Goal: Task Accomplishment & Management: Complete application form

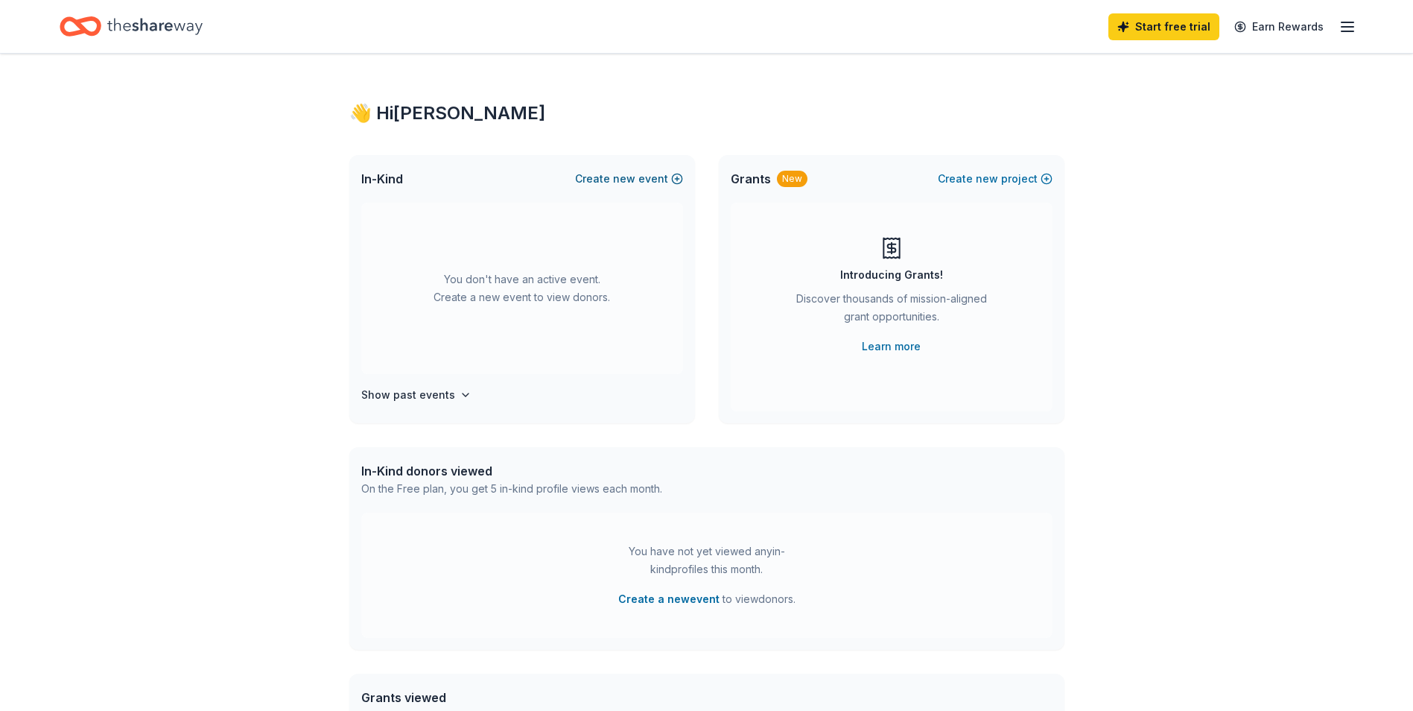
click at [649, 176] on button "Create new event" at bounding box center [629, 179] width 108 height 18
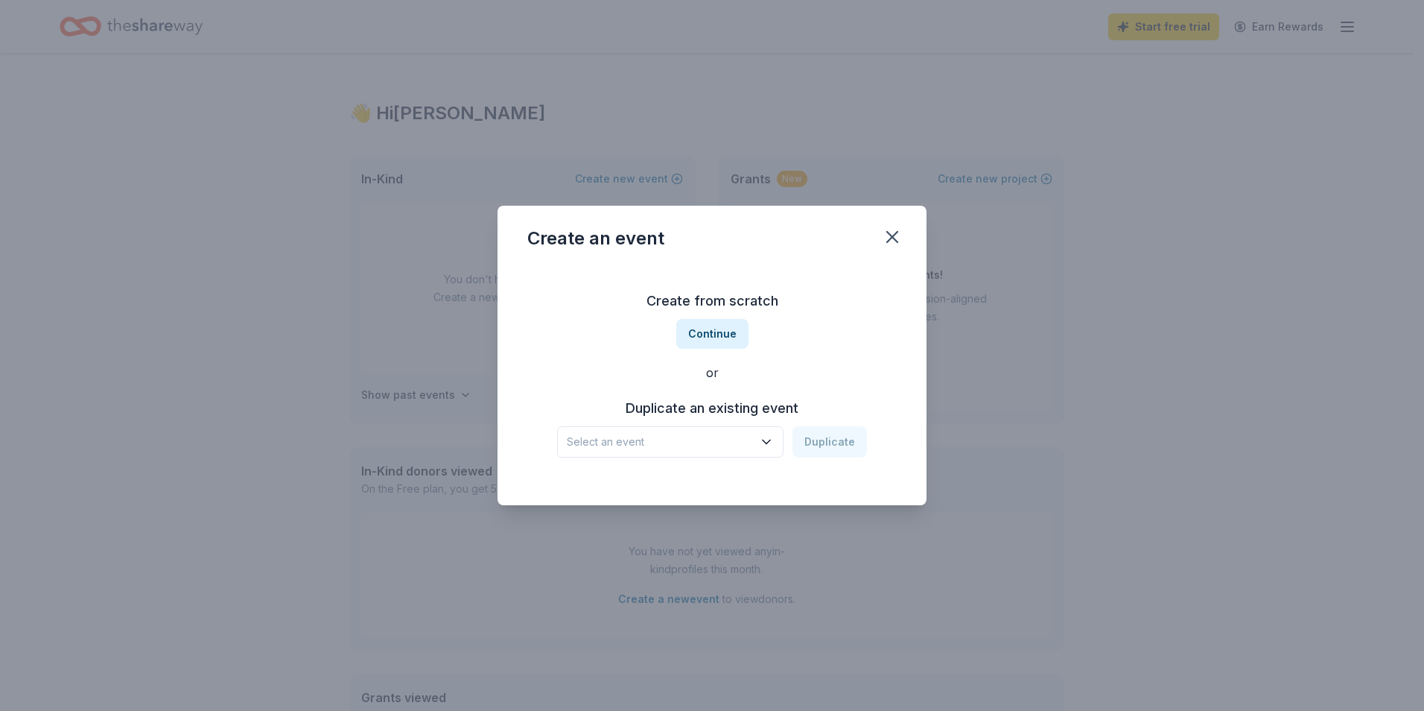
click at [770, 440] on icon "button" at bounding box center [766, 442] width 7 height 4
click at [645, 483] on div "Red Shoe Ball" at bounding box center [609, 482] width 72 height 18
click at [820, 450] on button "Duplicate" at bounding box center [830, 441] width 74 height 31
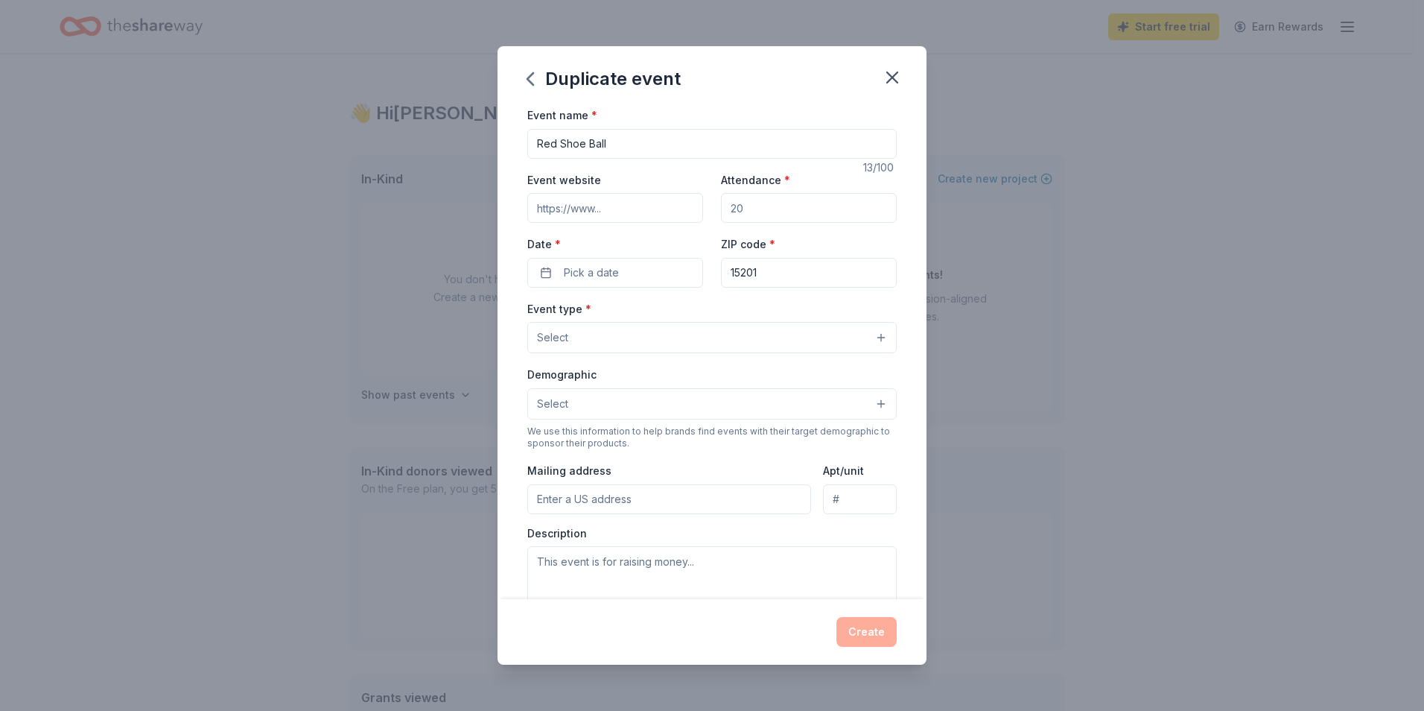
click at [690, 212] on input "Event website" at bounding box center [615, 208] width 176 height 30
click at [629, 214] on input "Event website" at bounding box center [615, 208] width 176 height 30
click at [565, 210] on input "Event website" at bounding box center [615, 208] width 176 height 30
click at [787, 203] on input "Attendance *" at bounding box center [809, 208] width 176 height 30
type input "200"
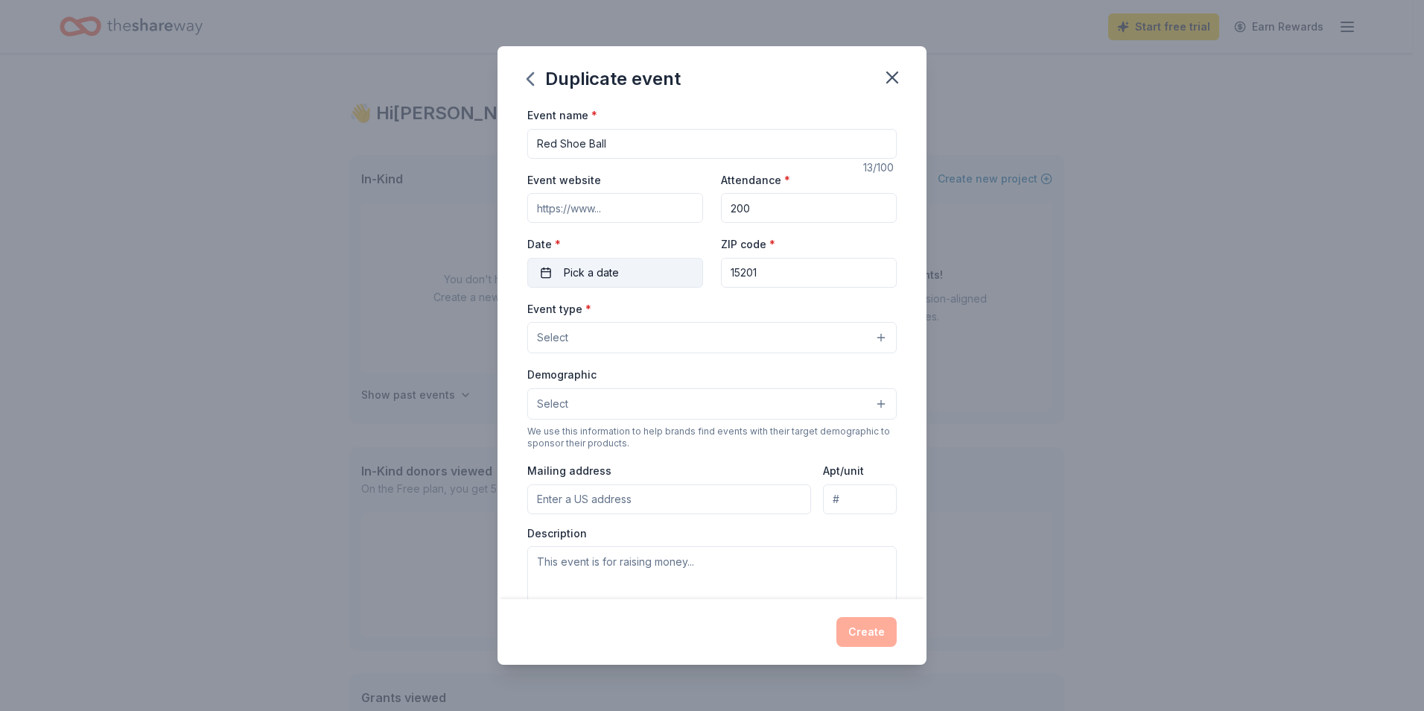
click at [638, 273] on button "Pick a date" at bounding box center [615, 273] width 176 height 30
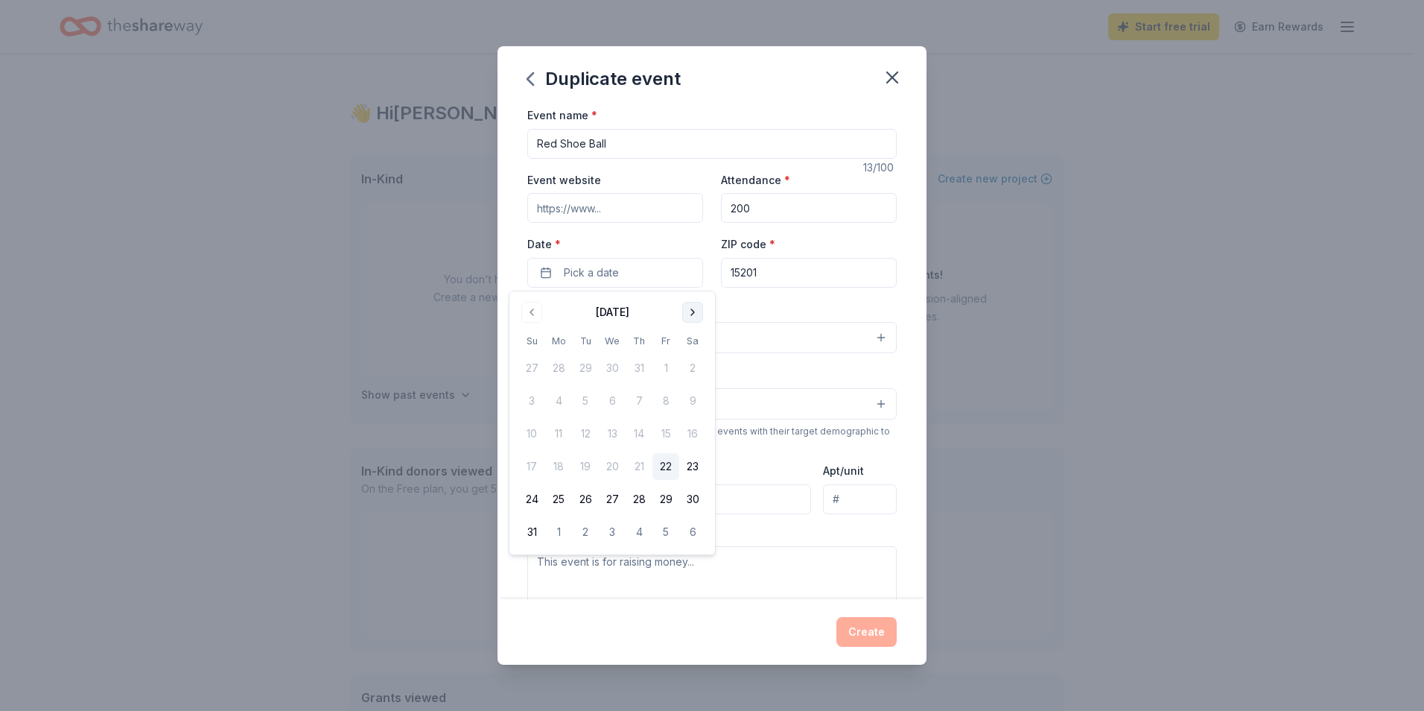
click at [697, 311] on button "Go to next month" at bounding box center [692, 312] width 21 height 21
click at [688, 398] on button "8" at bounding box center [692, 400] width 27 height 27
click at [608, 215] on input "Event website" at bounding box center [615, 208] width 176 height 30
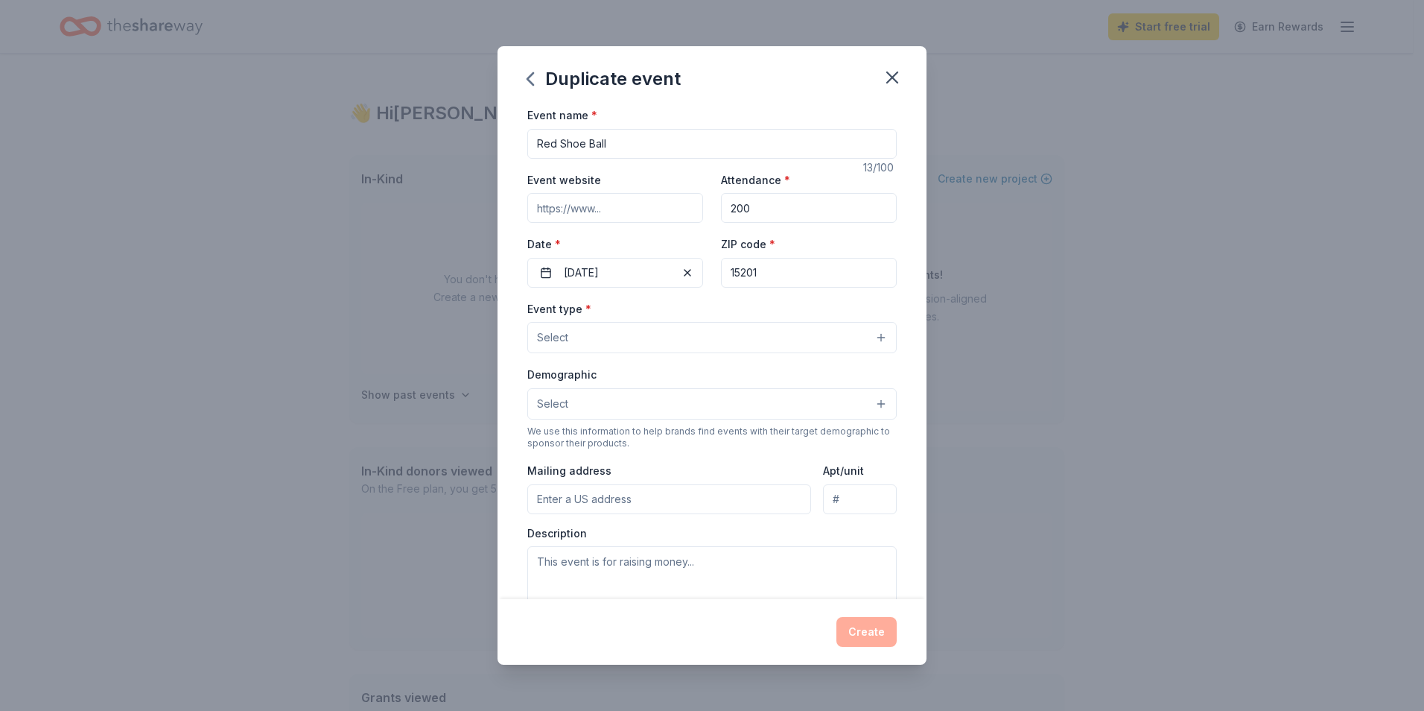
click at [592, 201] on input "Event website" at bounding box center [615, 208] width 176 height 30
paste input "https://rmhcpgh-mgtn.org/events/red-shoe-ball/"
type input "https://rmhcpgh-mgtn.org/events/red-shoe-ball/"
click at [660, 343] on button "Select" at bounding box center [711, 337] width 369 height 31
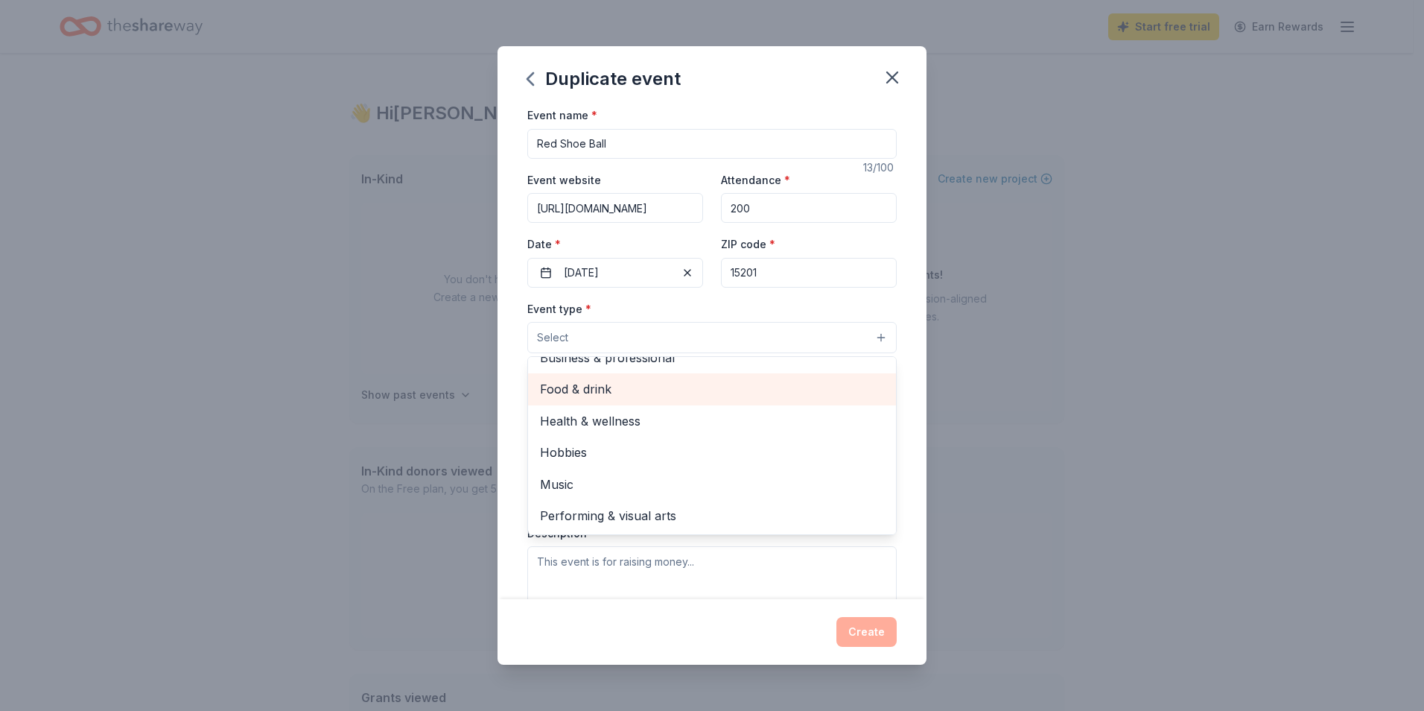
scroll to position [0, 0]
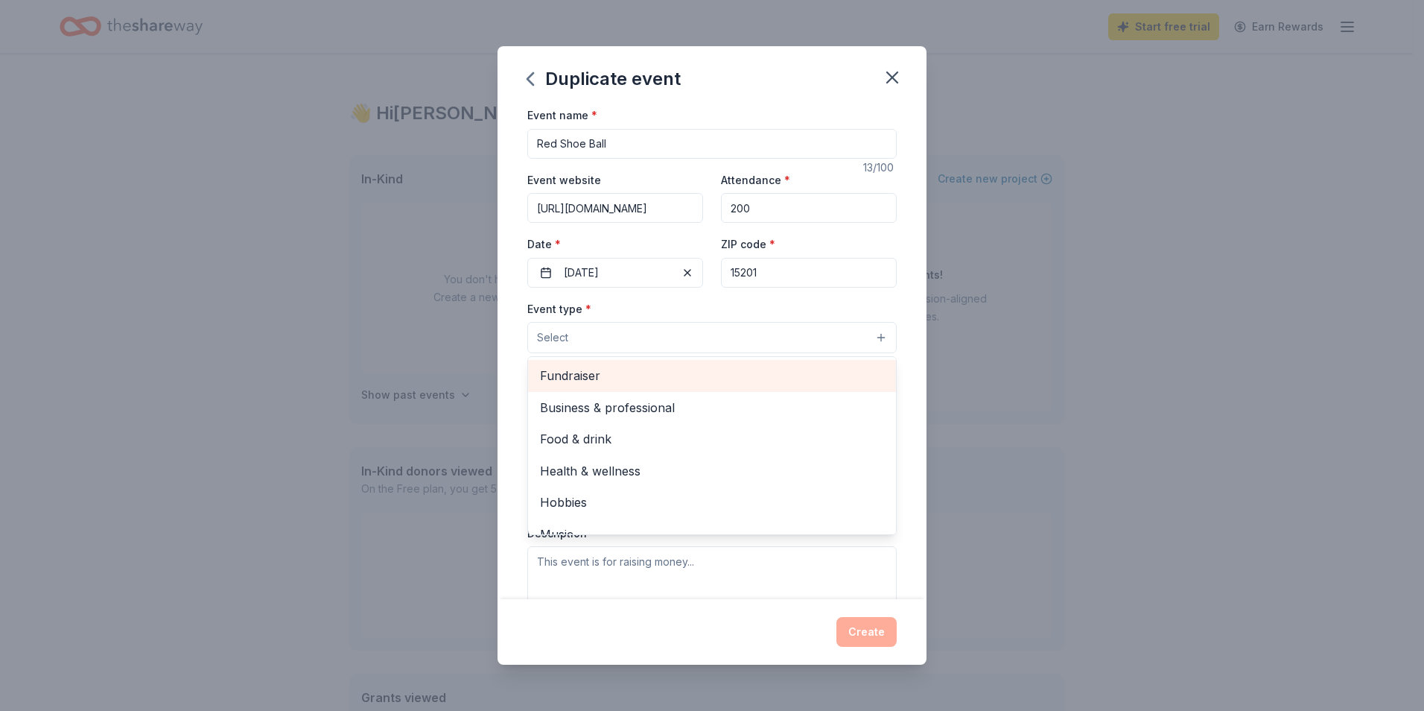
click at [576, 375] on span "Fundraiser" at bounding box center [712, 375] width 344 height 19
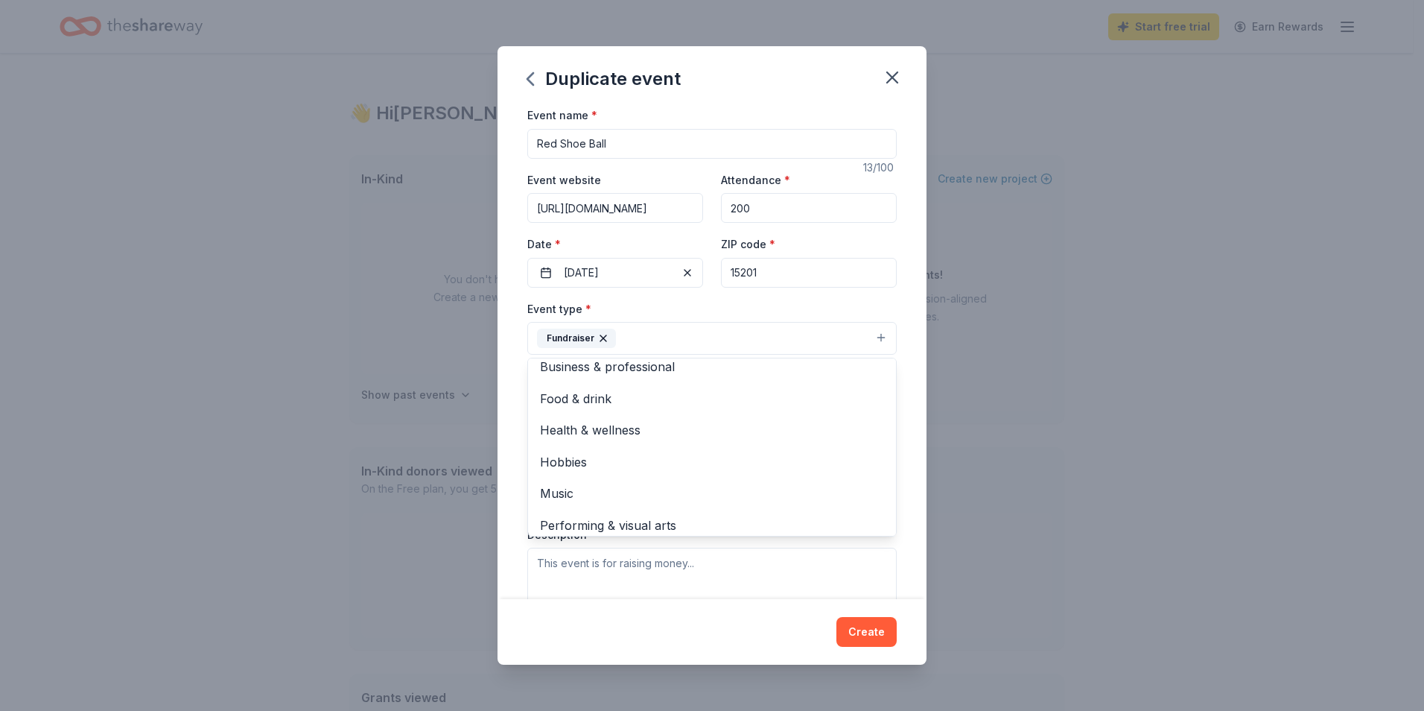
scroll to position [18, 0]
click at [901, 399] on div "Event name * Red Shoe Ball 13 /100 Event website https://rmhcpgh-mgtn.org/event…" at bounding box center [712, 352] width 429 height 493
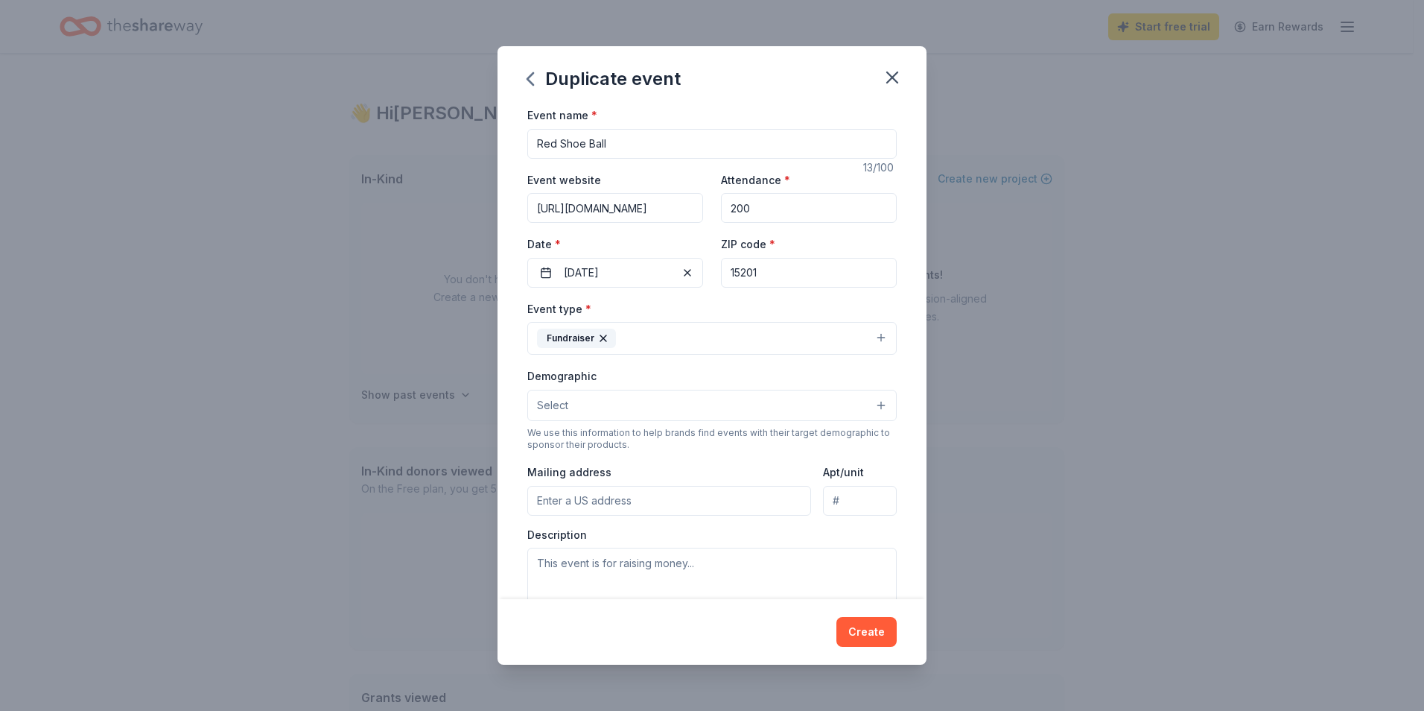
click at [871, 397] on button "Select" at bounding box center [711, 405] width 369 height 31
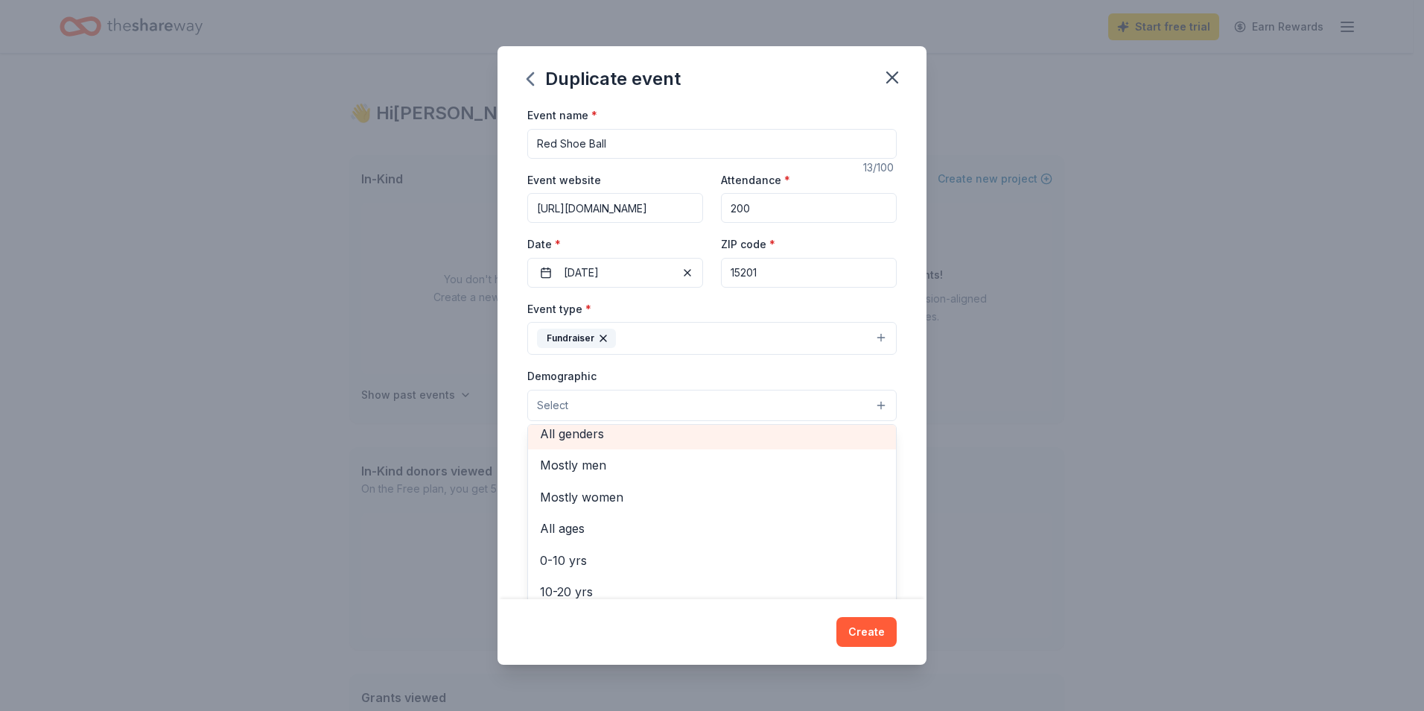
scroll to position [0, 0]
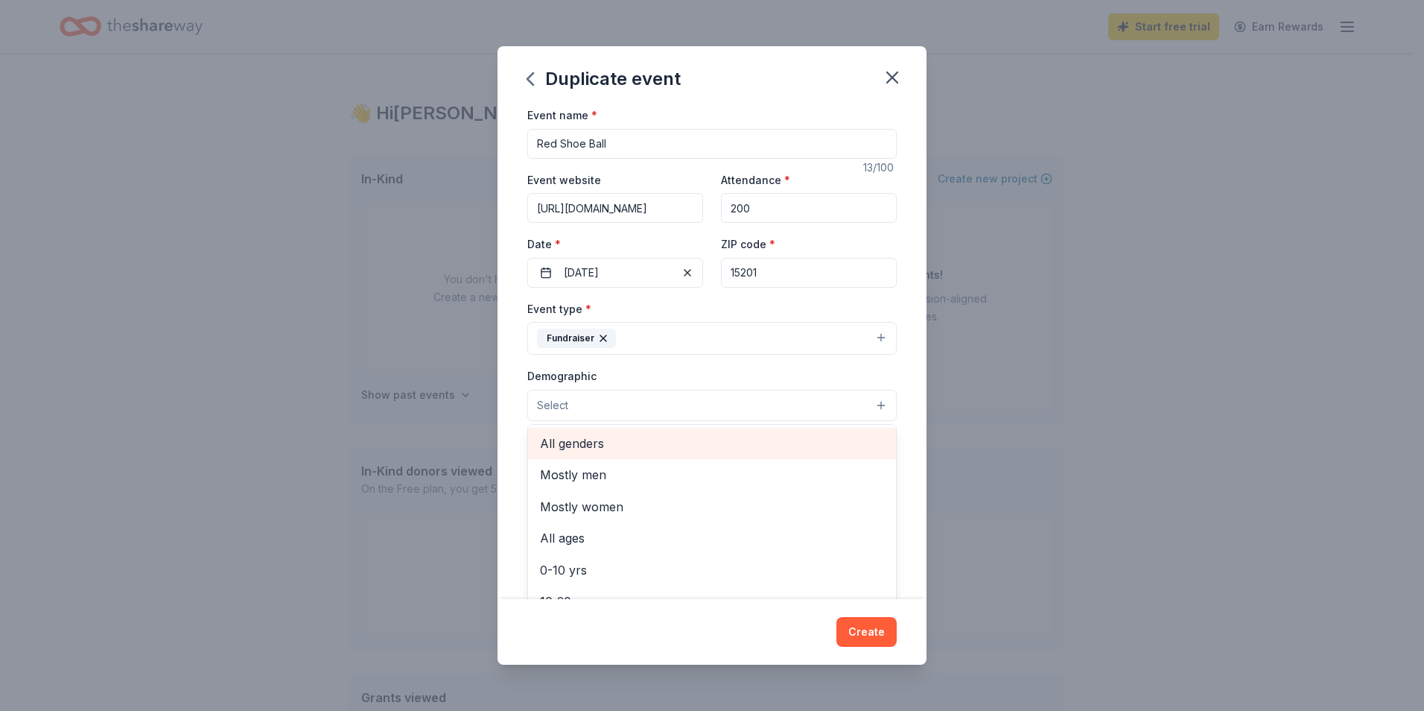
click at [673, 444] on span "All genders" at bounding box center [712, 443] width 344 height 19
click at [904, 413] on div "Event name * Red Shoe Ball 13 /100 Event website https://rmhcpgh-mgtn.org/event…" at bounding box center [712, 352] width 429 height 493
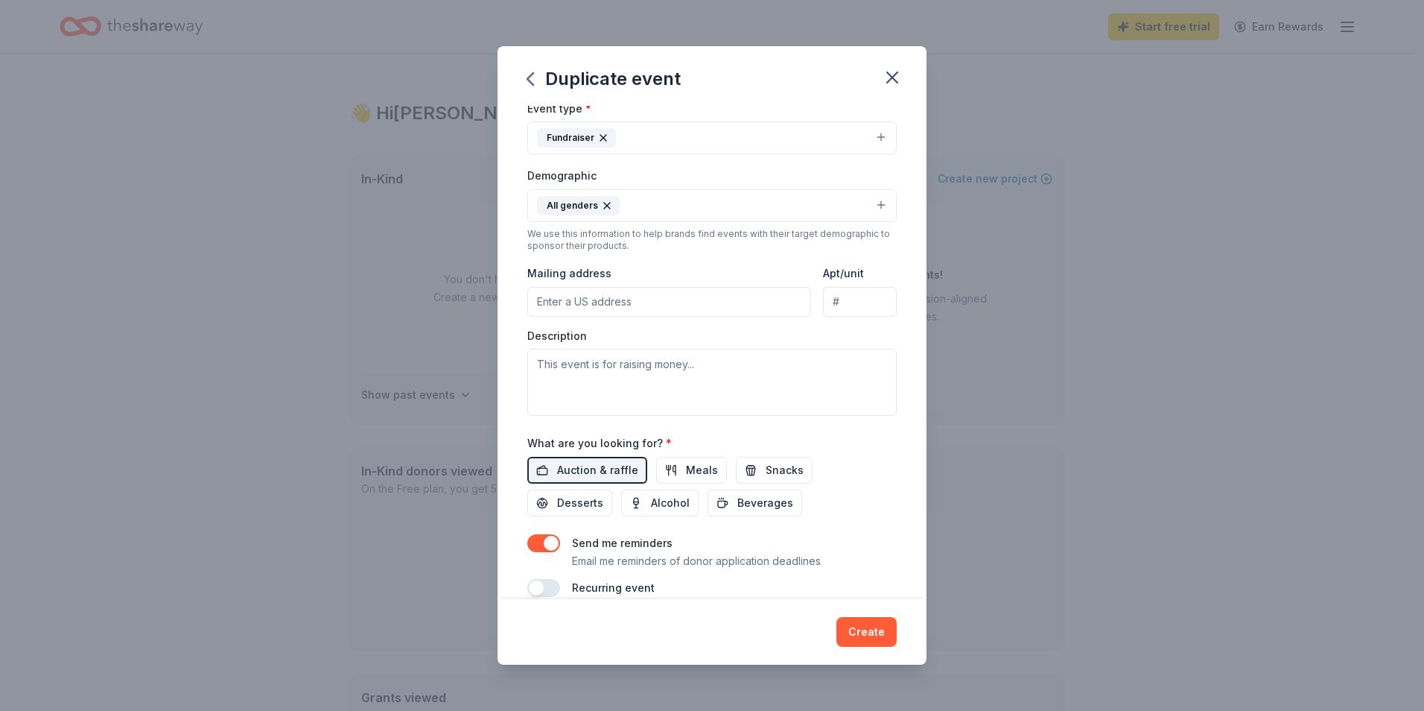
scroll to position [223, 0]
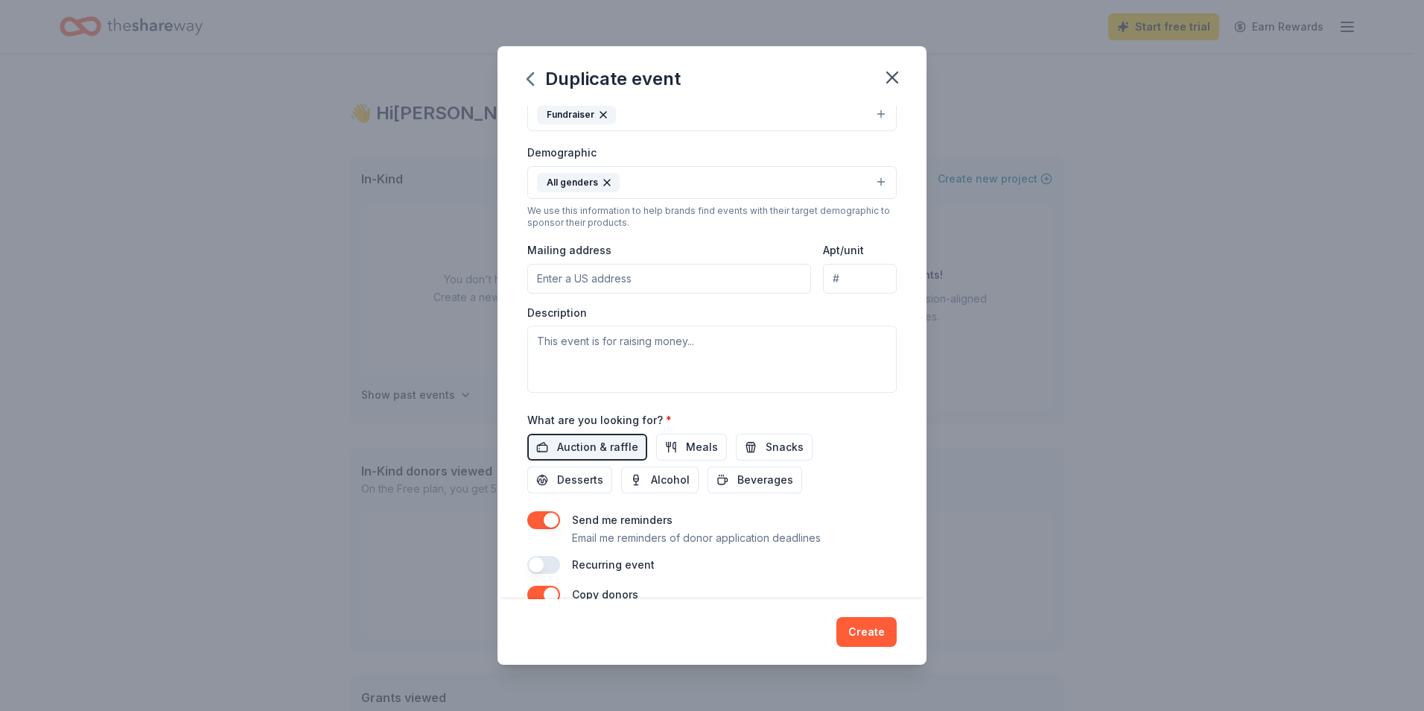
click at [663, 284] on input "Mailing address" at bounding box center [669, 279] width 284 height 30
type input "451 44th St"
type input "RMHC Penthouse Floors"
click at [842, 288] on input "RMHC Penthouse Floors" at bounding box center [860, 279] width 74 height 30
click at [852, 449] on div "Auction & raffle Meals Snacks Desserts Alcohol Beverages" at bounding box center [711, 464] width 369 height 60
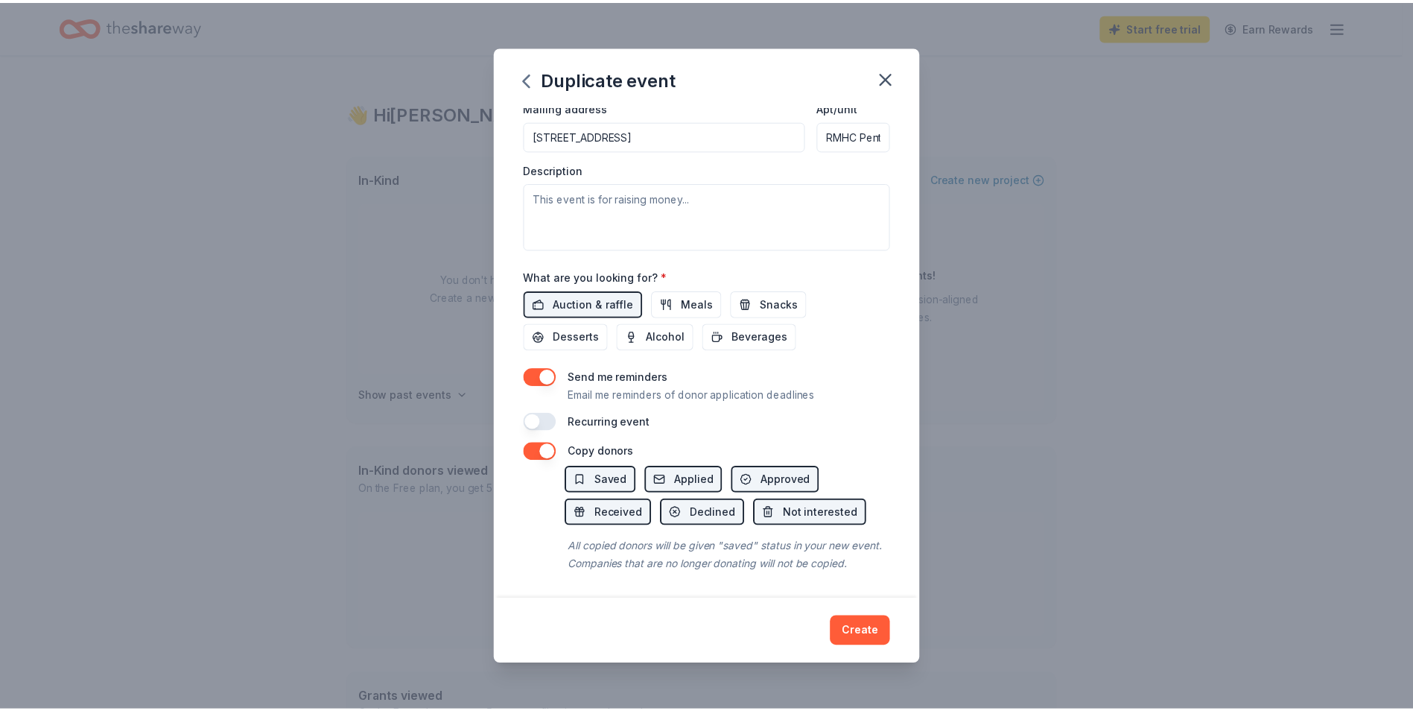
scroll to position [372, 0]
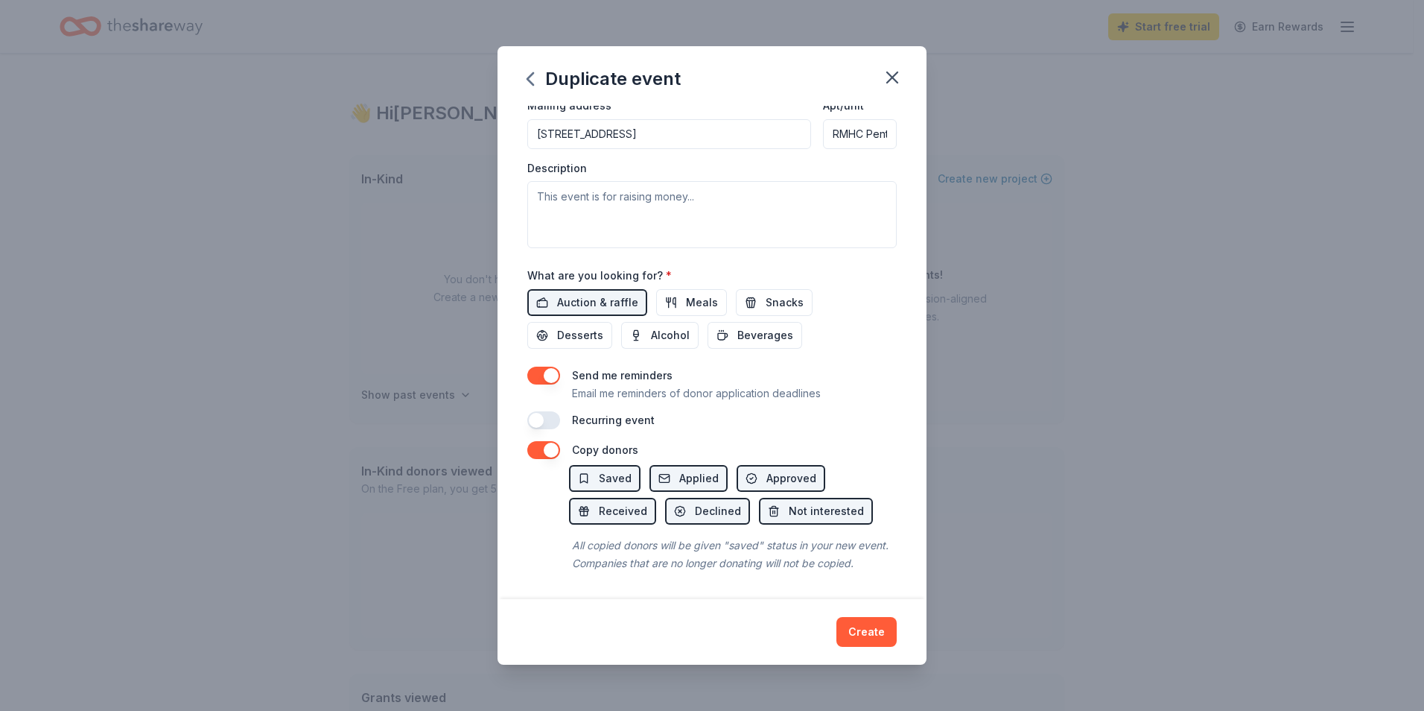
click at [538, 372] on button "button" at bounding box center [543, 375] width 33 height 18
click at [683, 469] on span "Applied" at bounding box center [698, 478] width 39 height 18
click at [694, 481] on span "Applied" at bounding box center [698, 478] width 39 height 18
click at [853, 636] on button "Create" at bounding box center [867, 632] width 60 height 30
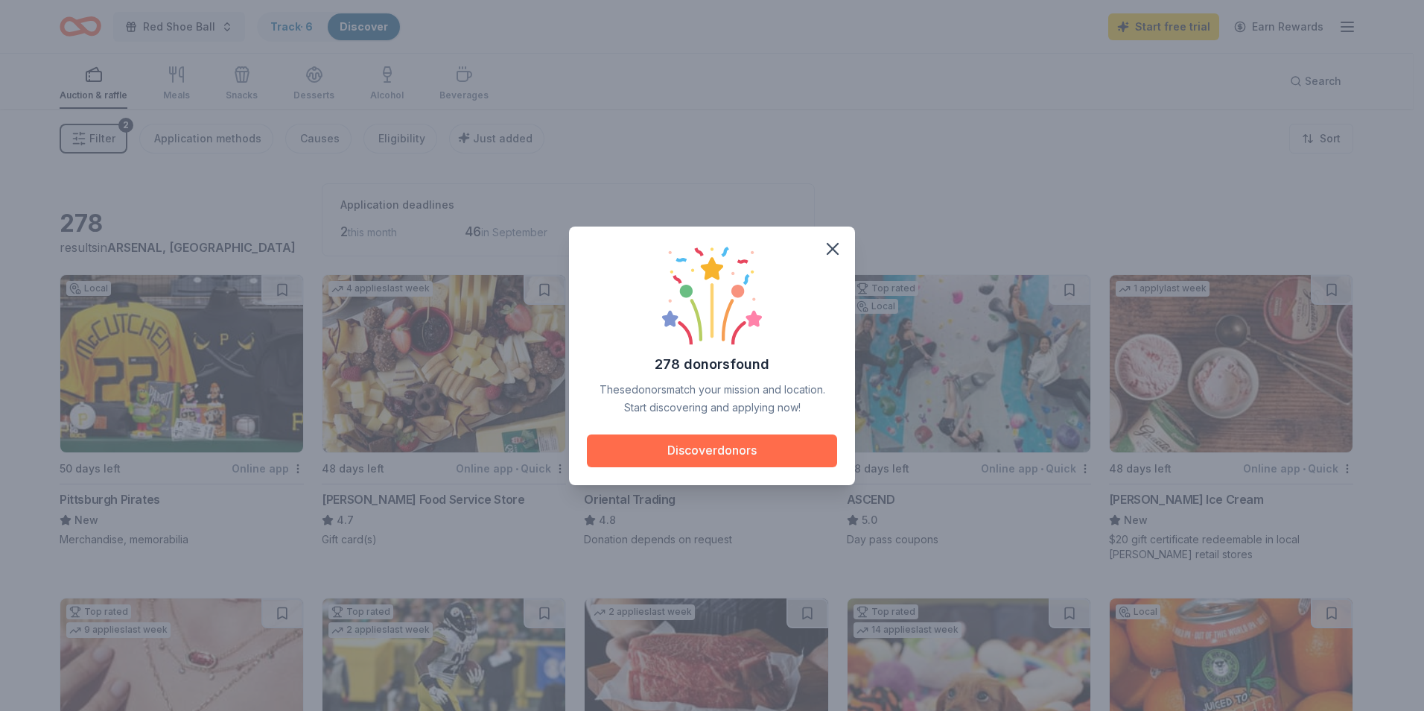
click at [793, 439] on button "Discover donors" at bounding box center [712, 450] width 250 height 33
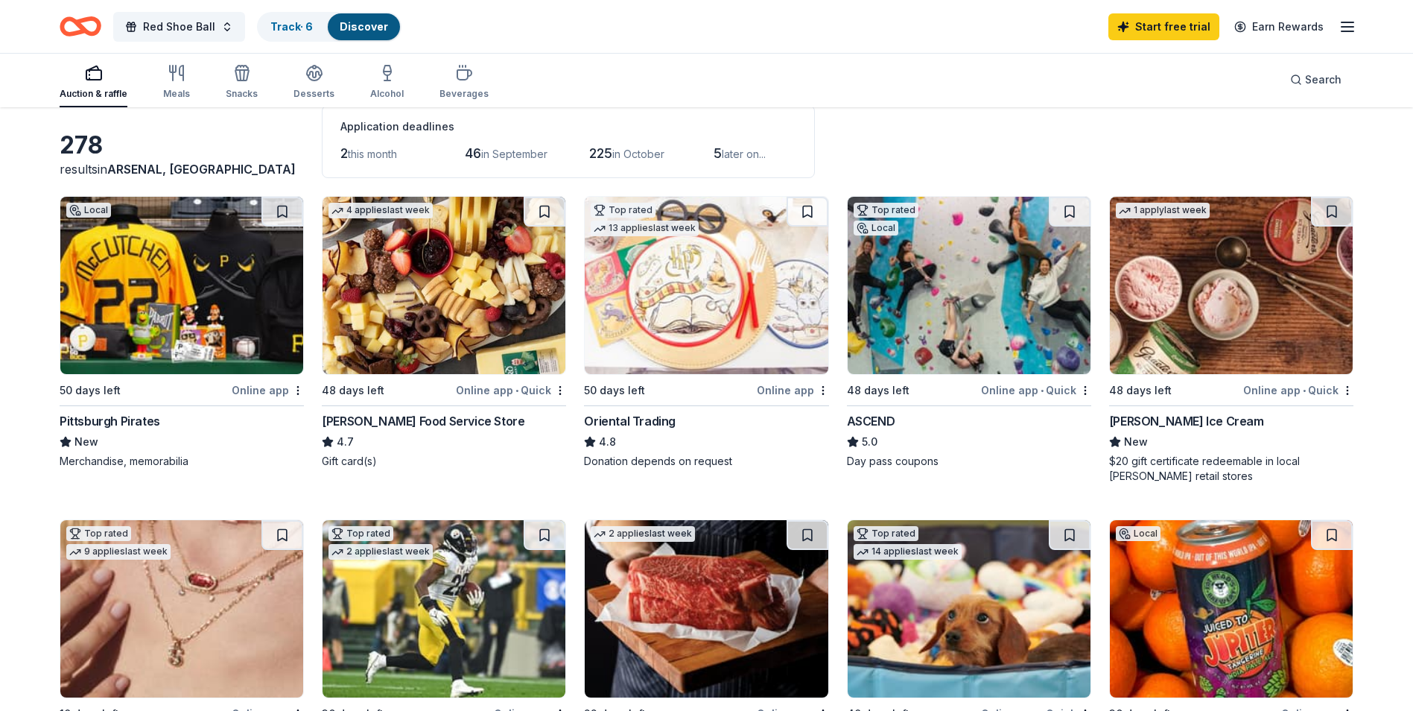
scroll to position [298, 0]
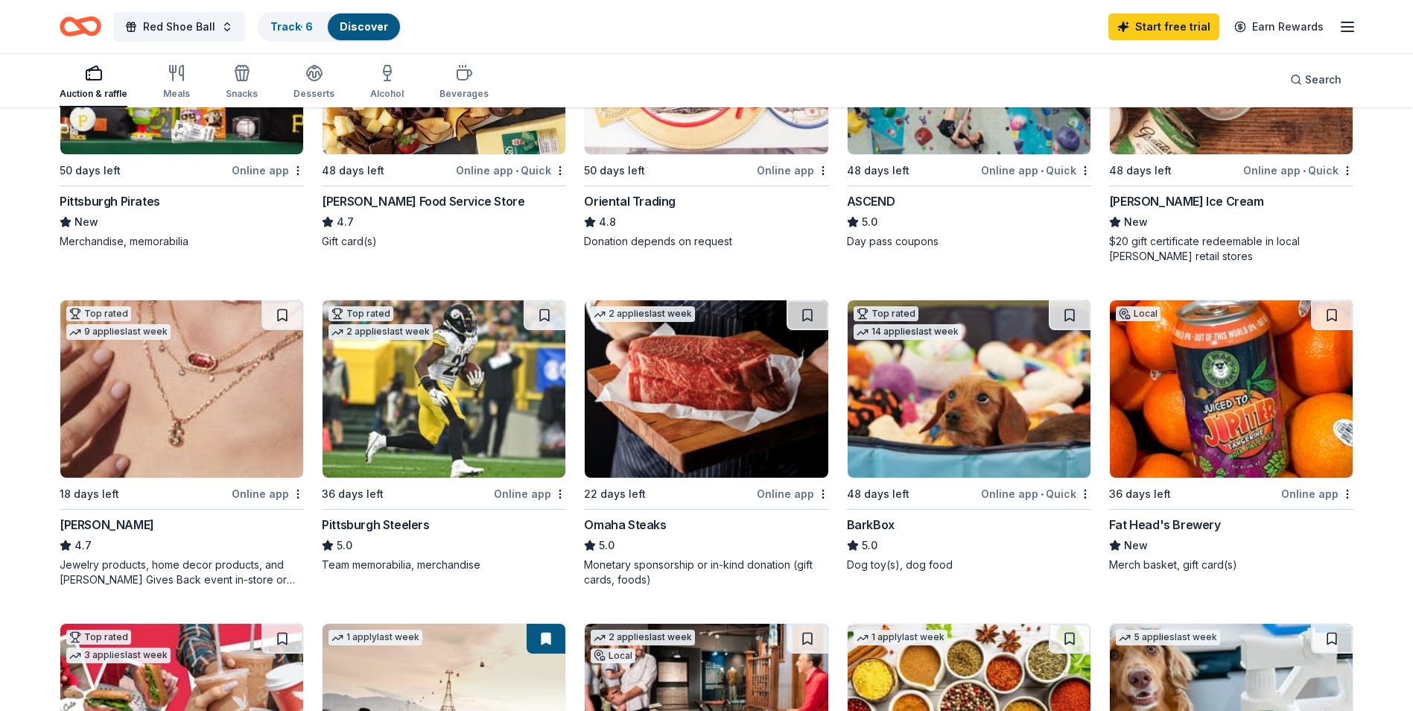
click at [950, 412] on img at bounding box center [969, 388] width 243 height 177
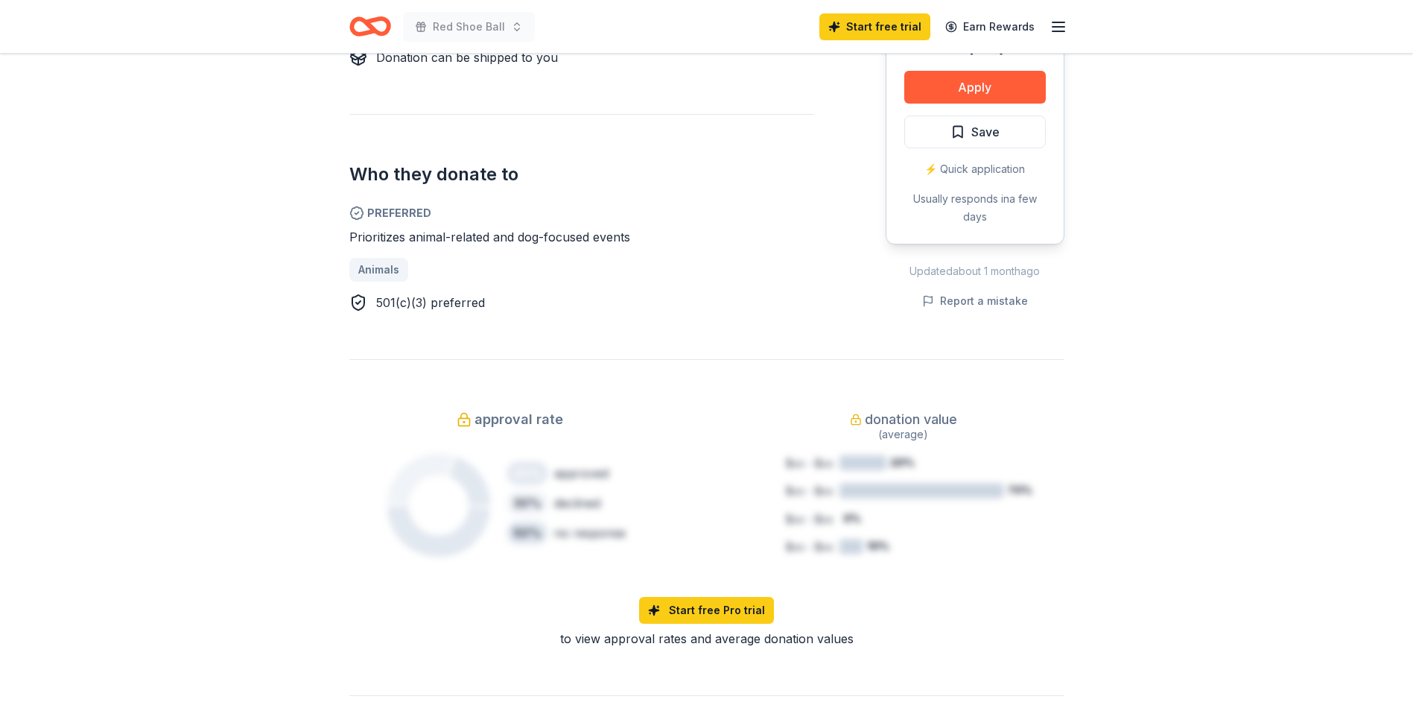
scroll to position [447, 0]
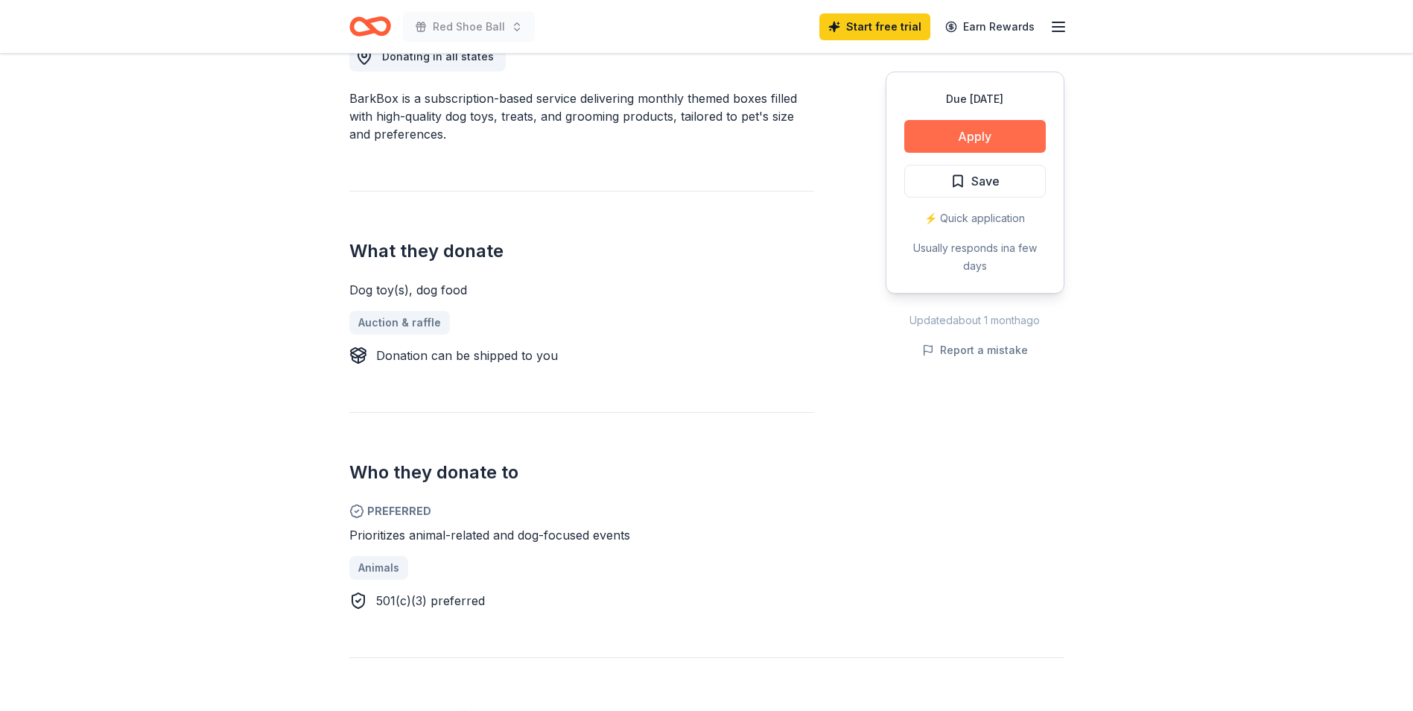
click at [931, 139] on button "Apply" at bounding box center [975, 136] width 142 height 33
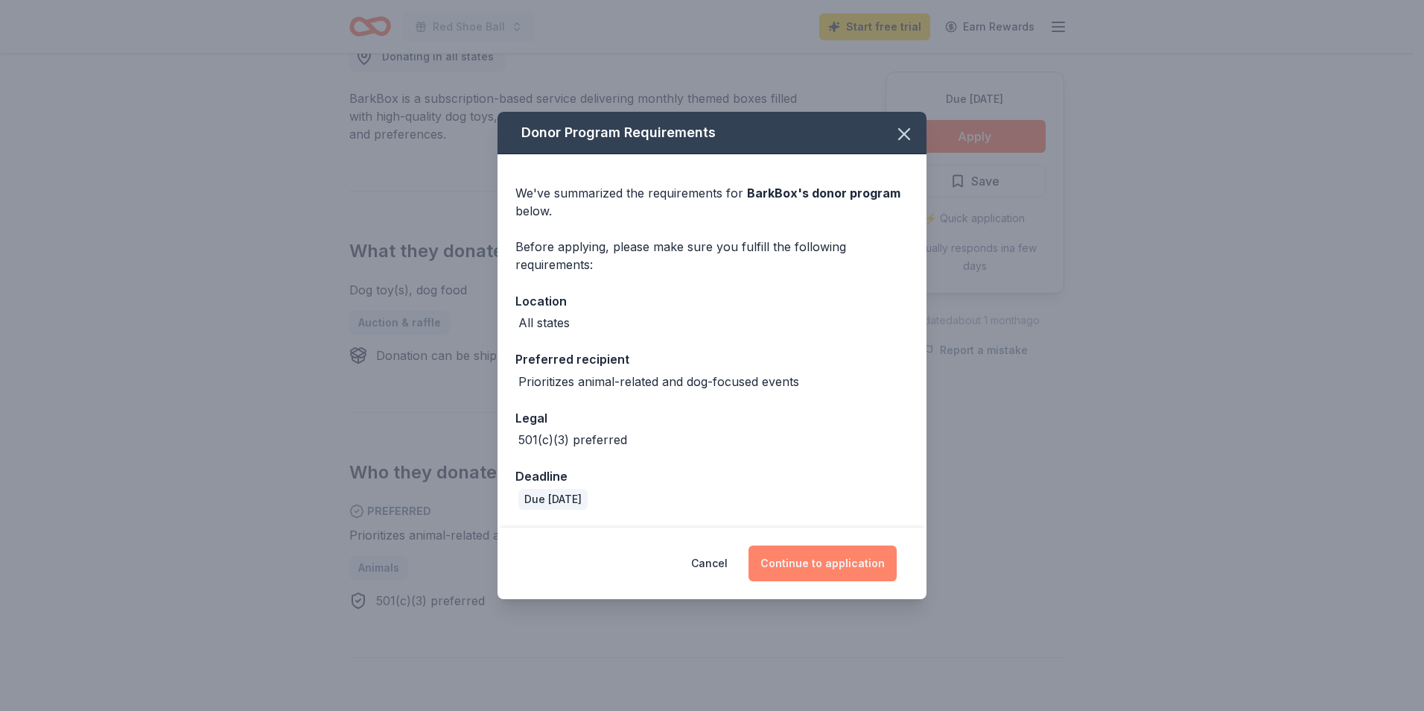
click at [822, 567] on button "Continue to application" at bounding box center [823, 563] width 148 height 36
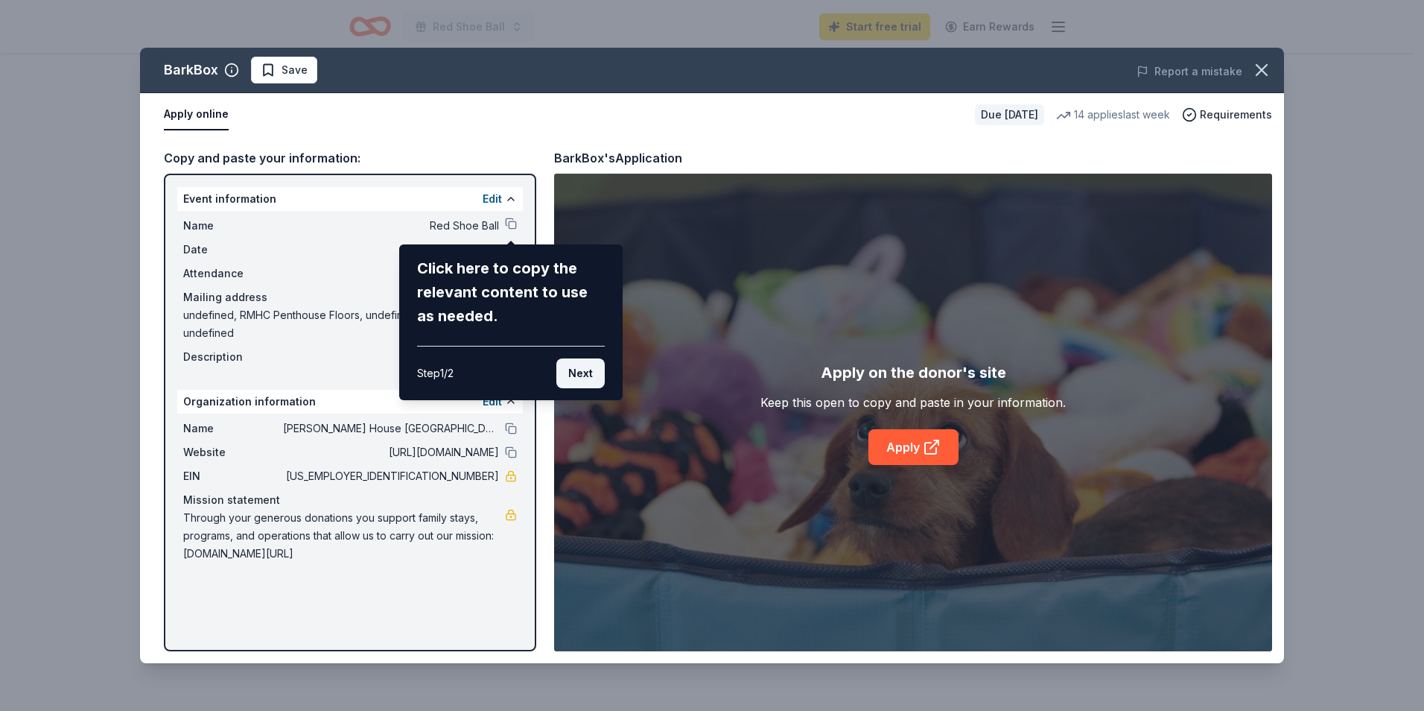
click at [592, 364] on button "Next" at bounding box center [580, 373] width 48 height 30
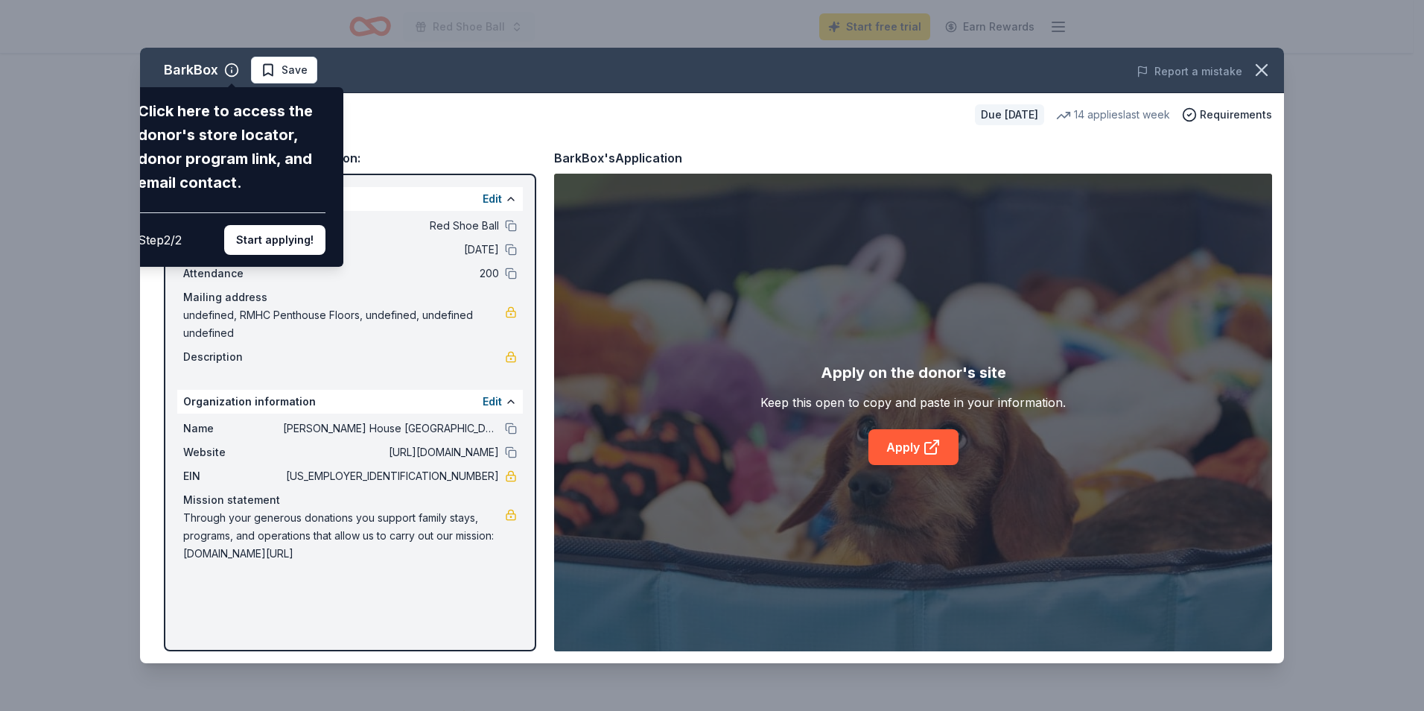
click at [393, 127] on div "BarkBox Click here to access the donor's store locator, donor program link, and…" at bounding box center [712, 355] width 1144 height 615
click at [305, 238] on button "Start applying!" at bounding box center [274, 240] width 101 height 30
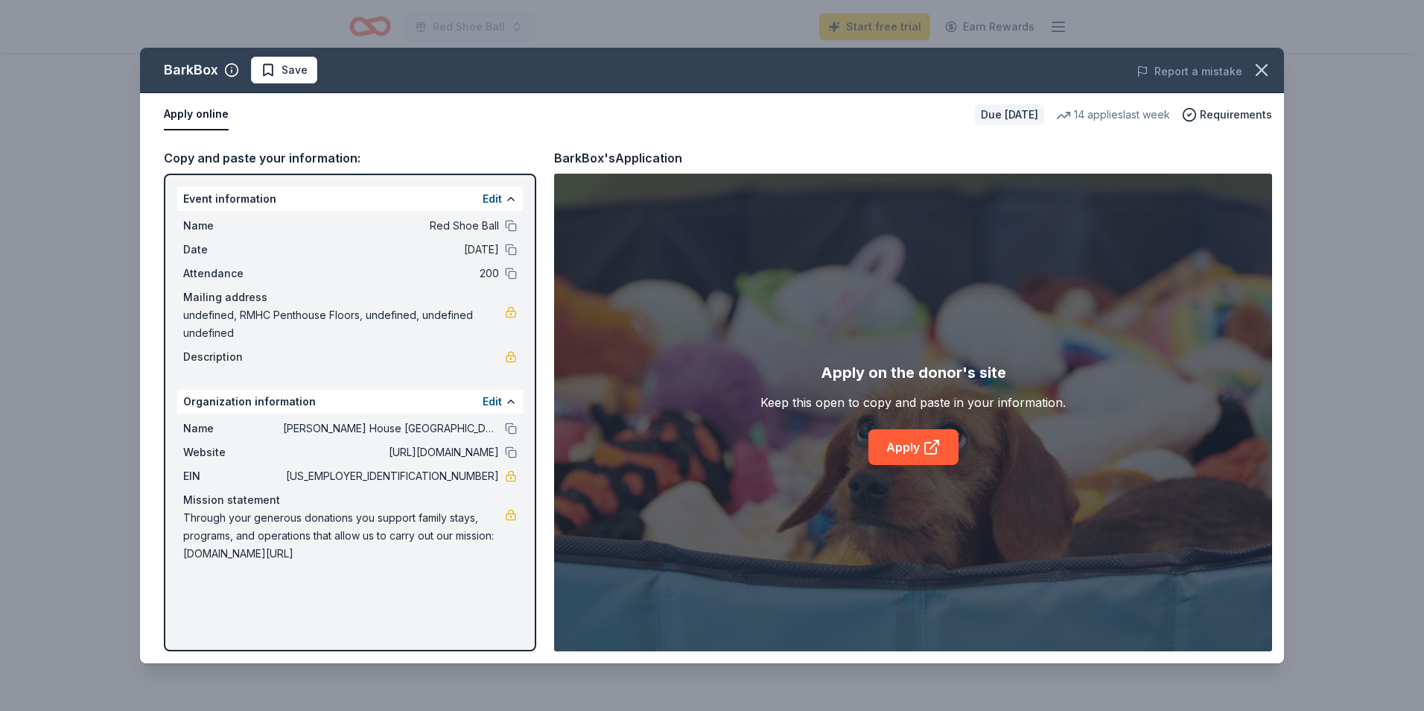
click at [447, 314] on span "undefined, RMHC Penthouse Floors, undefined, undefined undefined" at bounding box center [344, 324] width 322 height 36
click at [1265, 69] on icon "button" at bounding box center [1261, 70] width 21 height 21
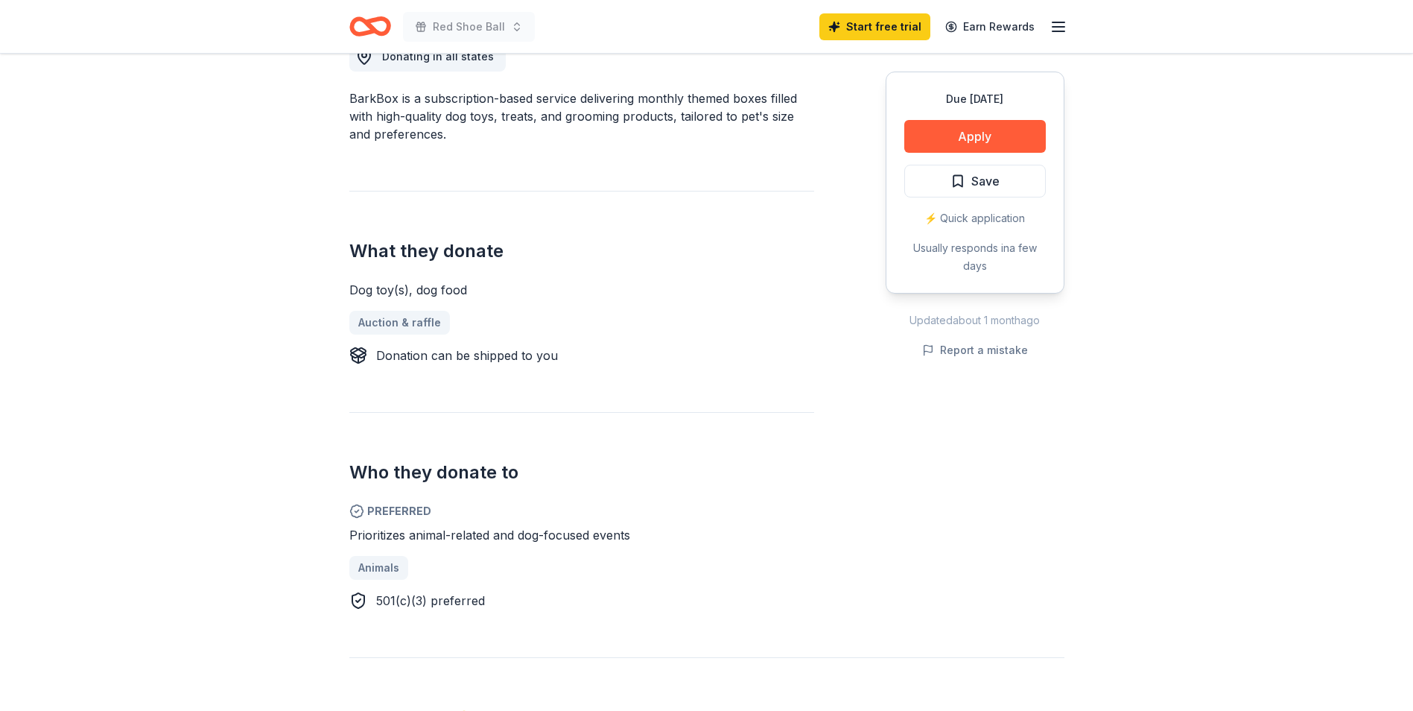
click at [1061, 24] on icon "button" at bounding box center [1059, 27] width 18 height 18
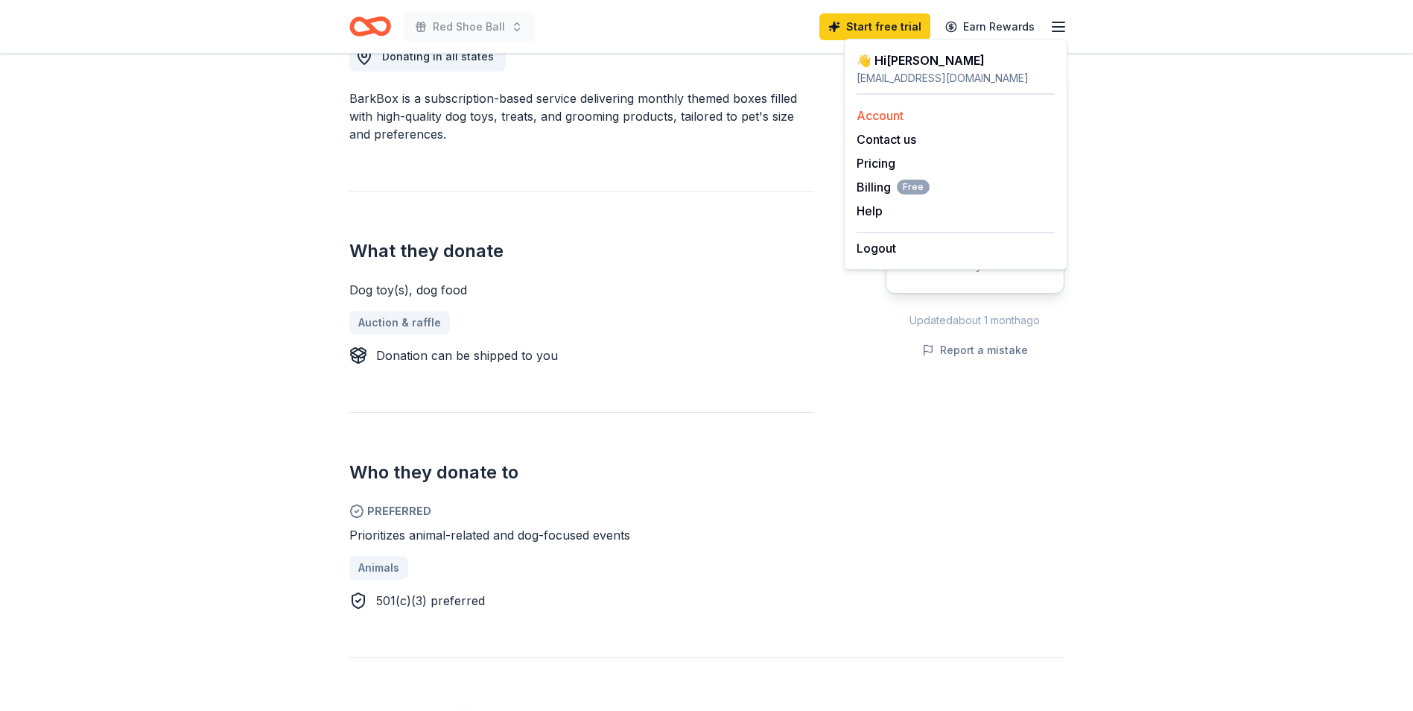
click at [898, 112] on link "Account" at bounding box center [880, 115] width 47 height 15
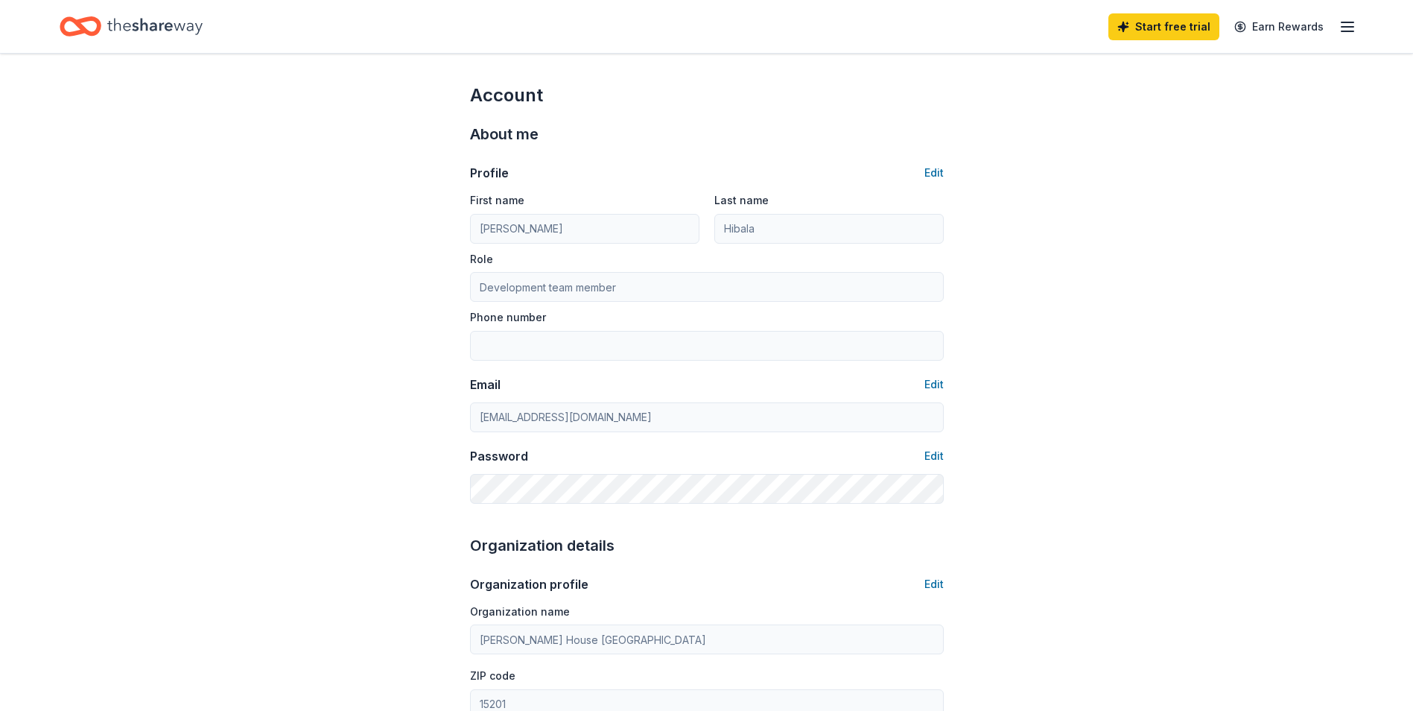
click at [1347, 34] on icon "button" at bounding box center [1348, 27] width 18 height 18
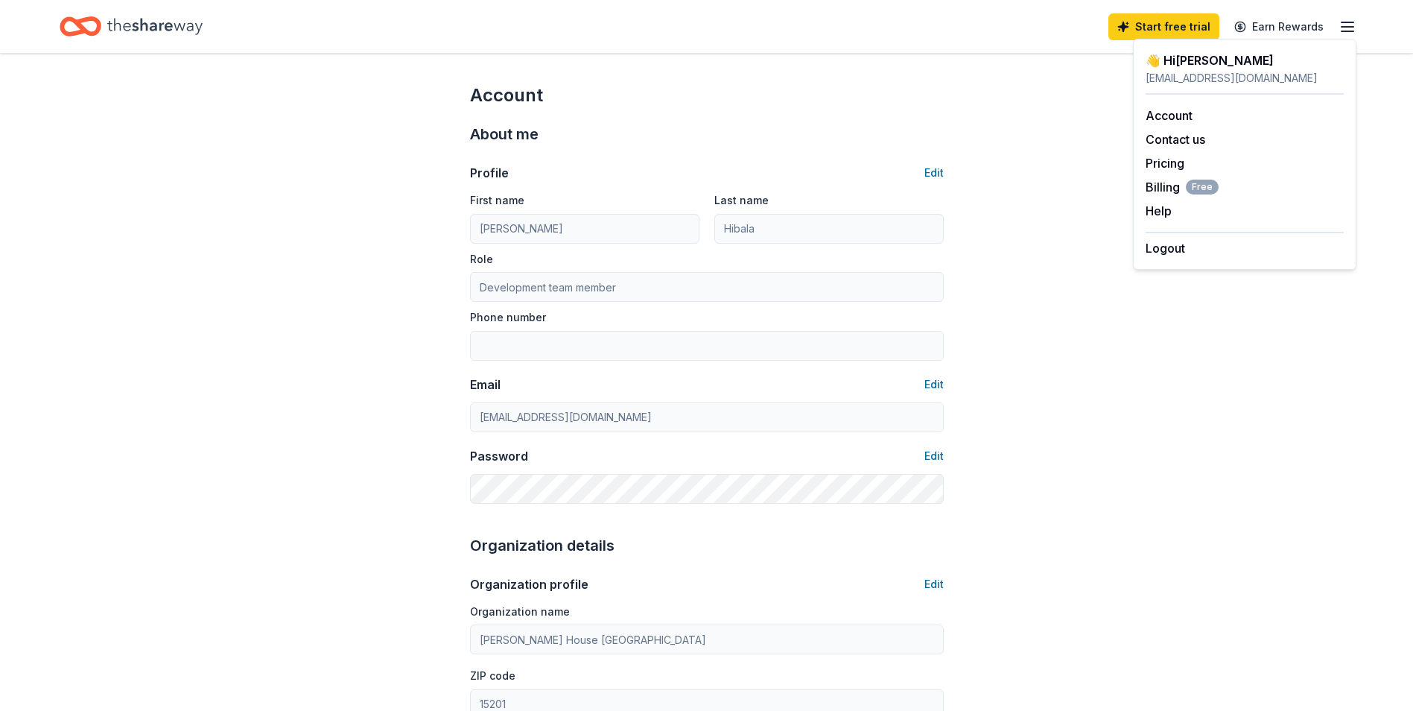
click at [250, 130] on div "Account About me Profile Edit First name Heather Last name Hibala Role Developm…" at bounding box center [706, 719] width 1413 height 1331
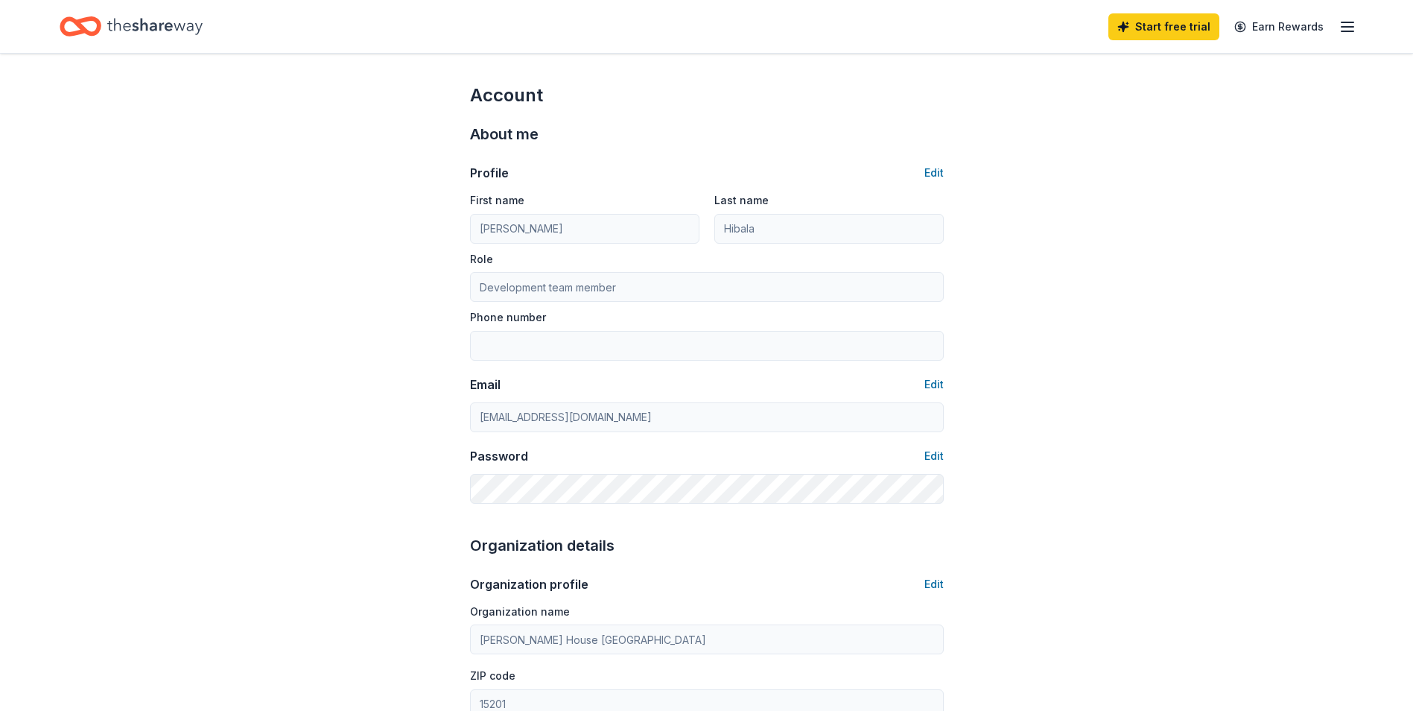
click at [168, 27] on icon "Home" at bounding box center [154, 26] width 95 height 16
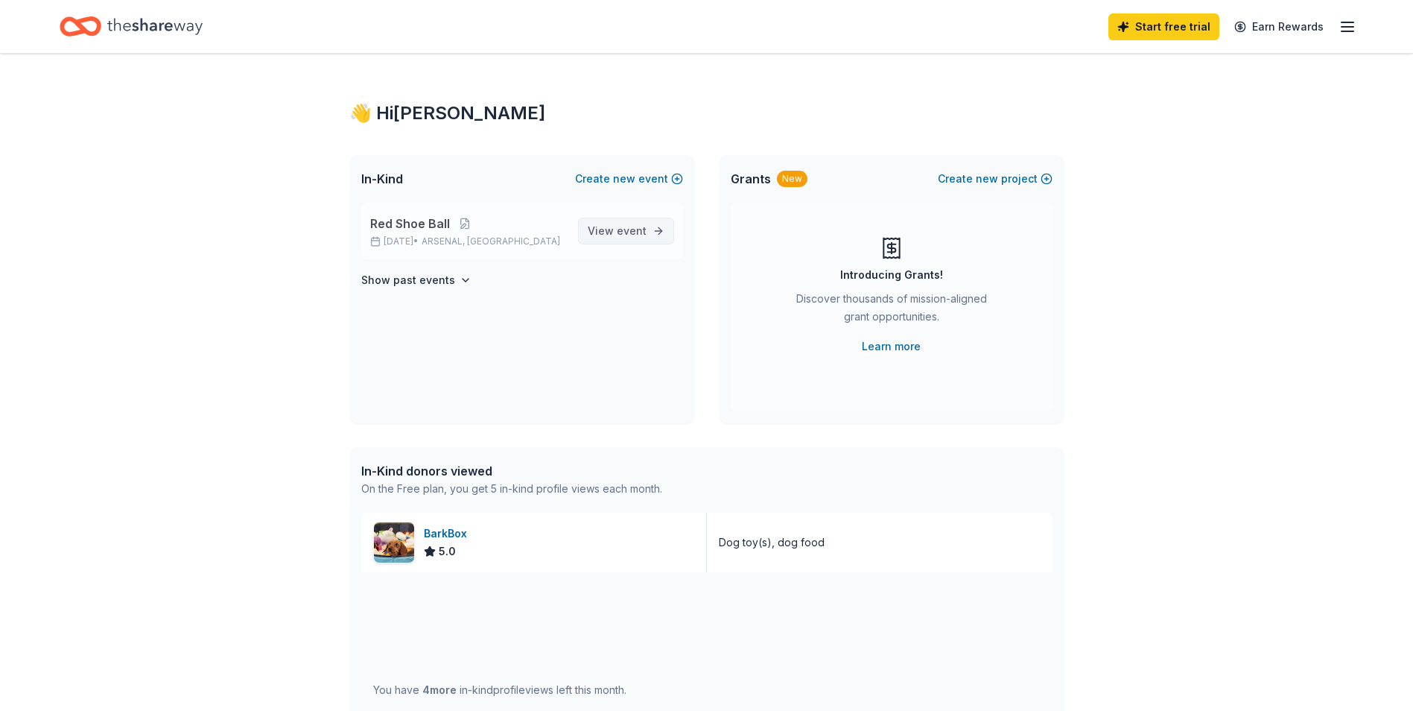
click at [622, 232] on span "event" at bounding box center [632, 230] width 30 height 13
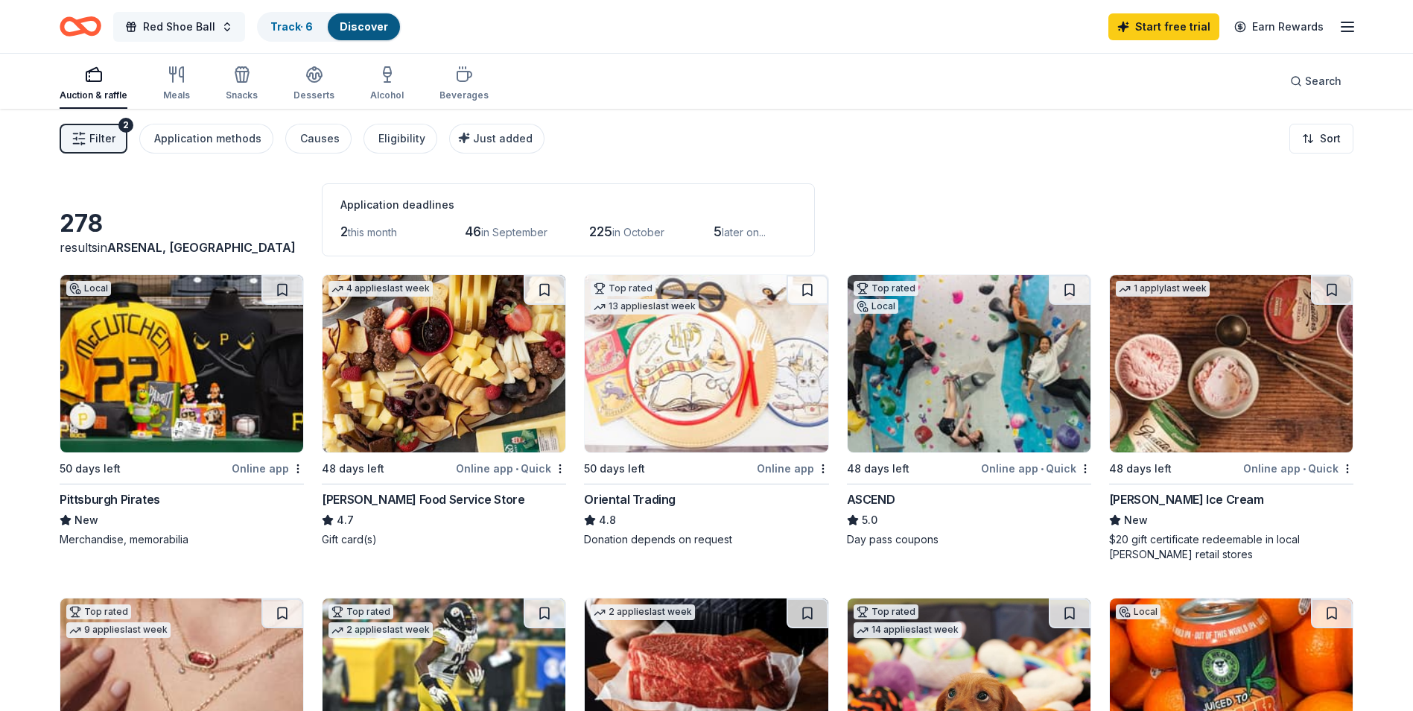
click at [182, 23] on span "Red Shoe Ball" at bounding box center [179, 27] width 72 height 18
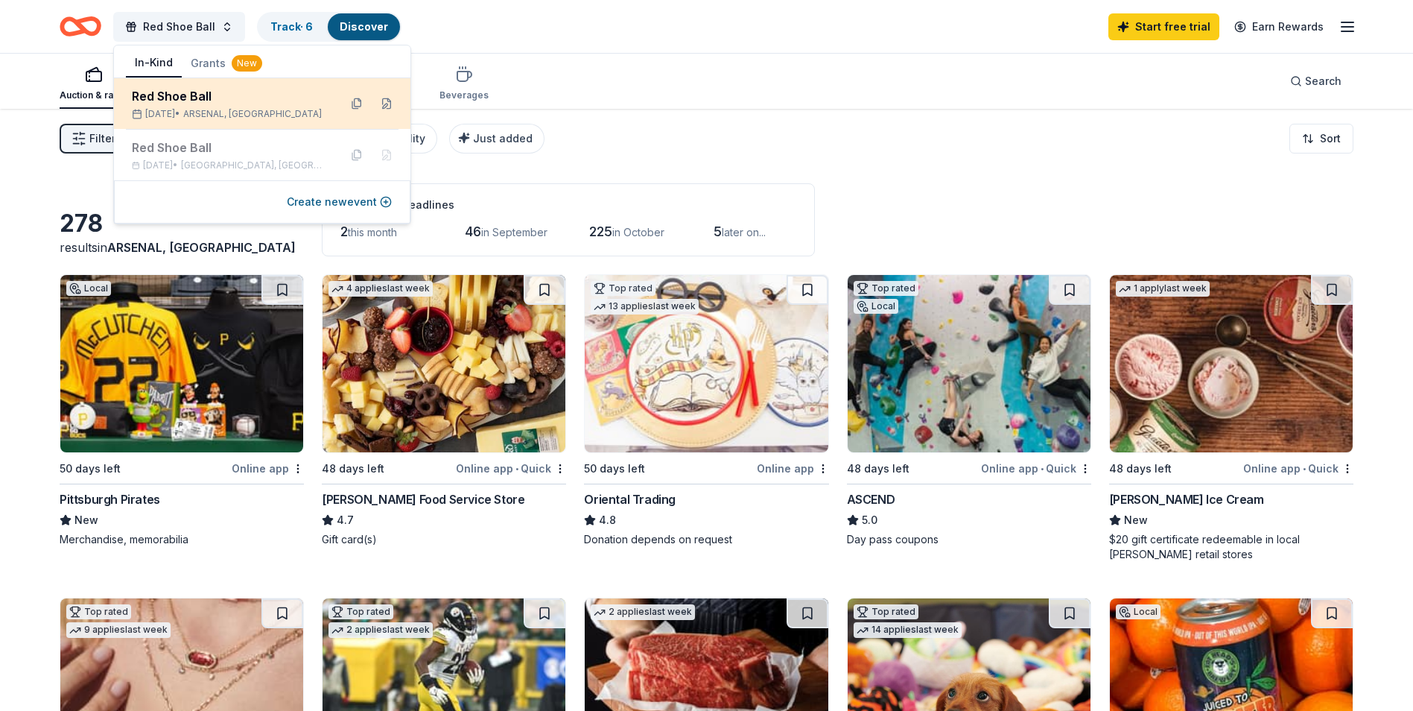
click at [214, 104] on div "Red Shoe Ball" at bounding box center [229, 96] width 195 height 18
click at [393, 104] on button at bounding box center [387, 104] width 24 height 24
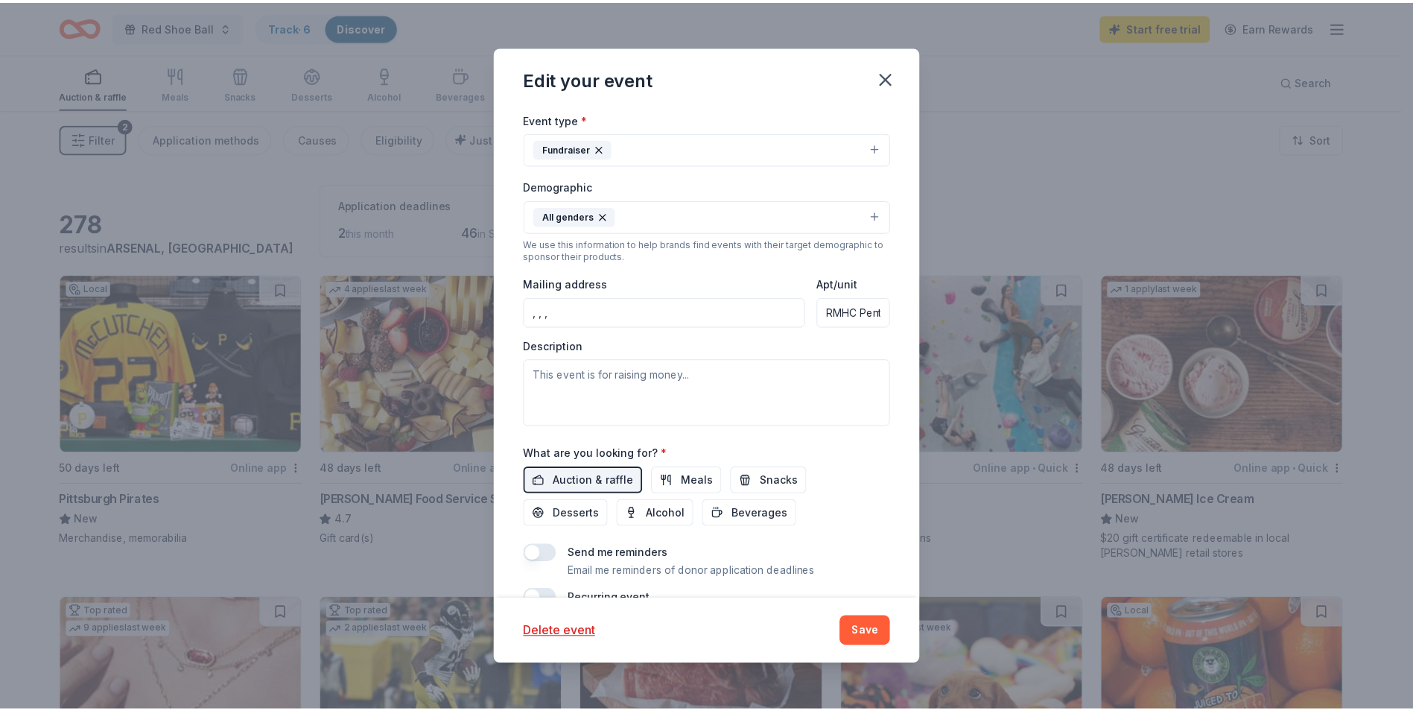
scroll to position [298, 0]
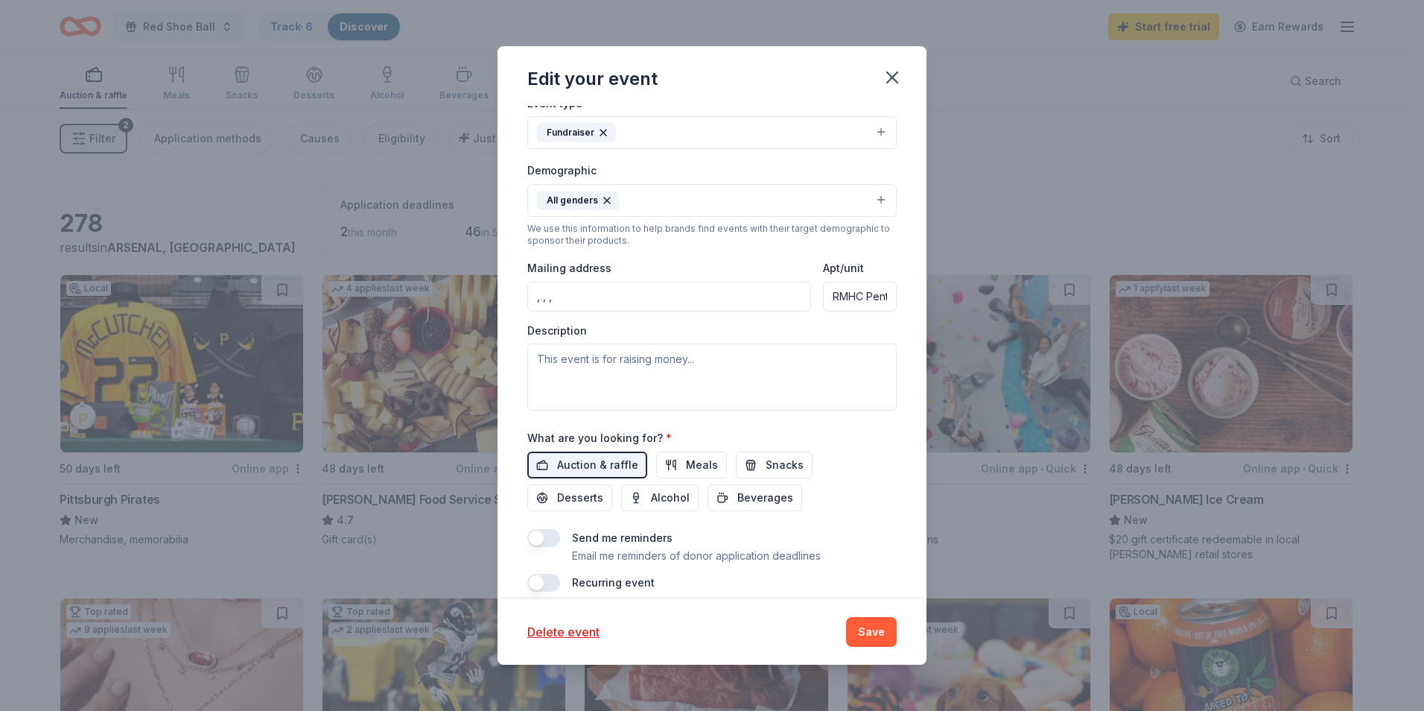
click at [586, 293] on input ", , ," at bounding box center [669, 297] width 284 height 30
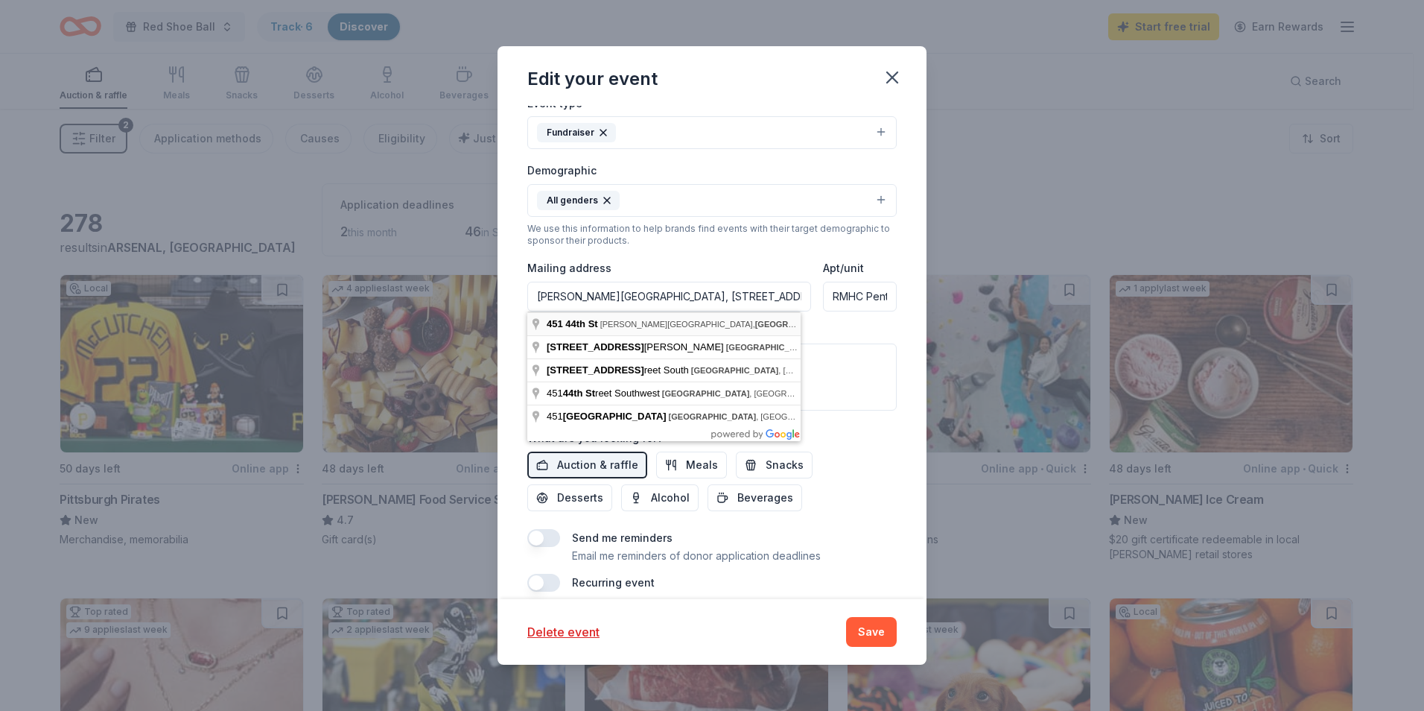
type input "451 44th Street, Pittsburgh, PA, 15201"
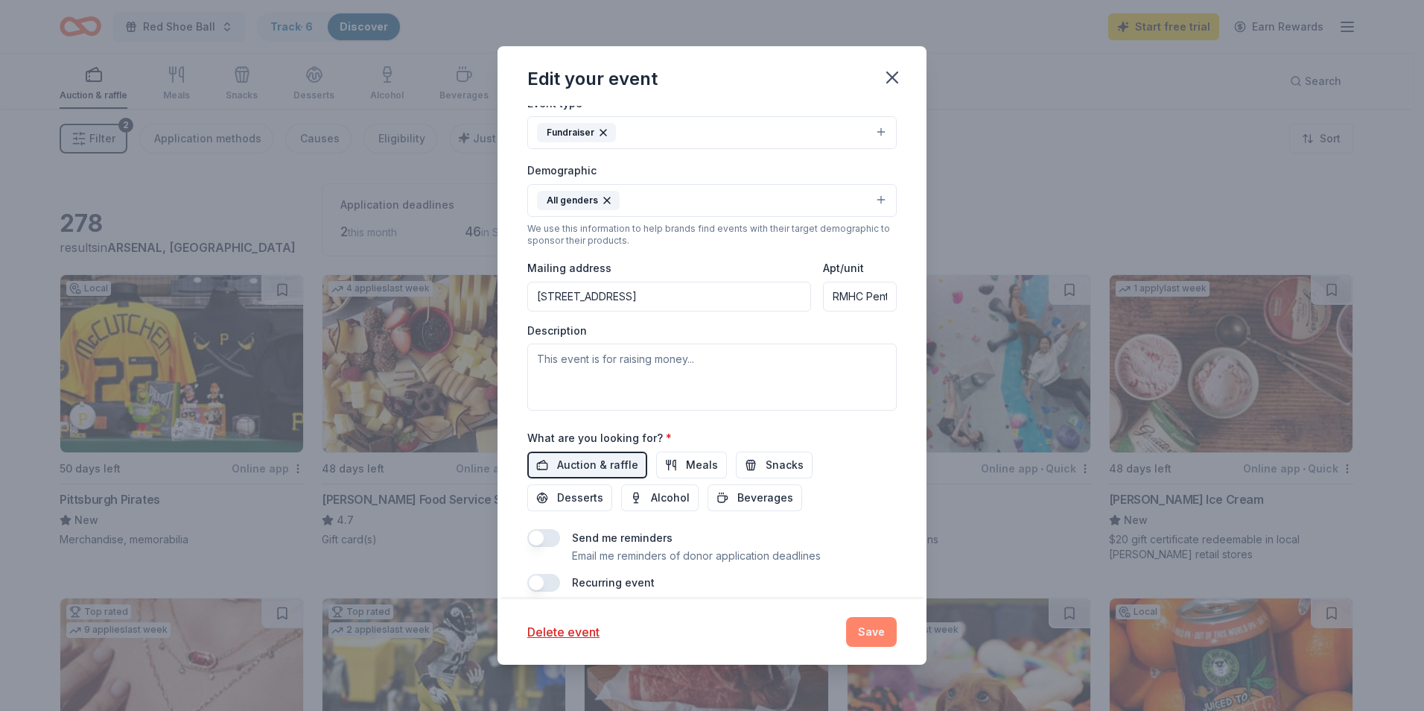
click at [881, 623] on button "Save" at bounding box center [871, 632] width 51 height 30
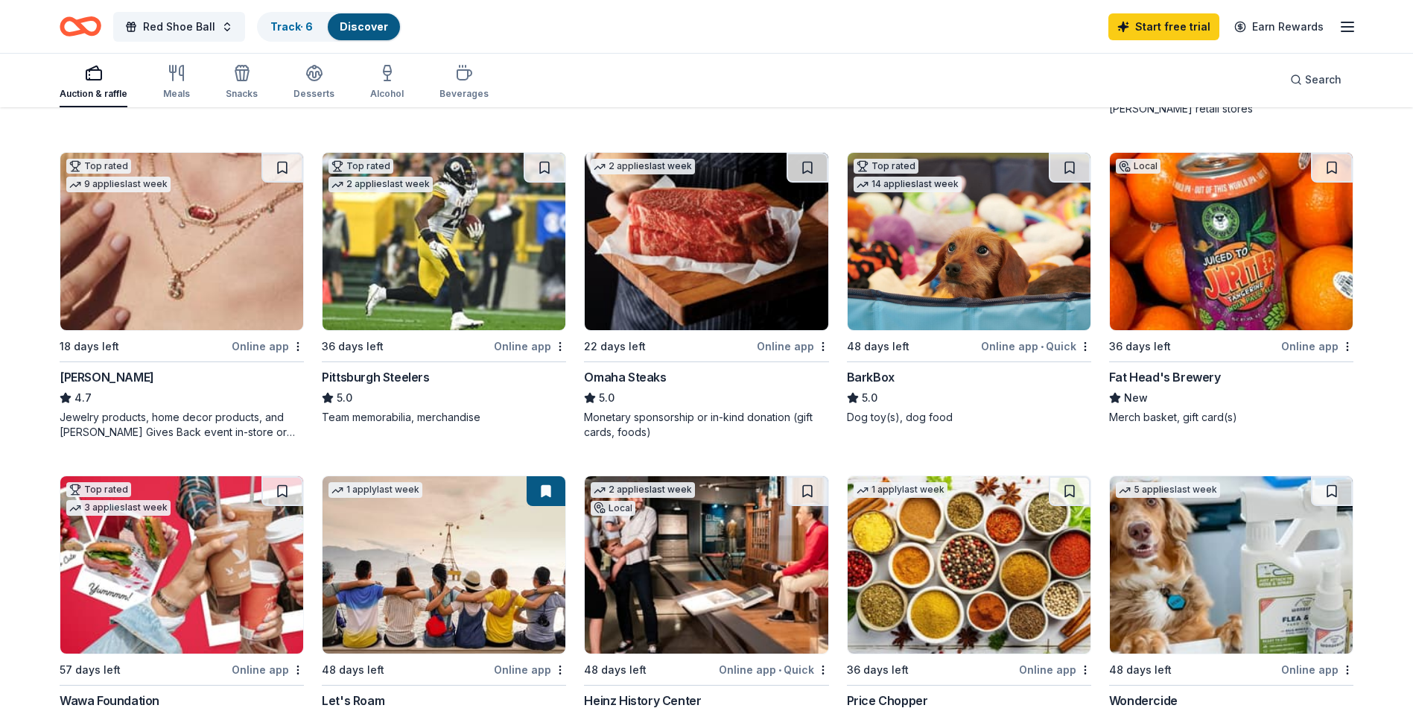
scroll to position [447, 0]
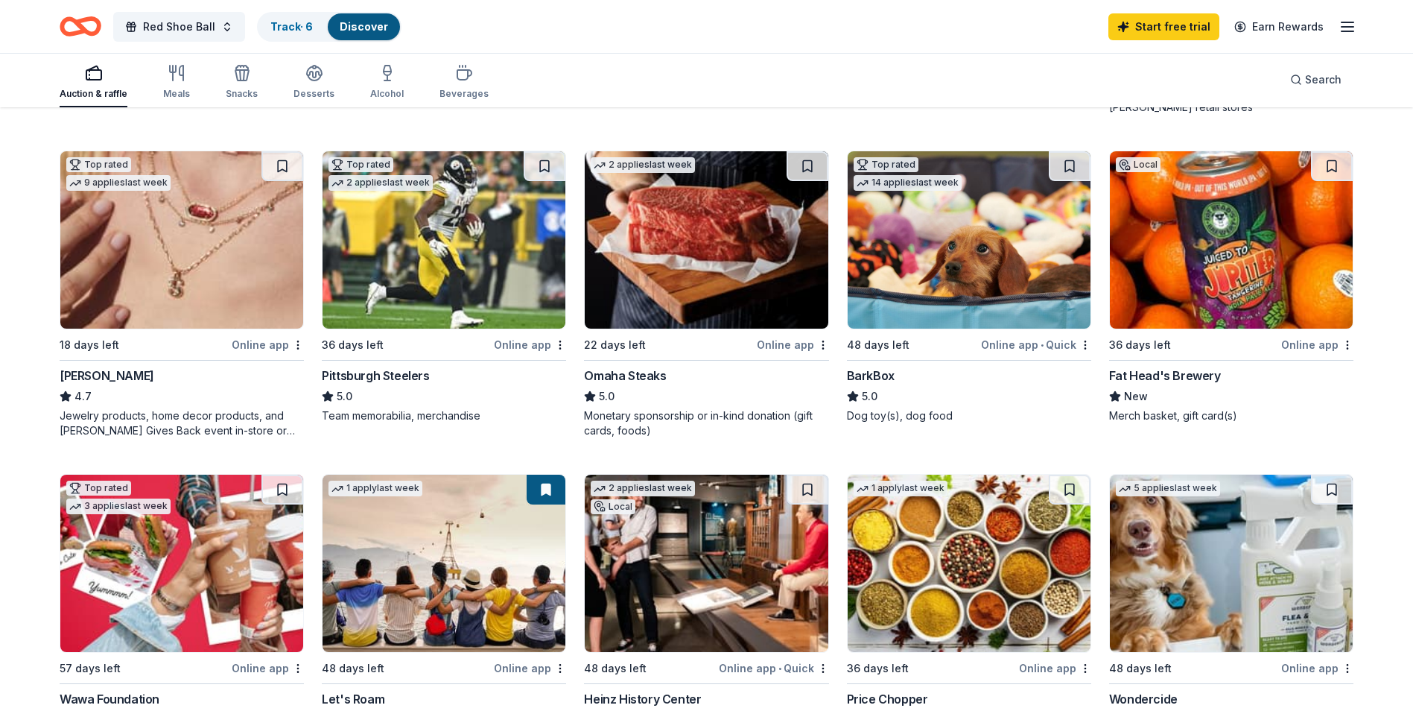
click at [956, 264] on img at bounding box center [969, 239] width 243 height 177
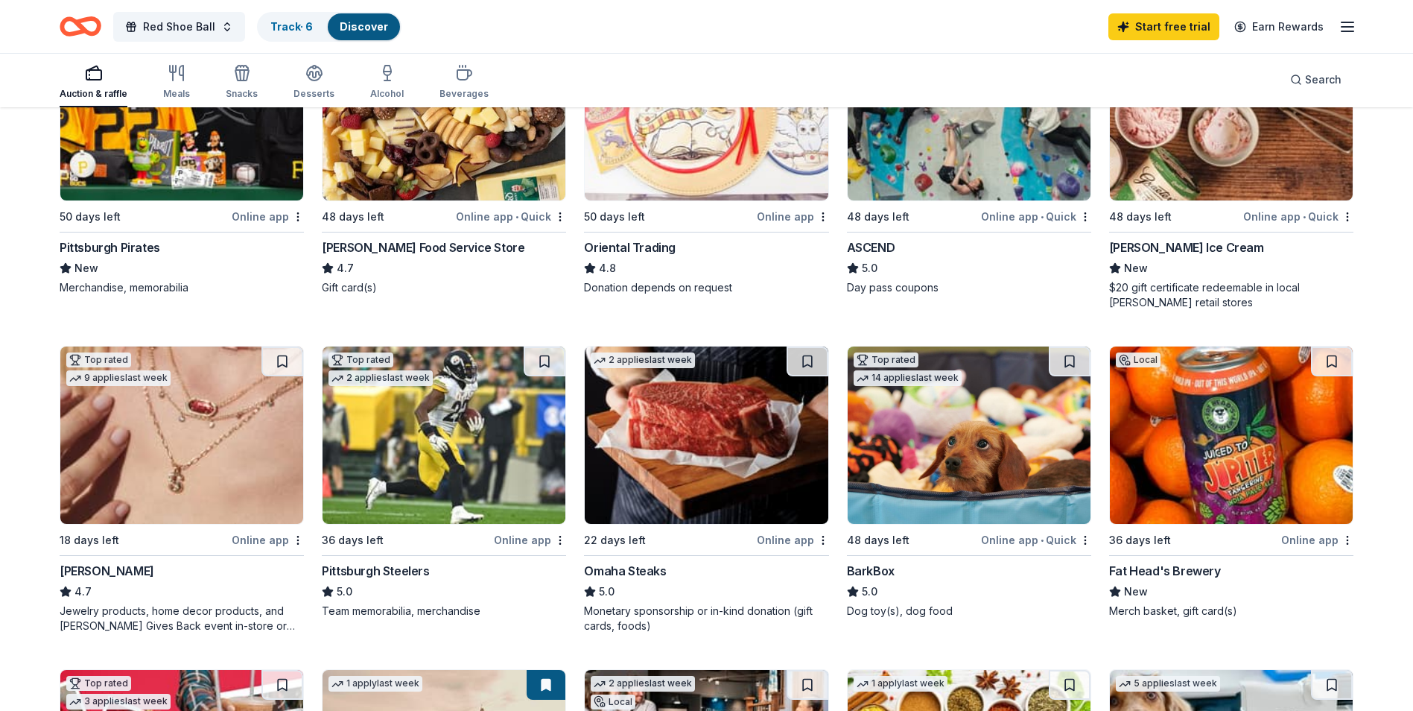
scroll to position [223, 0]
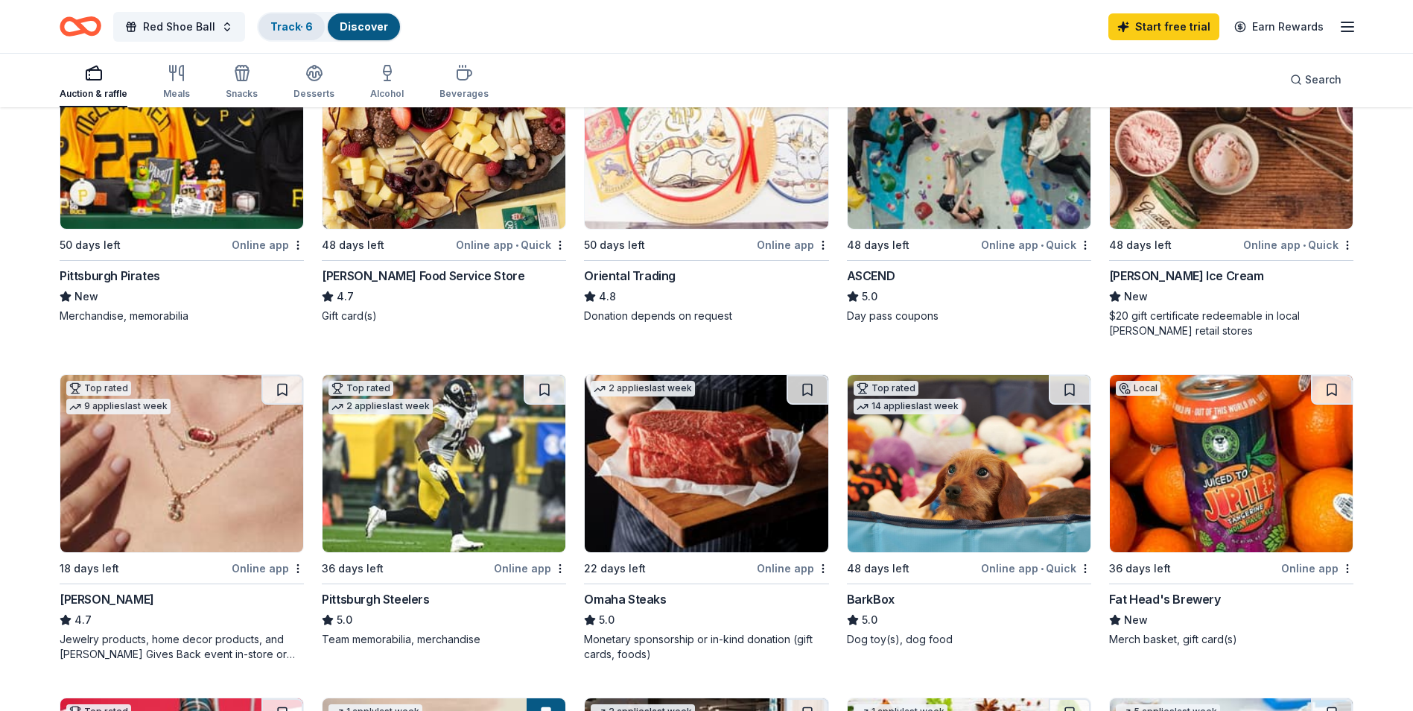
click at [290, 26] on link "Track · 6" at bounding box center [291, 26] width 42 height 13
click at [291, 24] on link "Track · 6" at bounding box center [291, 26] width 42 height 13
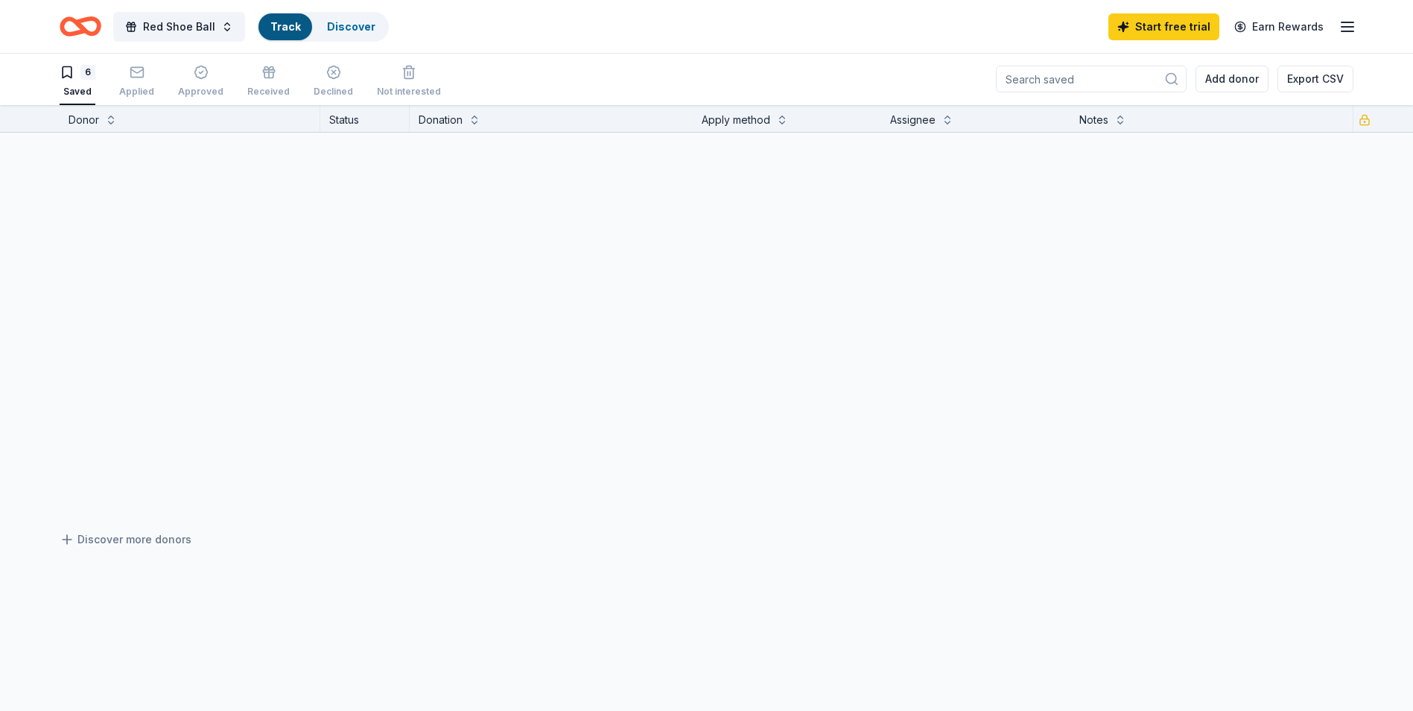
scroll to position [1, 0]
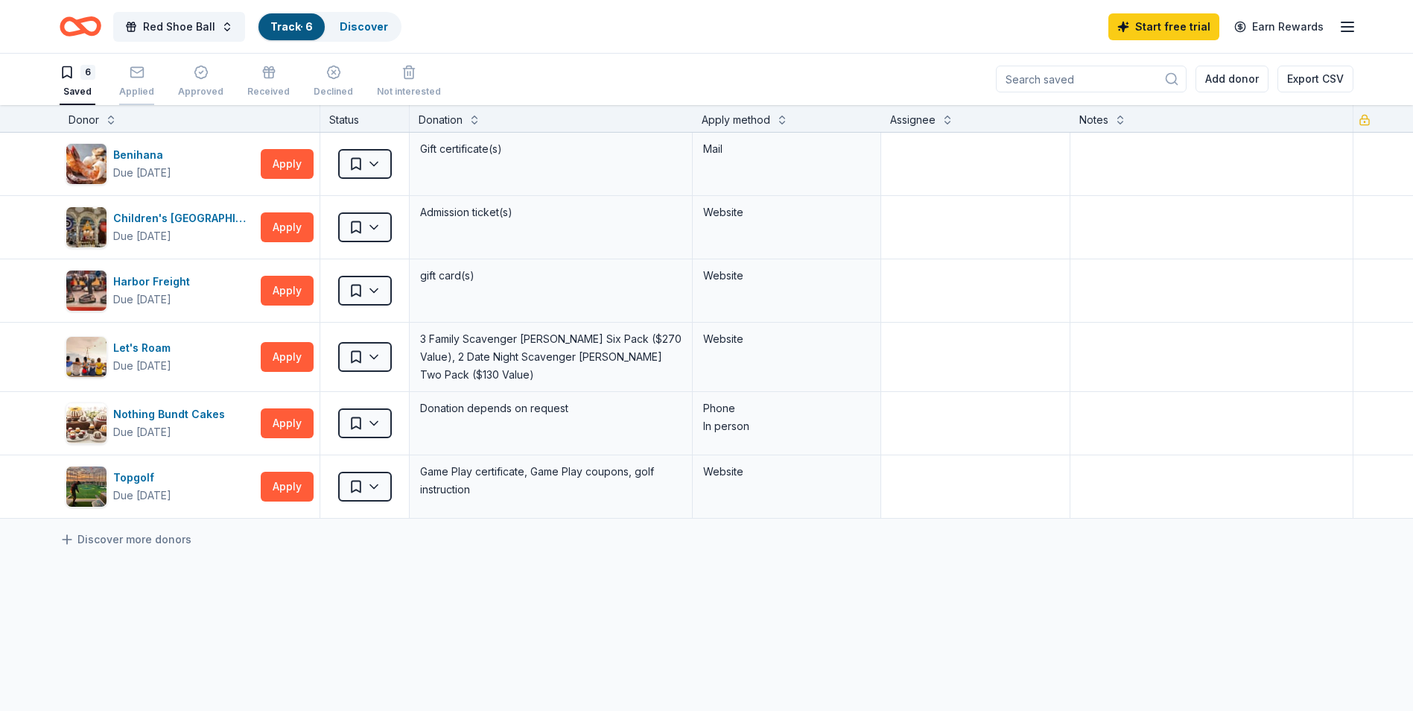
click at [124, 79] on div "button" at bounding box center [136, 72] width 35 height 15
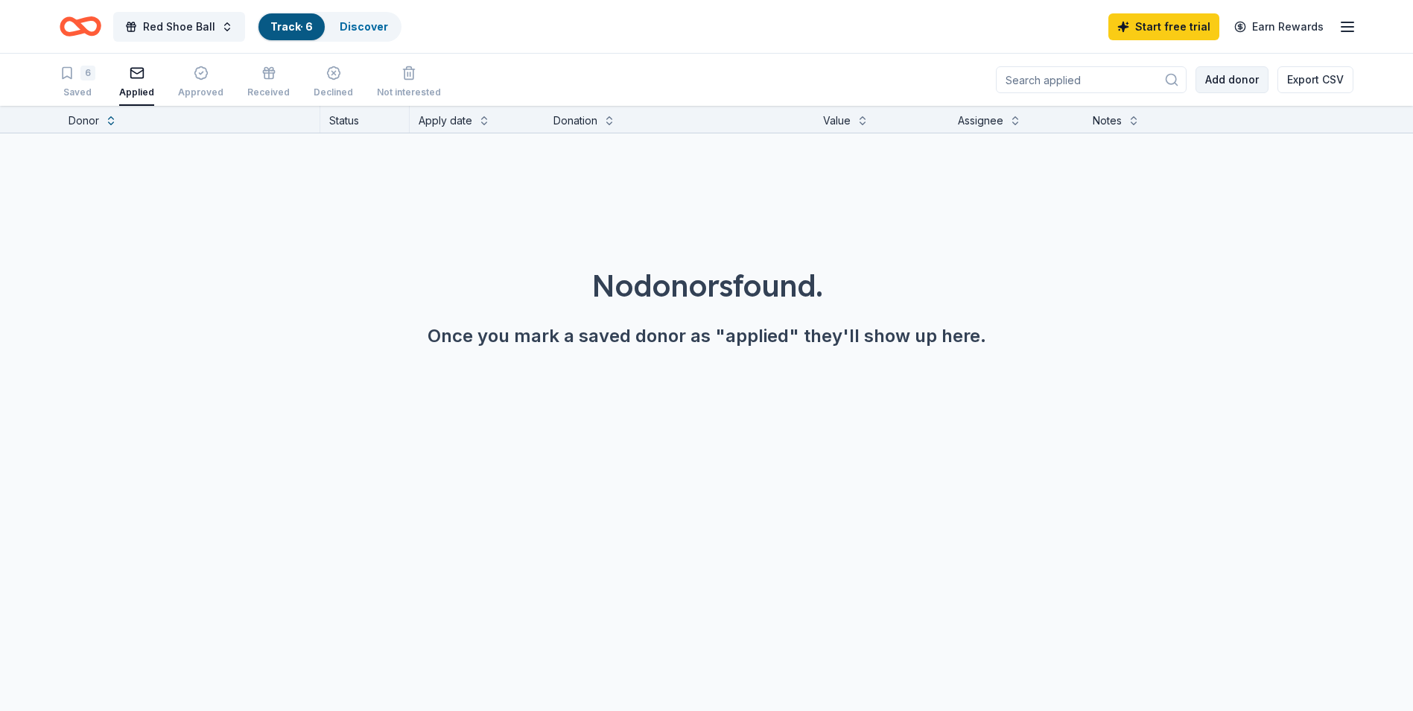
click at [1237, 87] on button "Add donor" at bounding box center [1232, 79] width 73 height 27
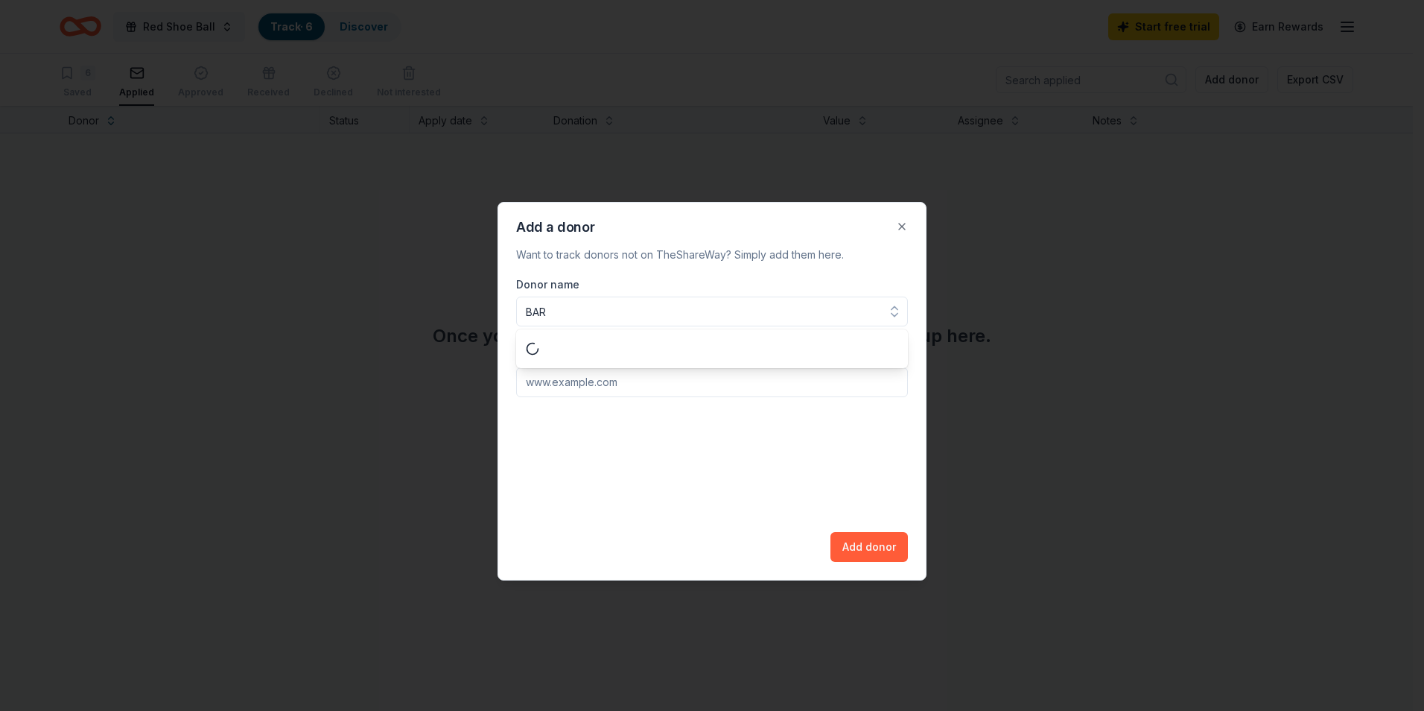
type input "BARK"
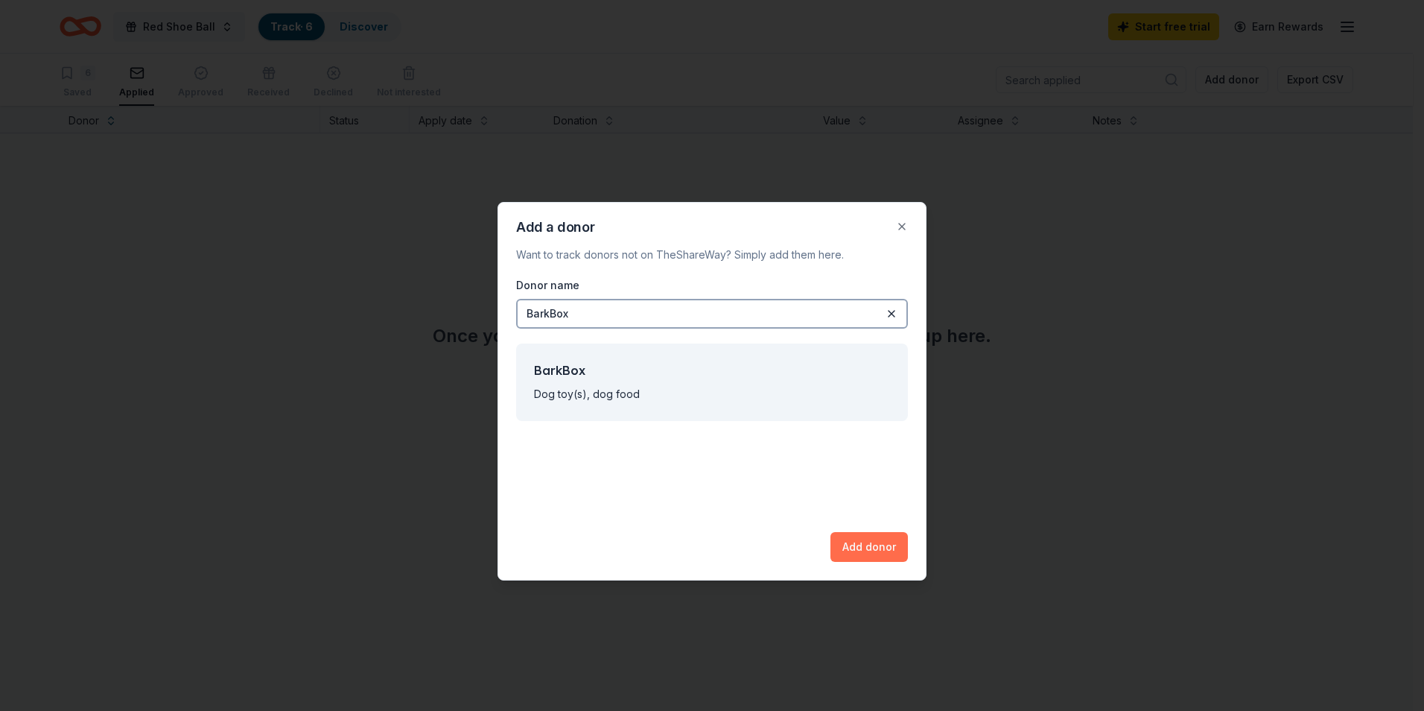
click at [854, 536] on button "Add donor" at bounding box center [869, 547] width 77 height 30
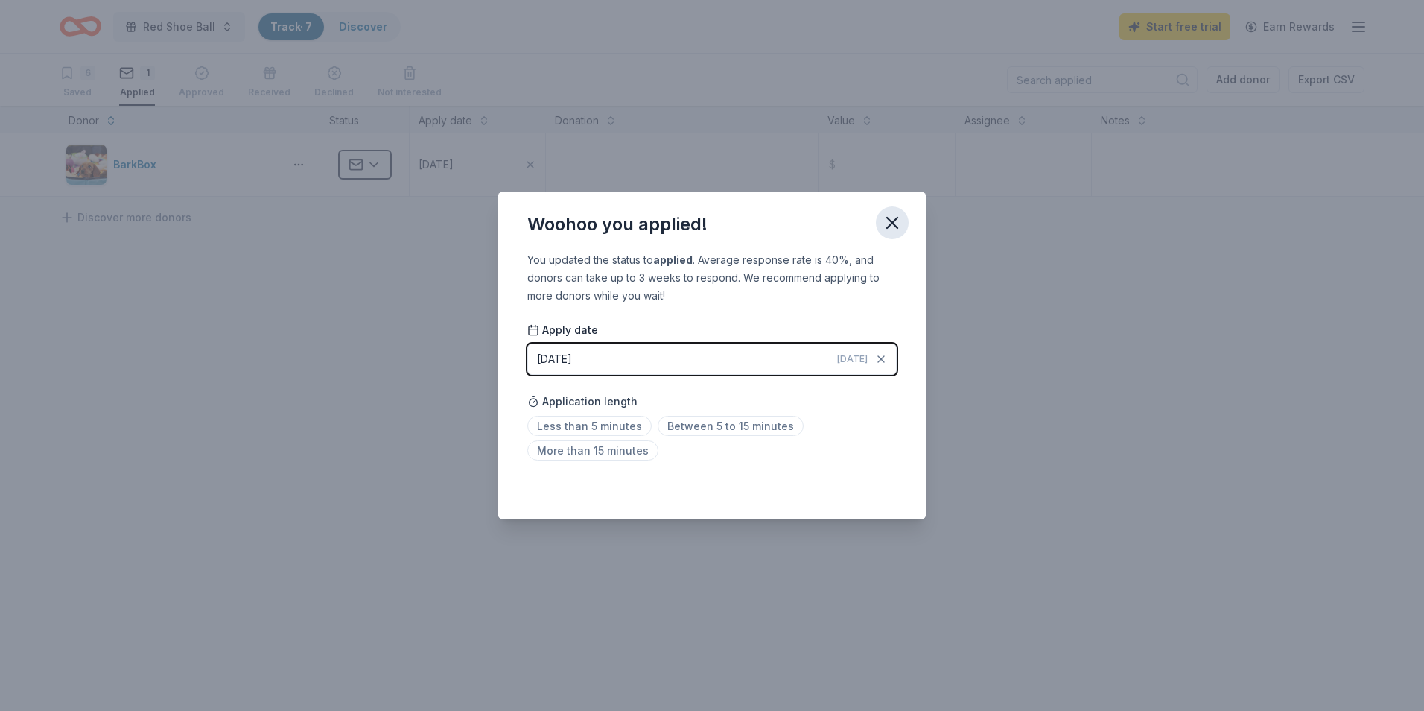
click at [895, 223] on icon "button" at bounding box center [892, 222] width 21 height 21
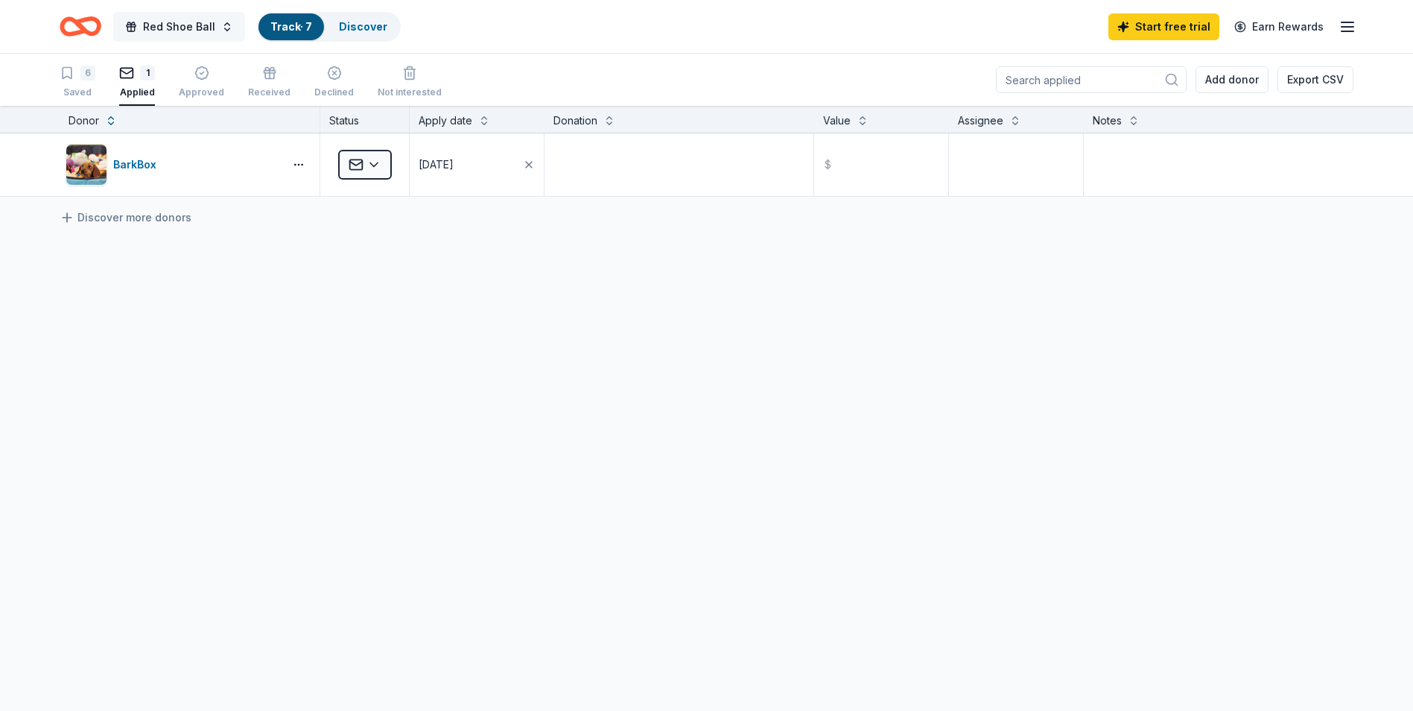
click at [155, 20] on span "Red Shoe Ball" at bounding box center [179, 27] width 72 height 18
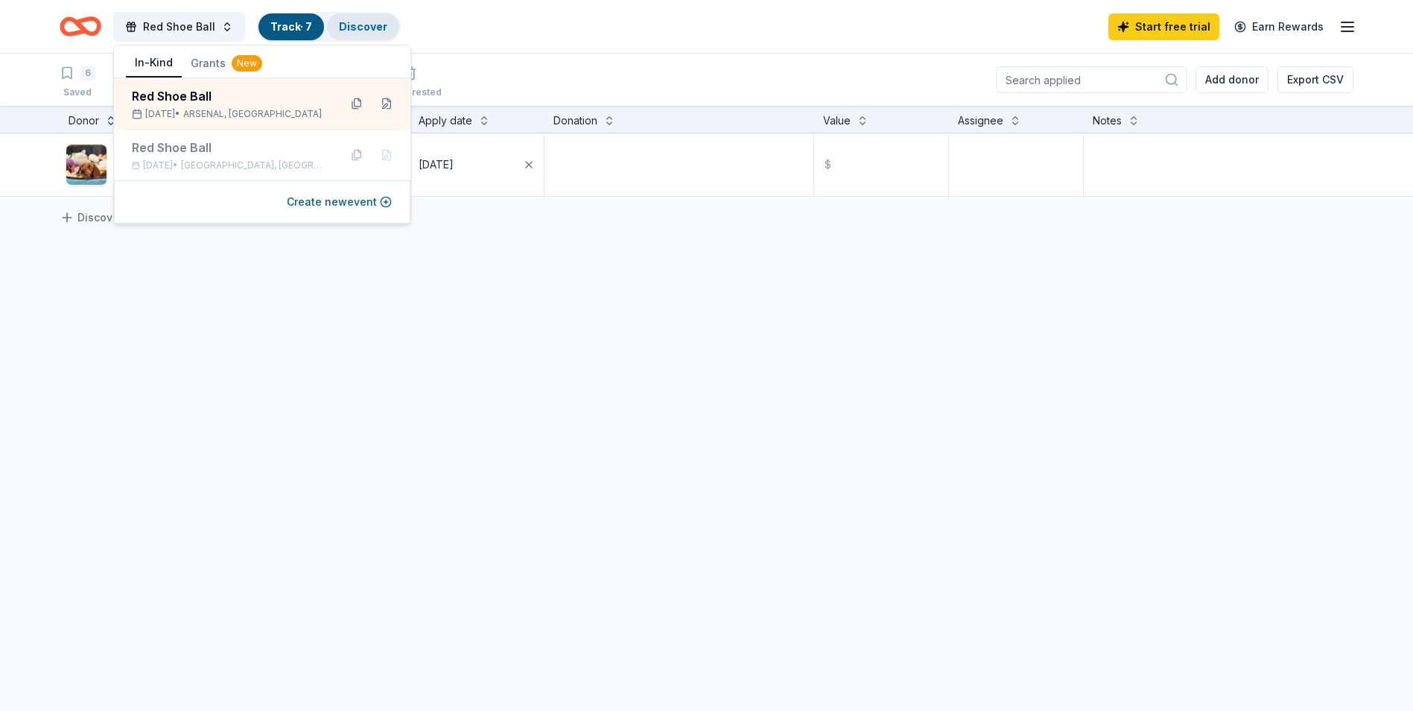
click at [364, 33] on div "Discover" at bounding box center [363, 26] width 72 height 27
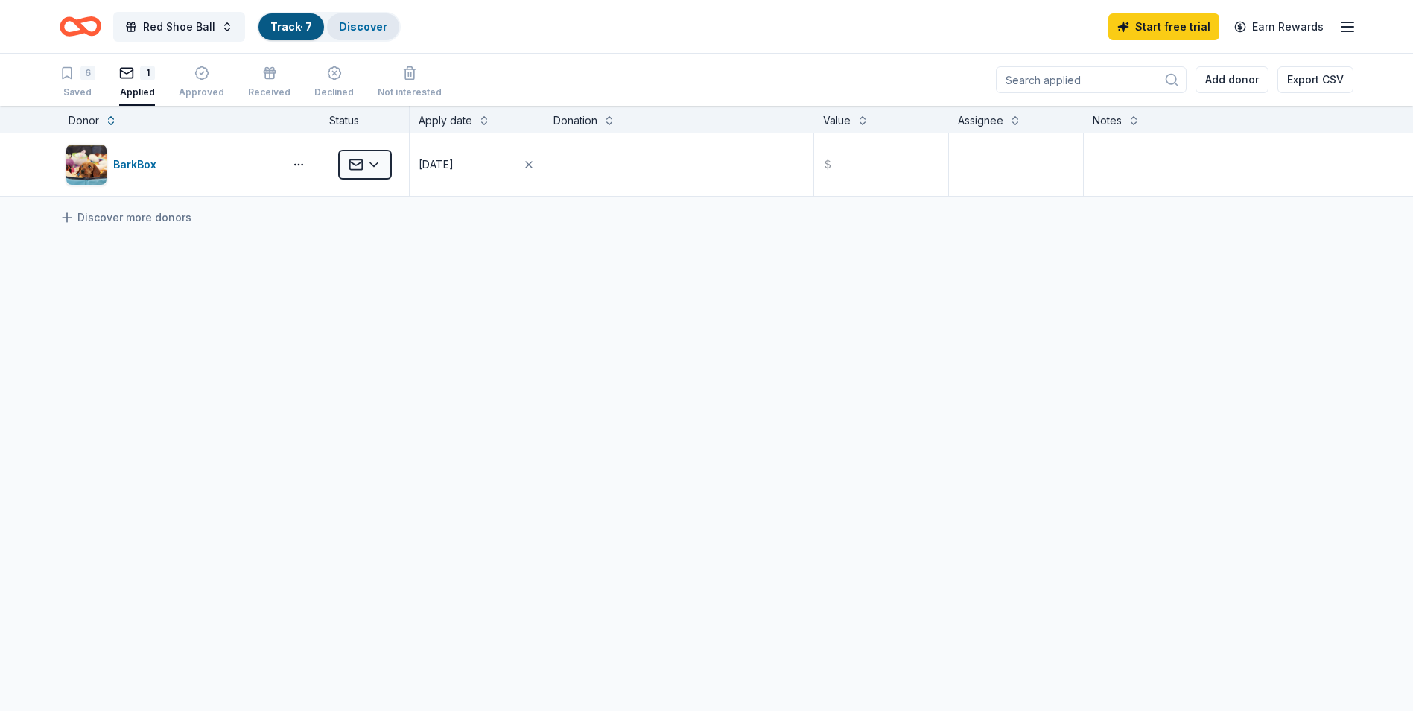
click at [374, 28] on link "Discover" at bounding box center [363, 26] width 48 height 13
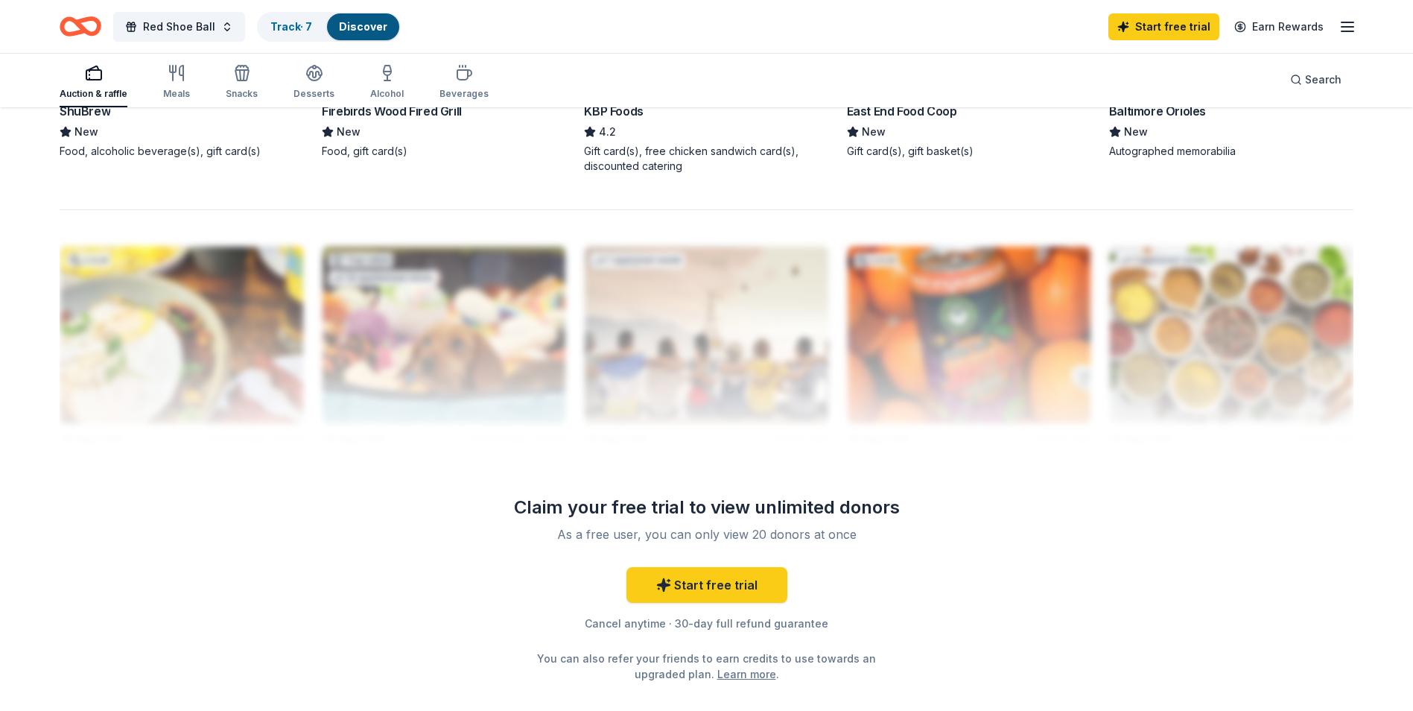
scroll to position [1231, 0]
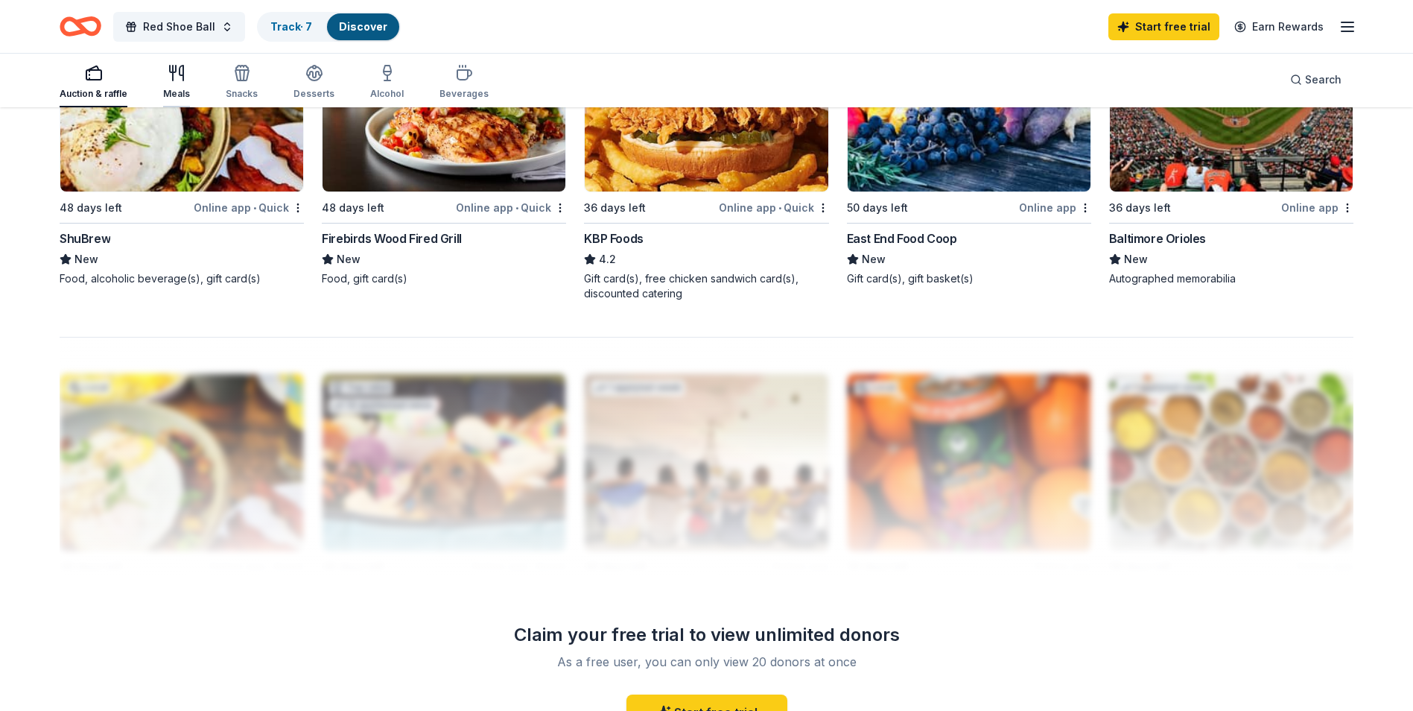
click at [163, 74] on div "button" at bounding box center [176, 73] width 27 height 18
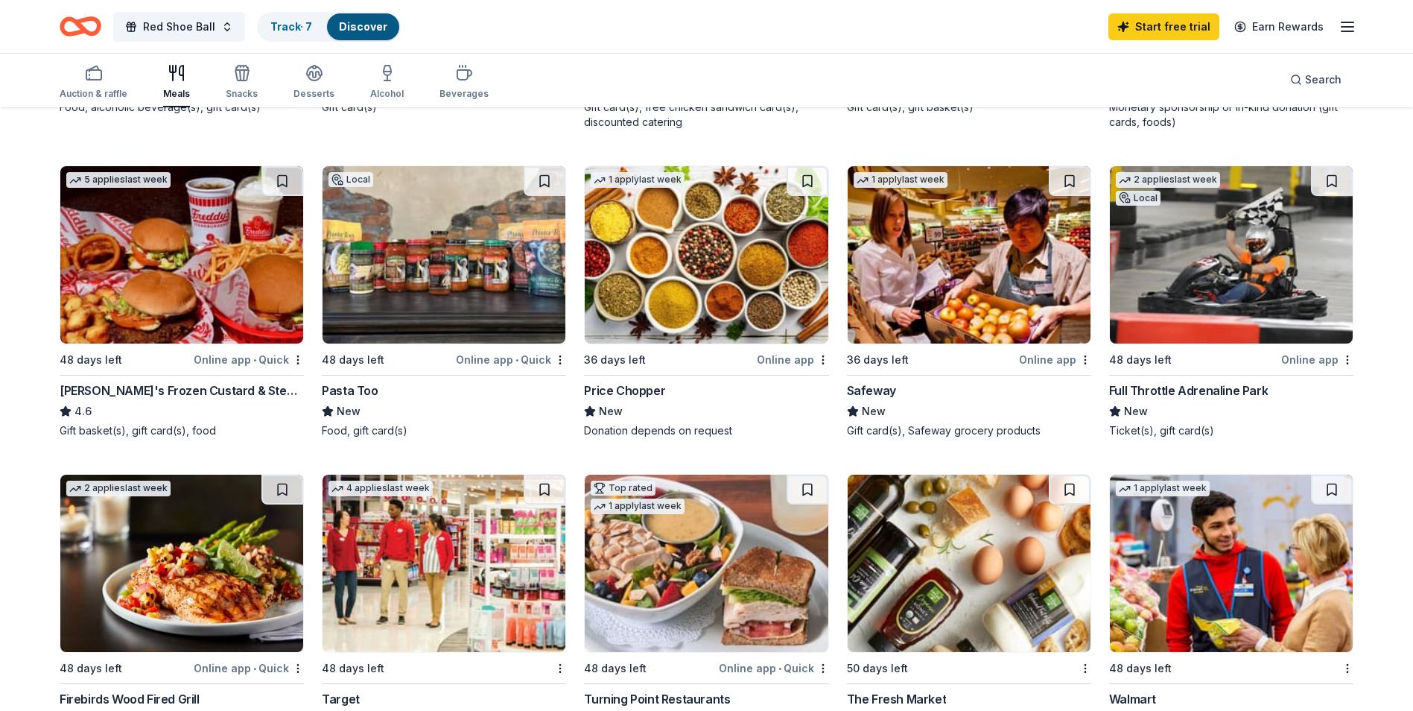
scroll to position [447, 0]
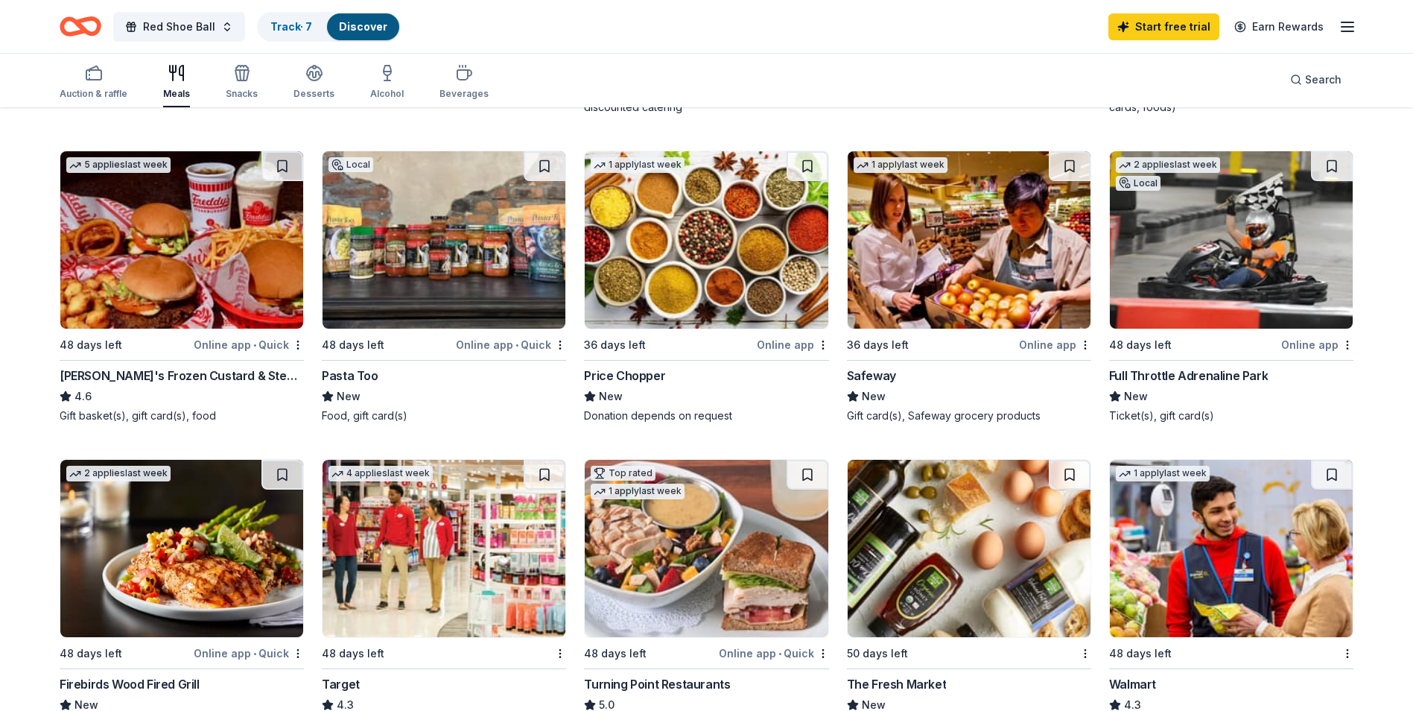
click at [1200, 273] on img at bounding box center [1231, 239] width 243 height 177
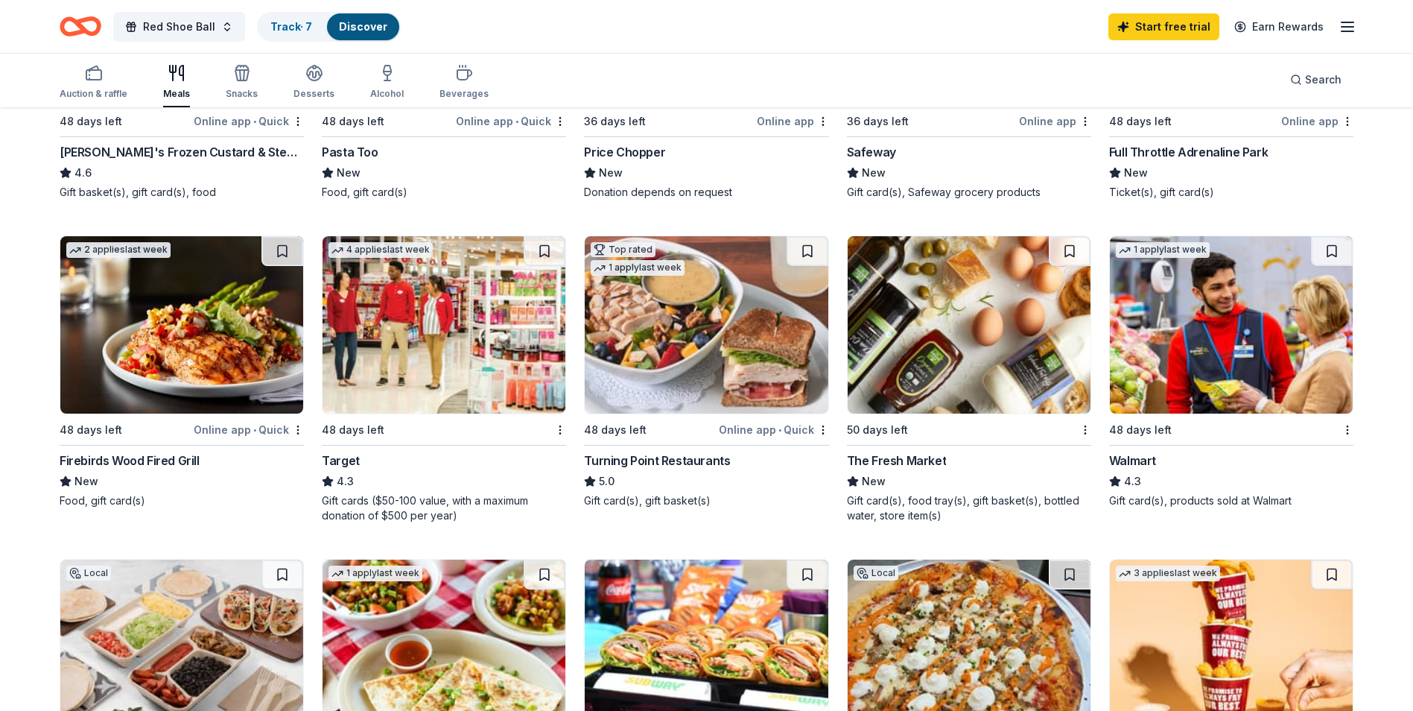
scroll to position [298, 0]
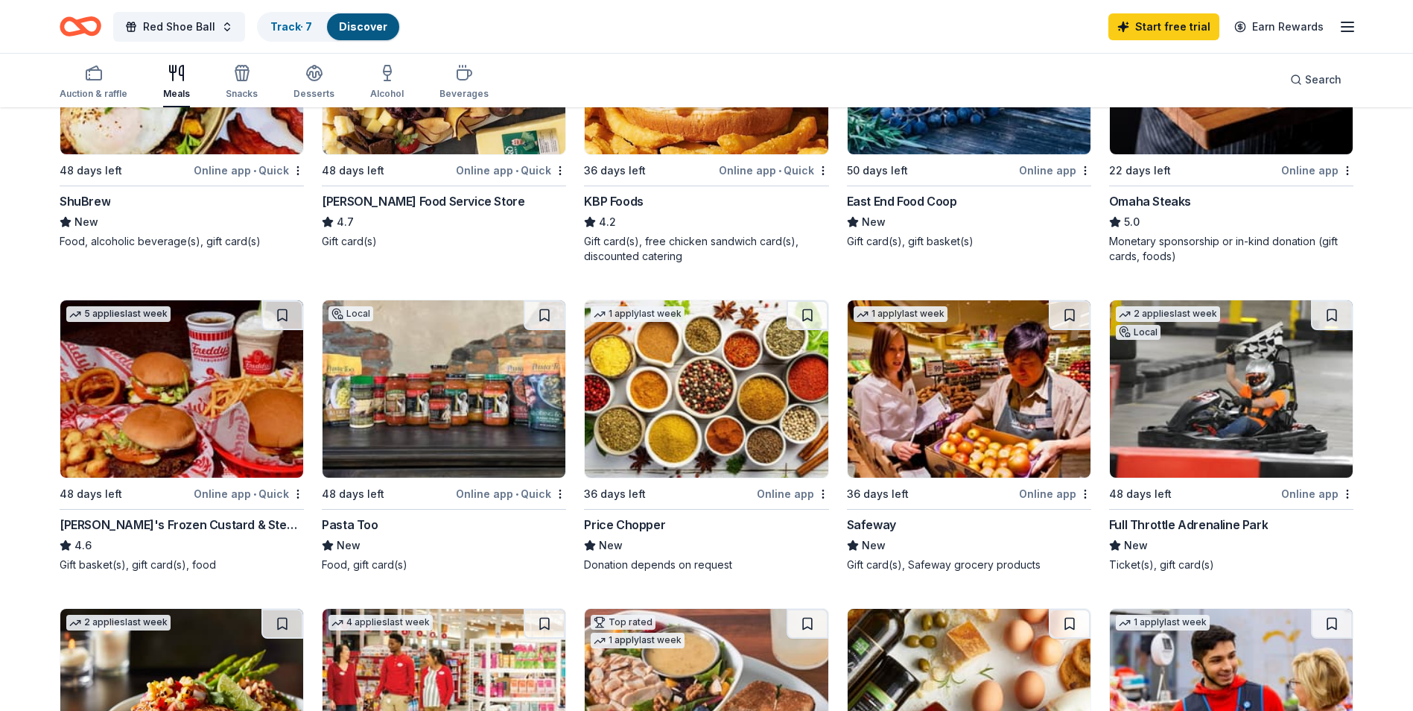
click at [451, 399] on img at bounding box center [444, 388] width 243 height 177
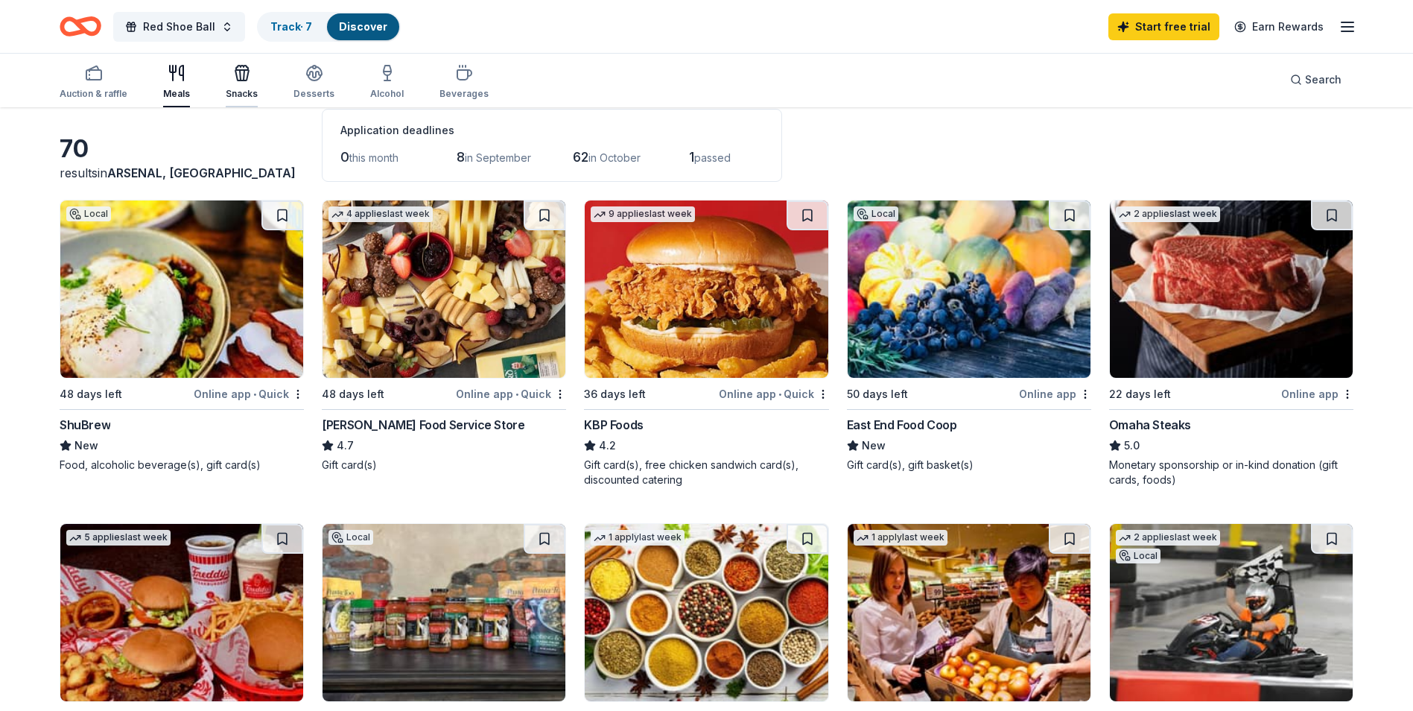
click at [244, 87] on div "Snacks" at bounding box center [242, 82] width 32 height 36
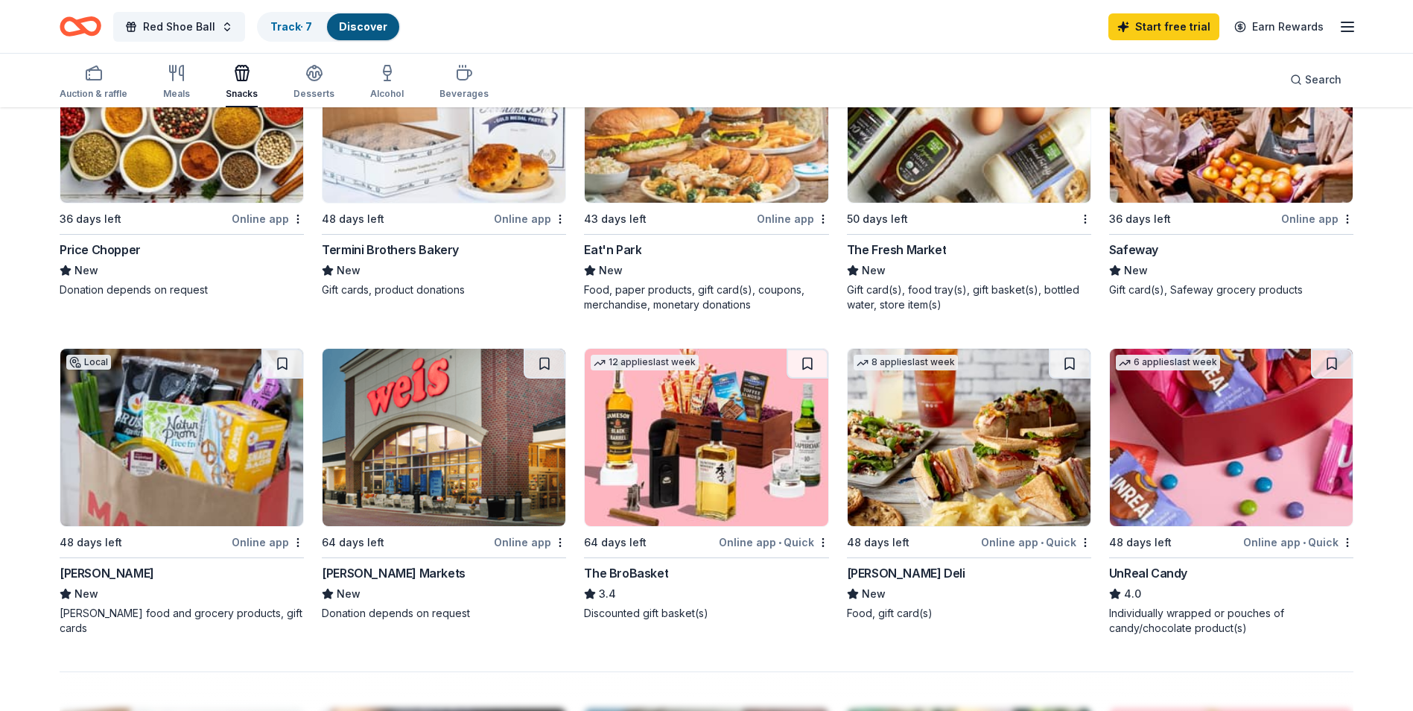
scroll to position [745, 0]
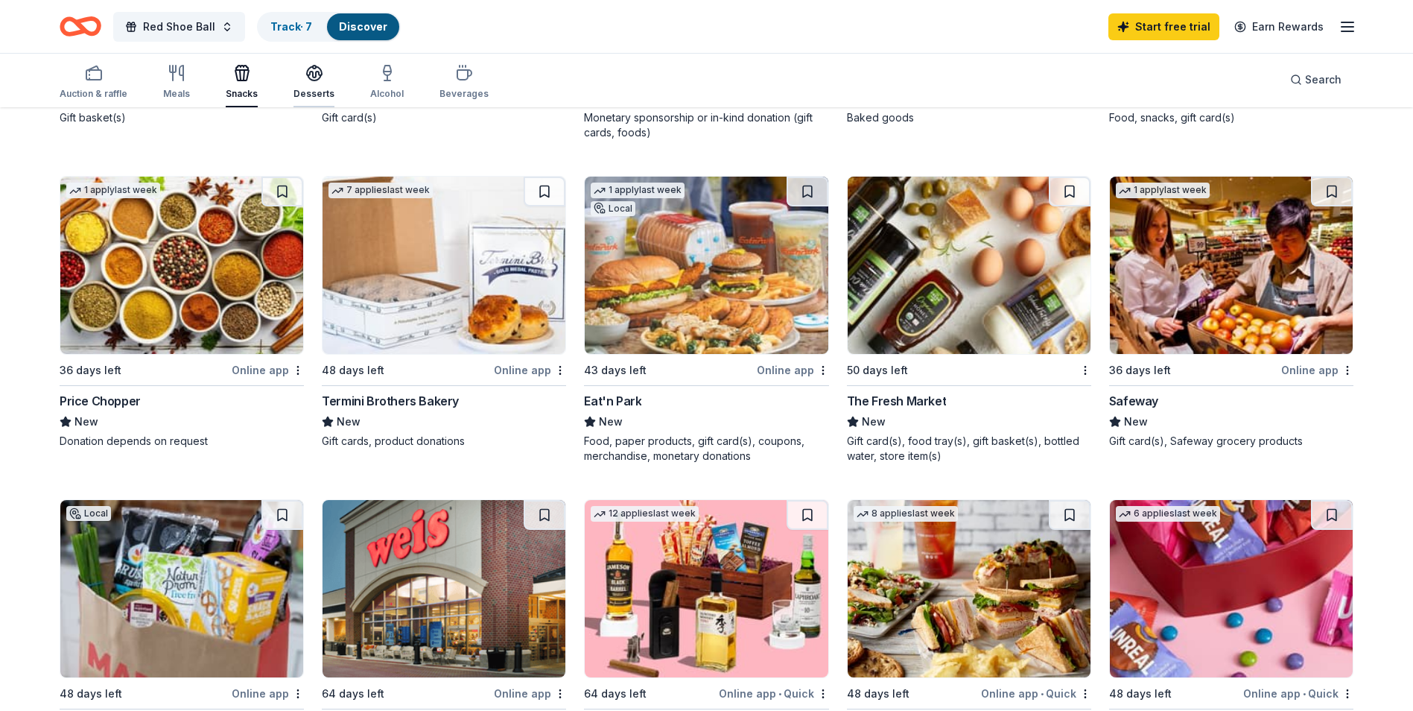
click at [314, 69] on icon "button" at bounding box center [314, 73] width 18 height 18
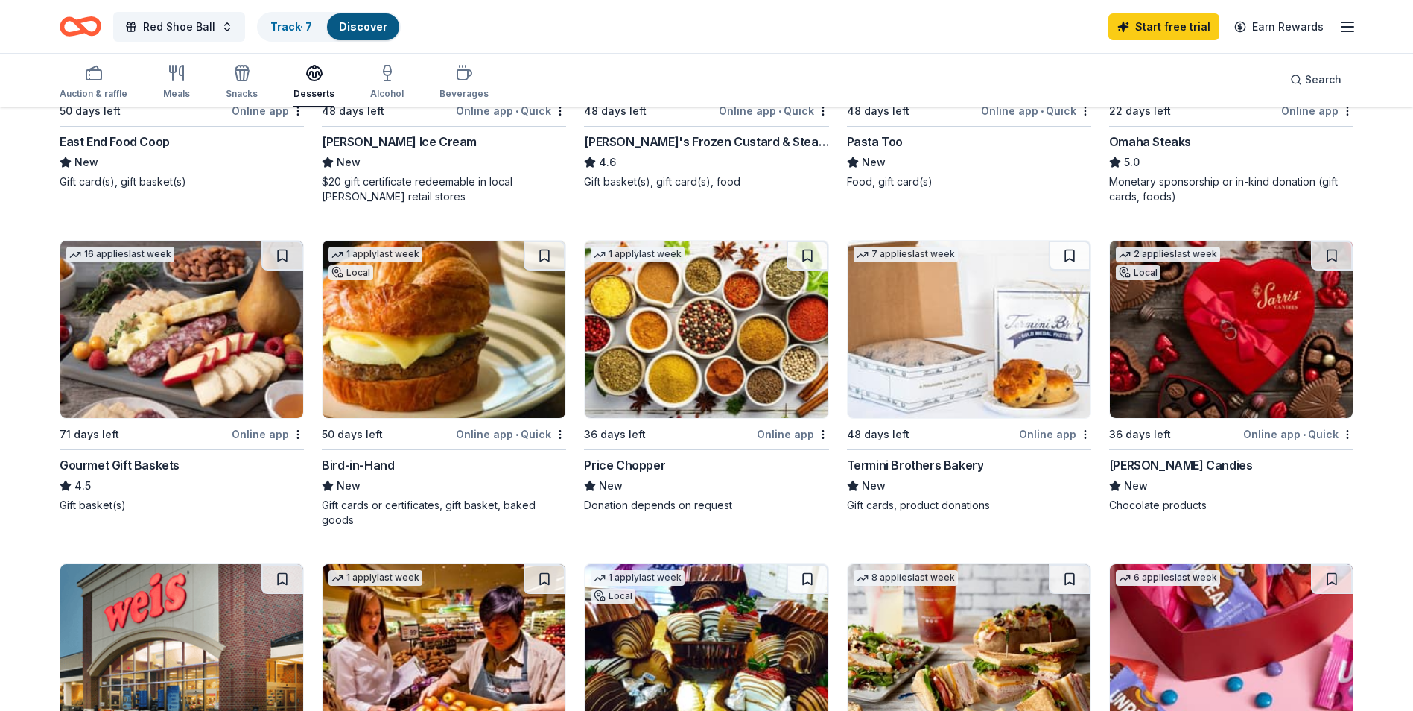
scroll to position [298, 0]
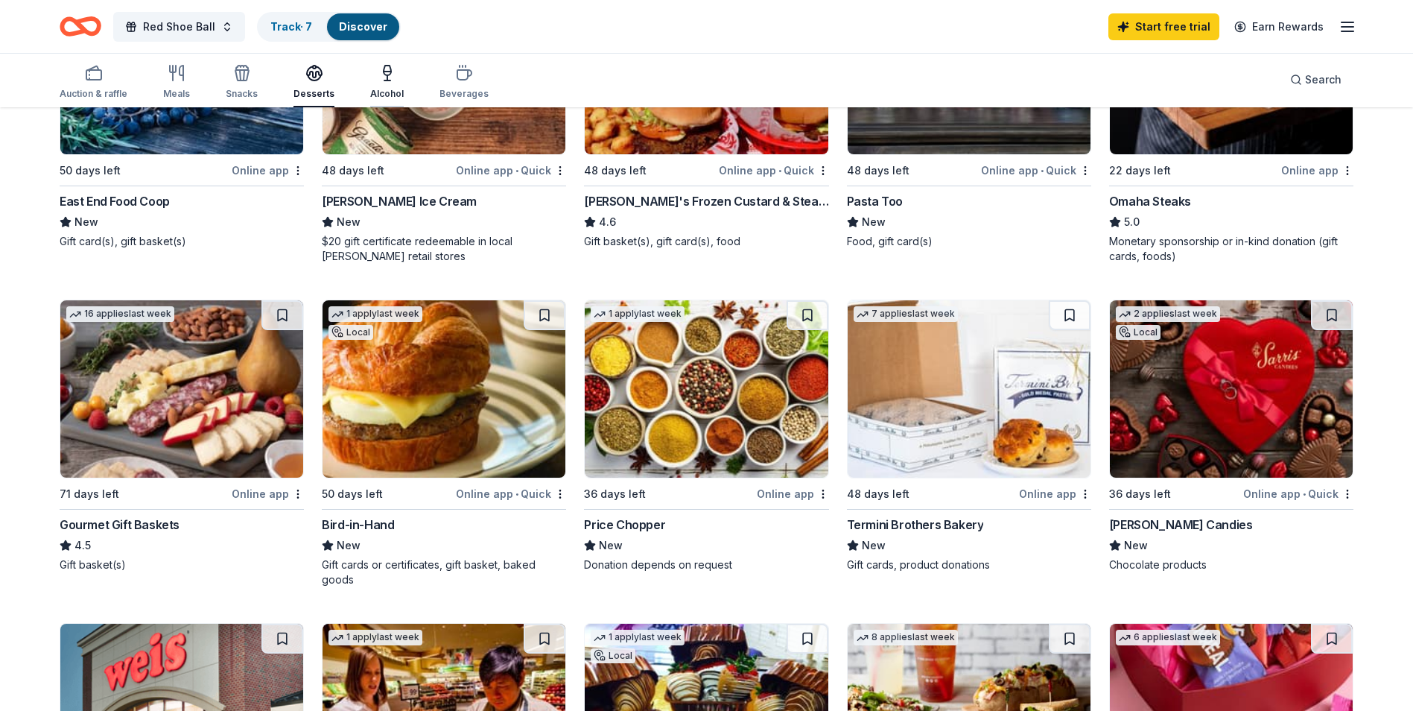
click at [391, 89] on div "Alcohol" at bounding box center [387, 94] width 34 height 12
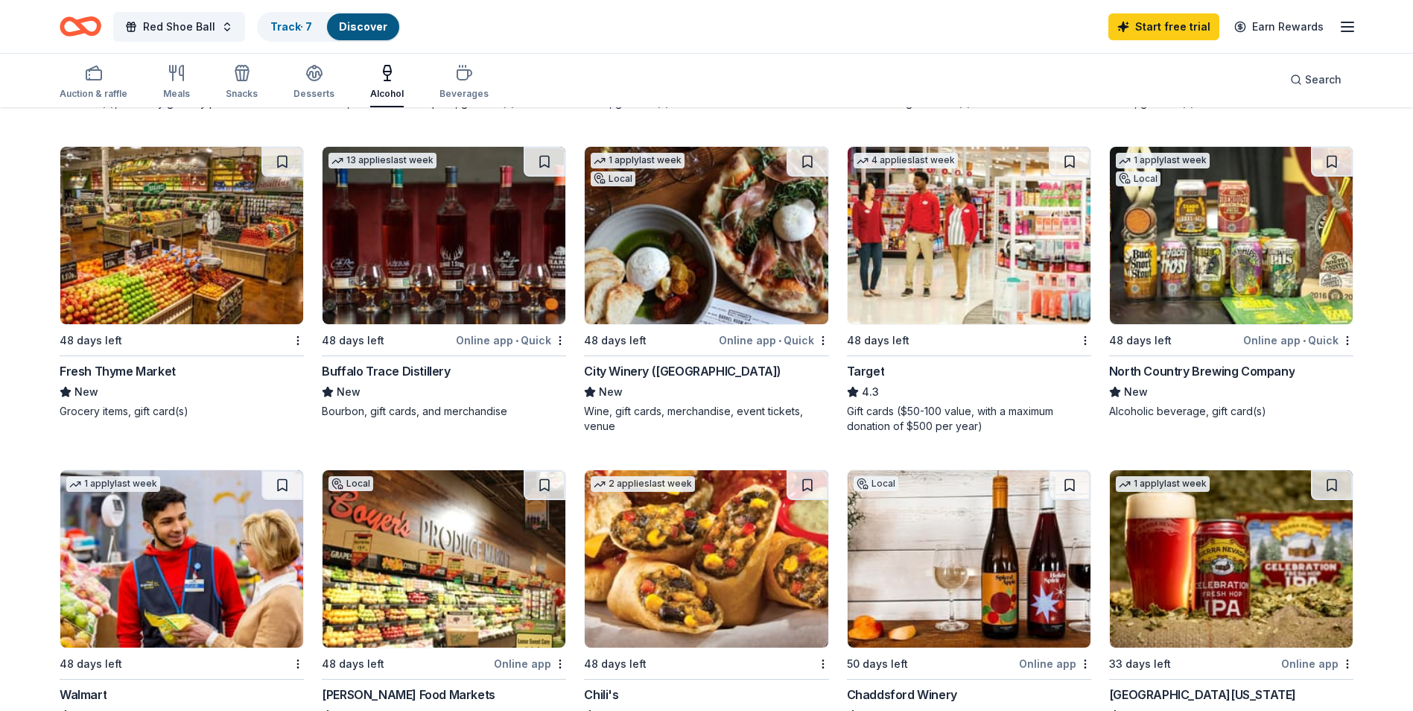
scroll to position [521, 0]
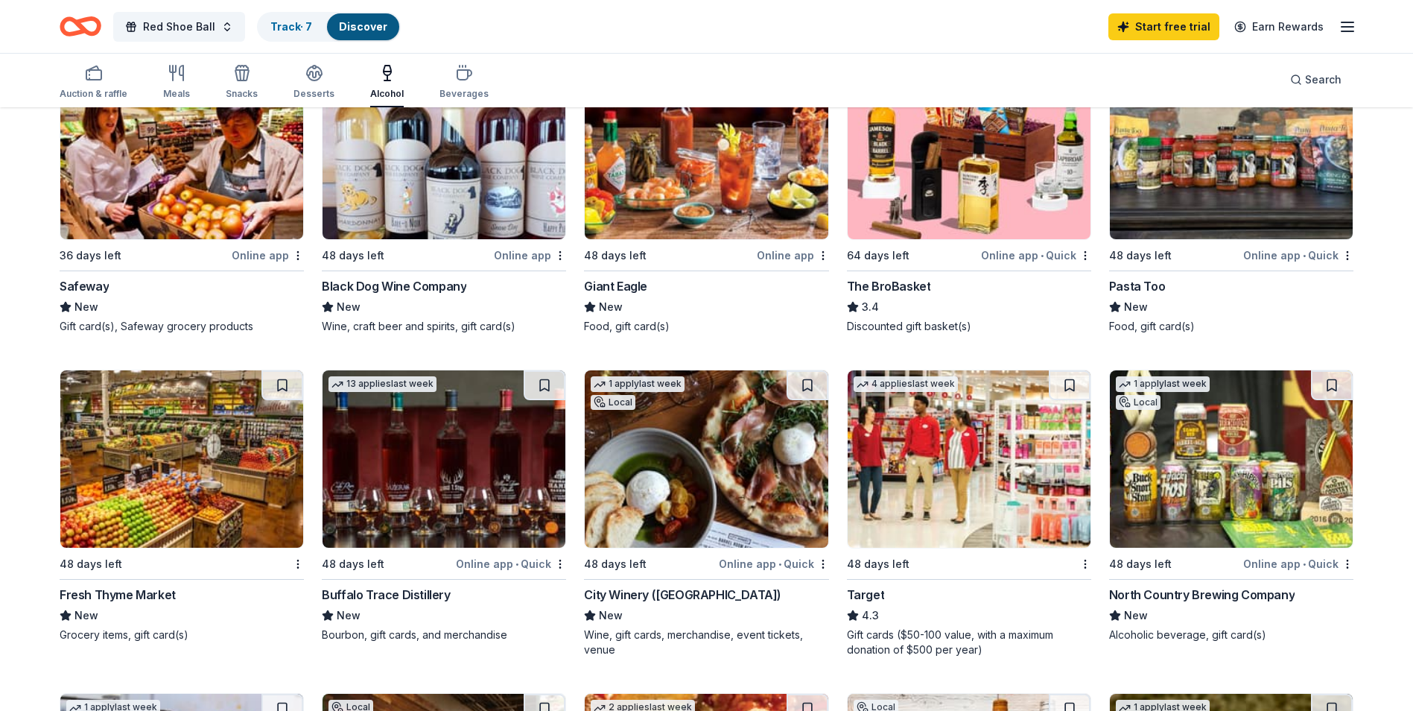
click at [407, 178] on img at bounding box center [444, 150] width 243 height 177
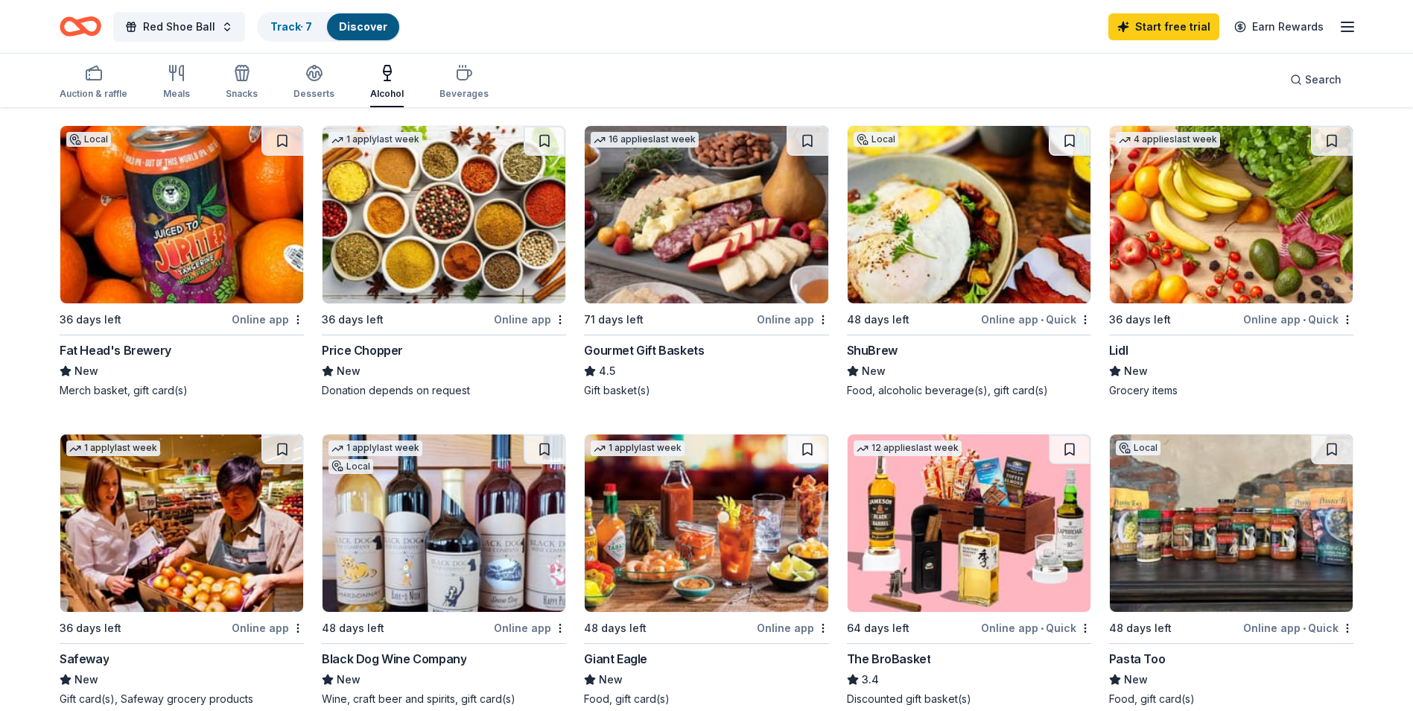
scroll to position [0, 0]
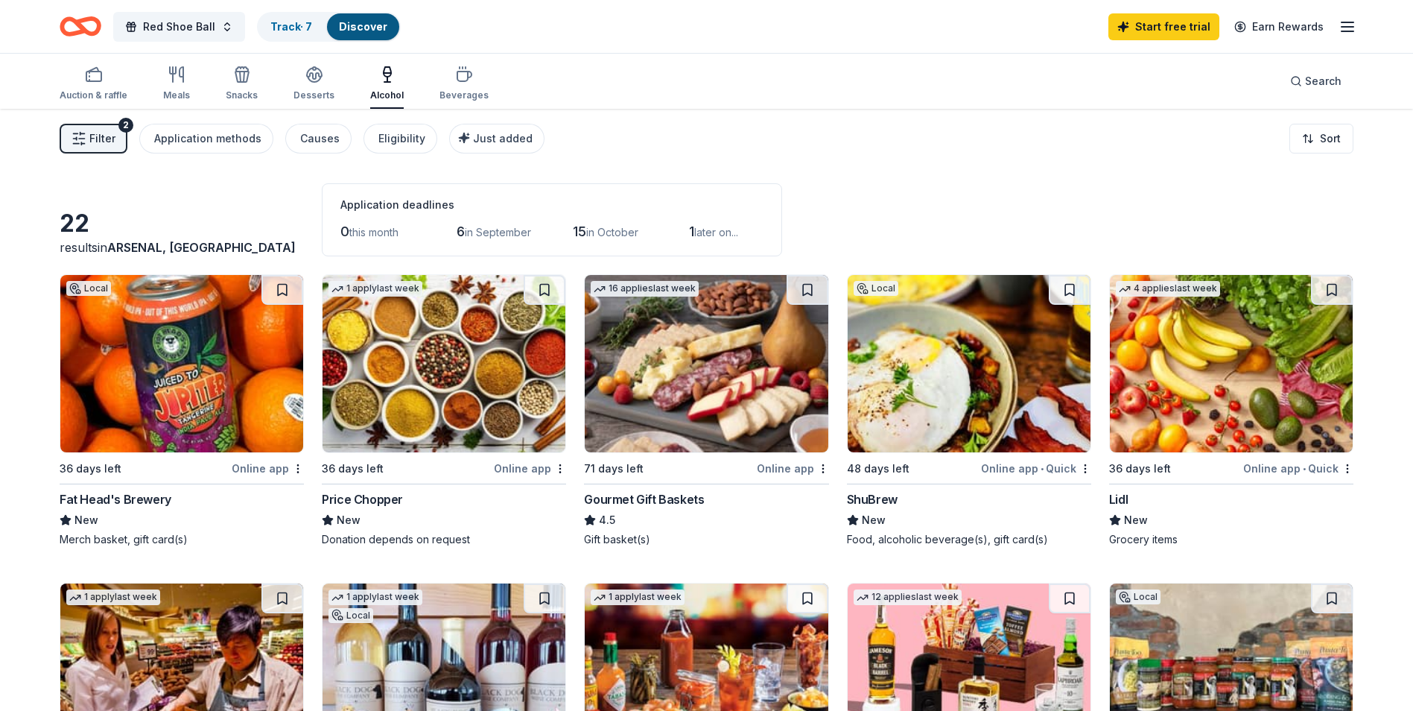
click at [258, 363] on img at bounding box center [181, 363] width 243 height 177
click at [173, 22] on span "Red Shoe Ball" at bounding box center [179, 27] width 72 height 18
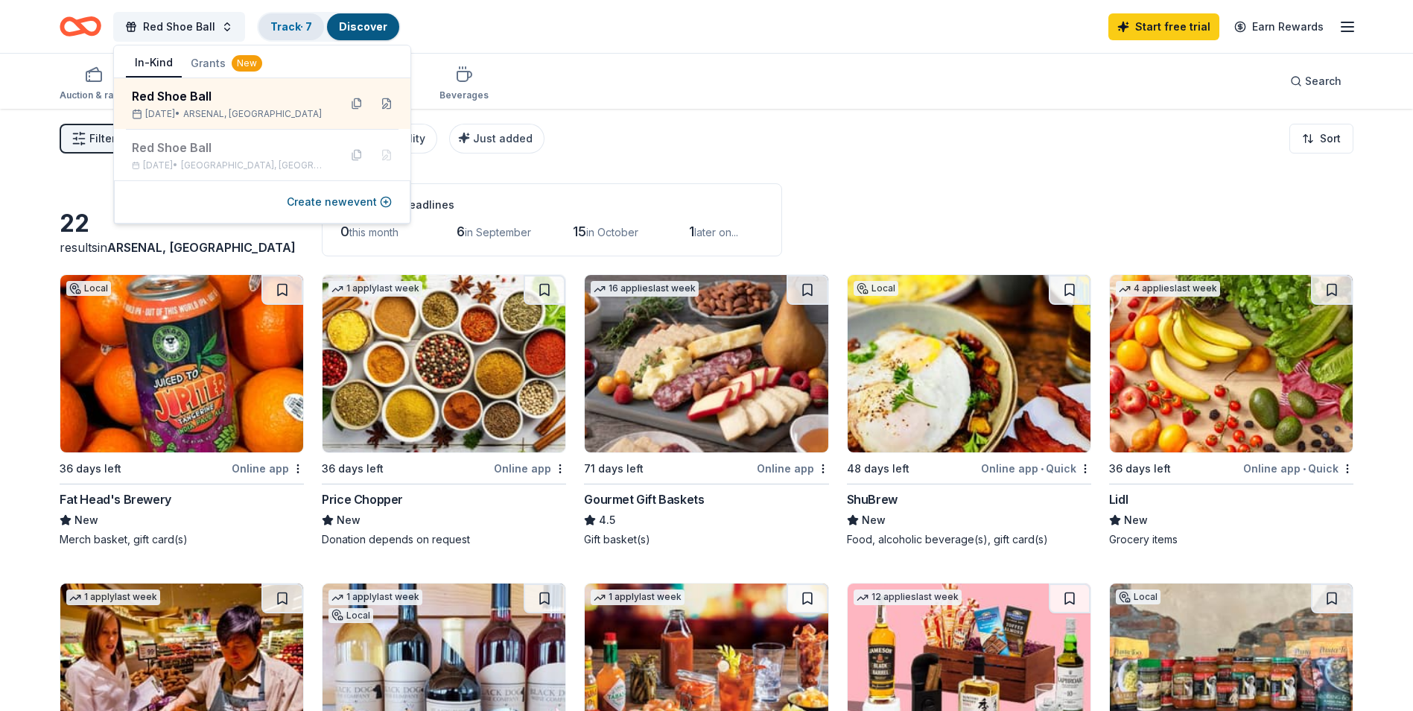
click at [296, 16] on div "Track · 7" at bounding box center [291, 26] width 66 height 27
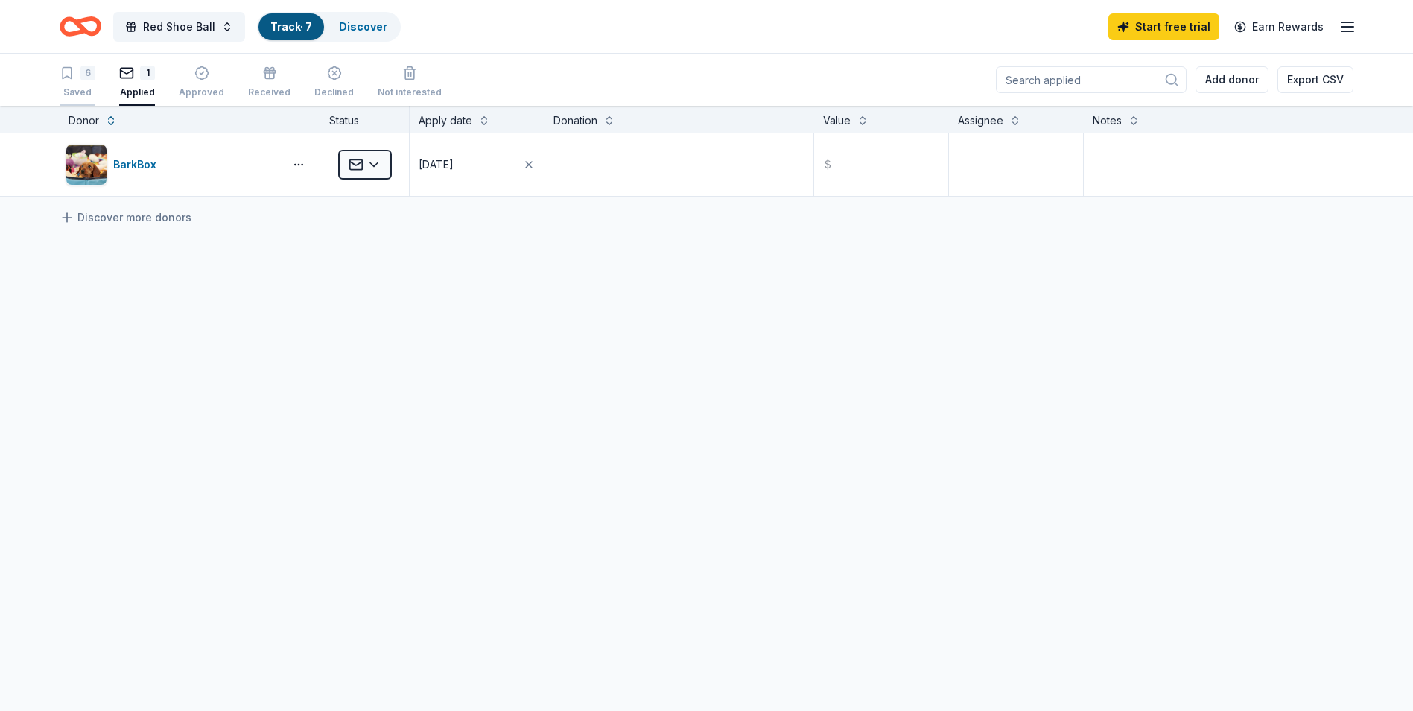
click at [93, 95] on div "Saved" at bounding box center [78, 92] width 36 height 12
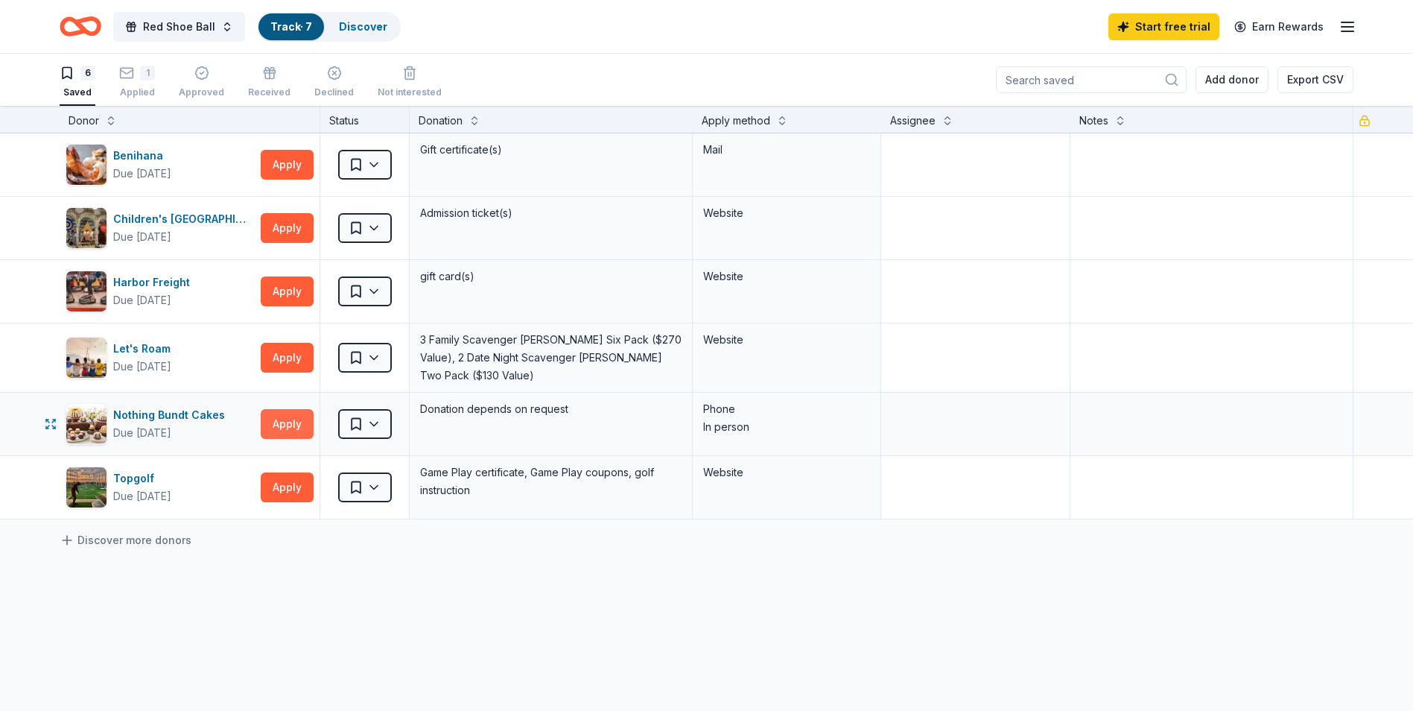
click at [273, 413] on button "Apply" at bounding box center [287, 424] width 53 height 30
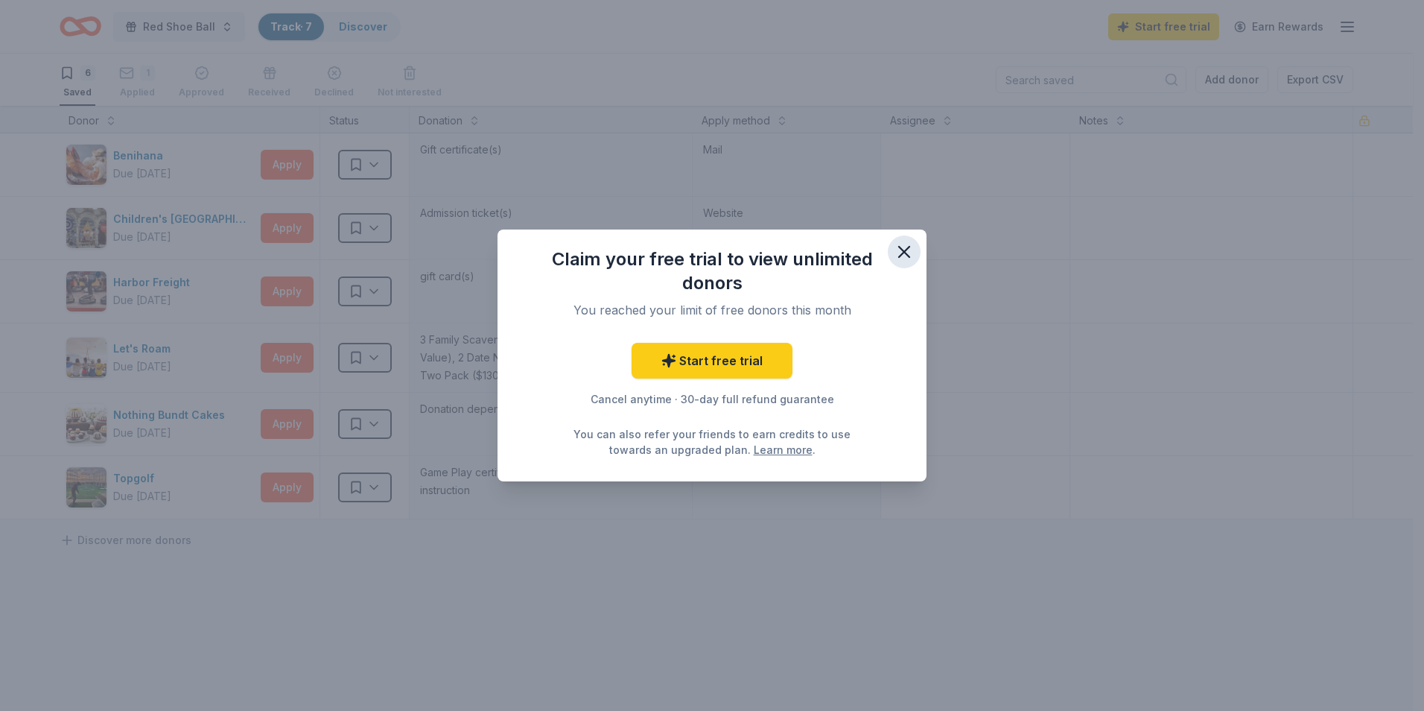
click at [899, 255] on icon "button" at bounding box center [904, 251] width 21 height 21
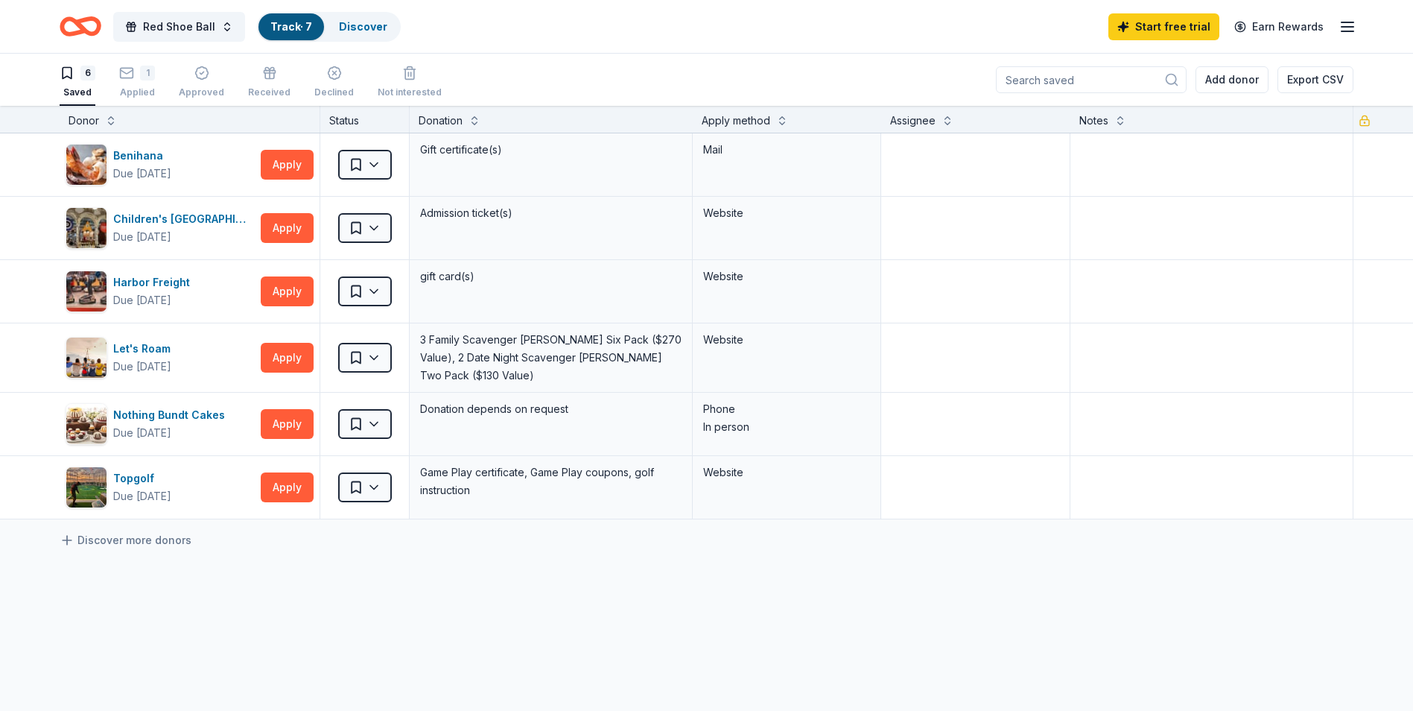
click at [86, 33] on icon "Home" at bounding box center [87, 26] width 23 height 15
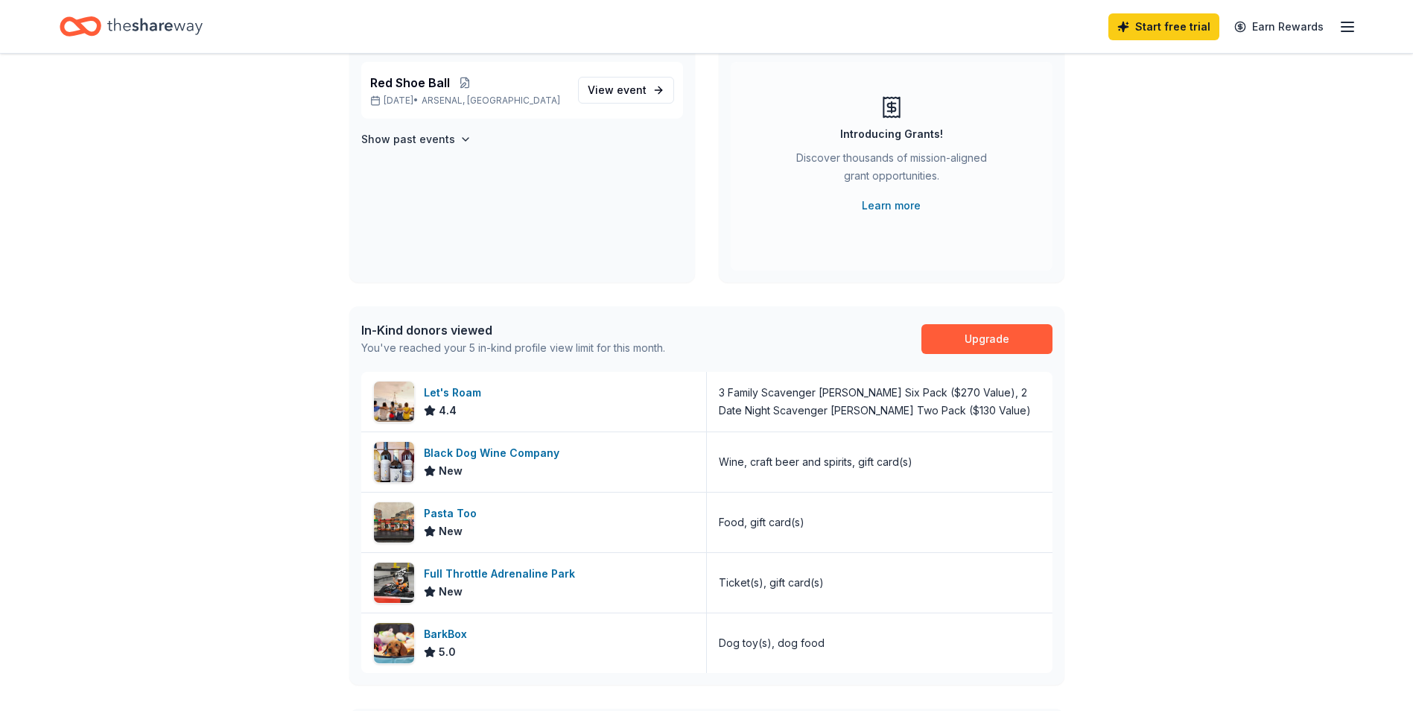
scroll to position [298, 0]
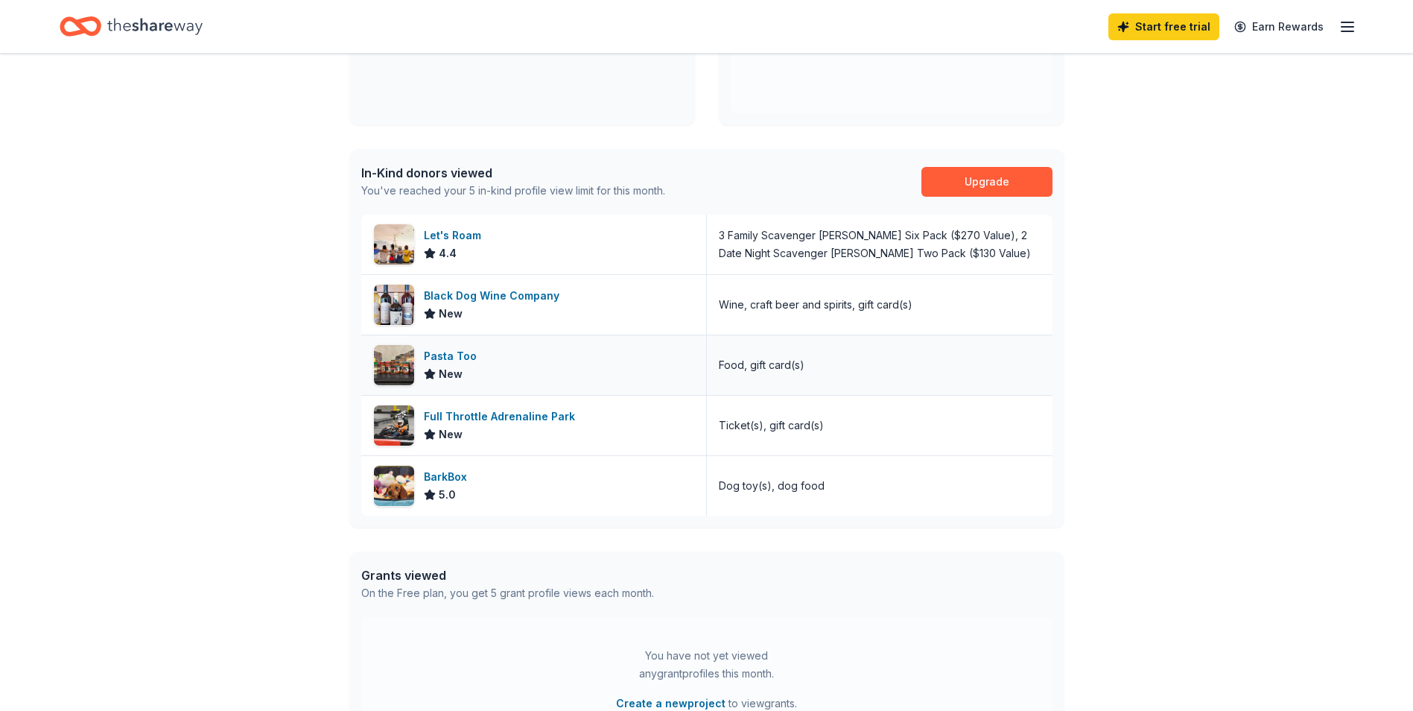
click at [470, 355] on div "Pasta Too" at bounding box center [453, 356] width 59 height 18
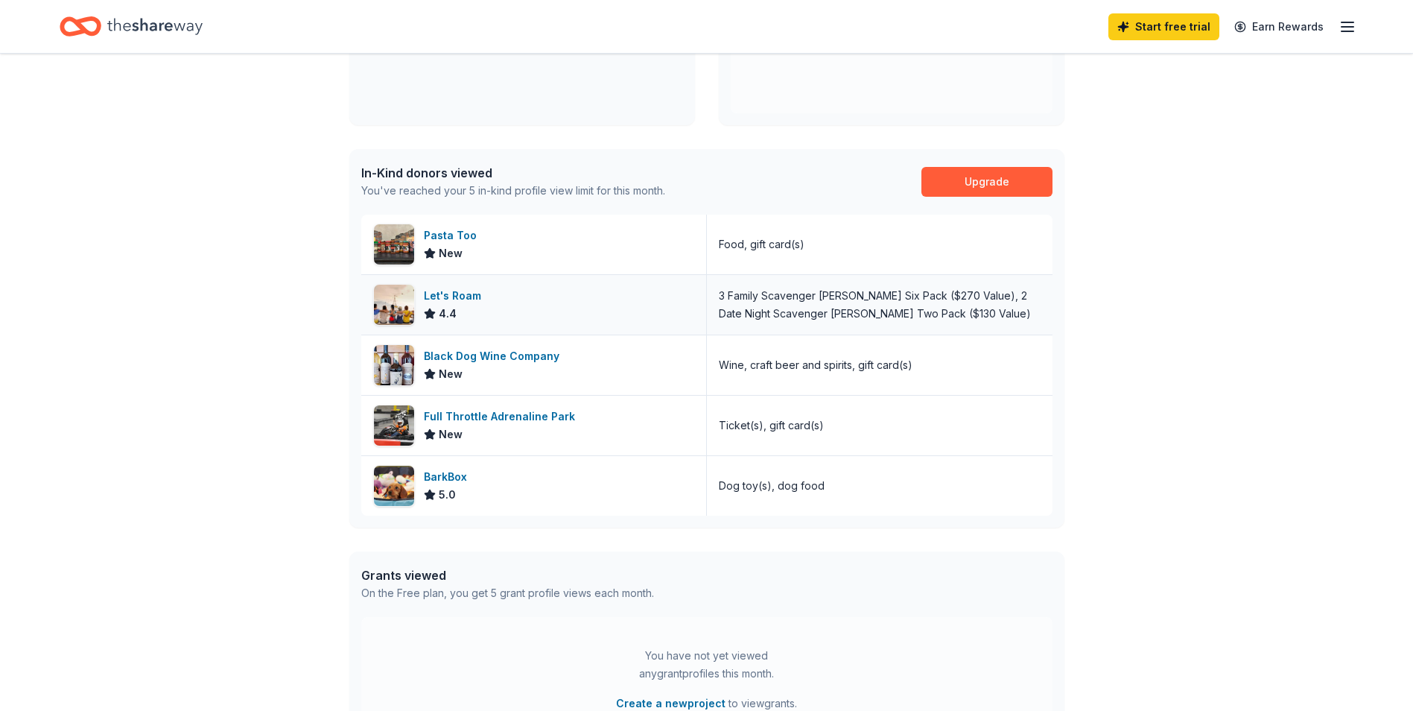
click at [475, 300] on div "Let's Roam" at bounding box center [455, 296] width 63 height 18
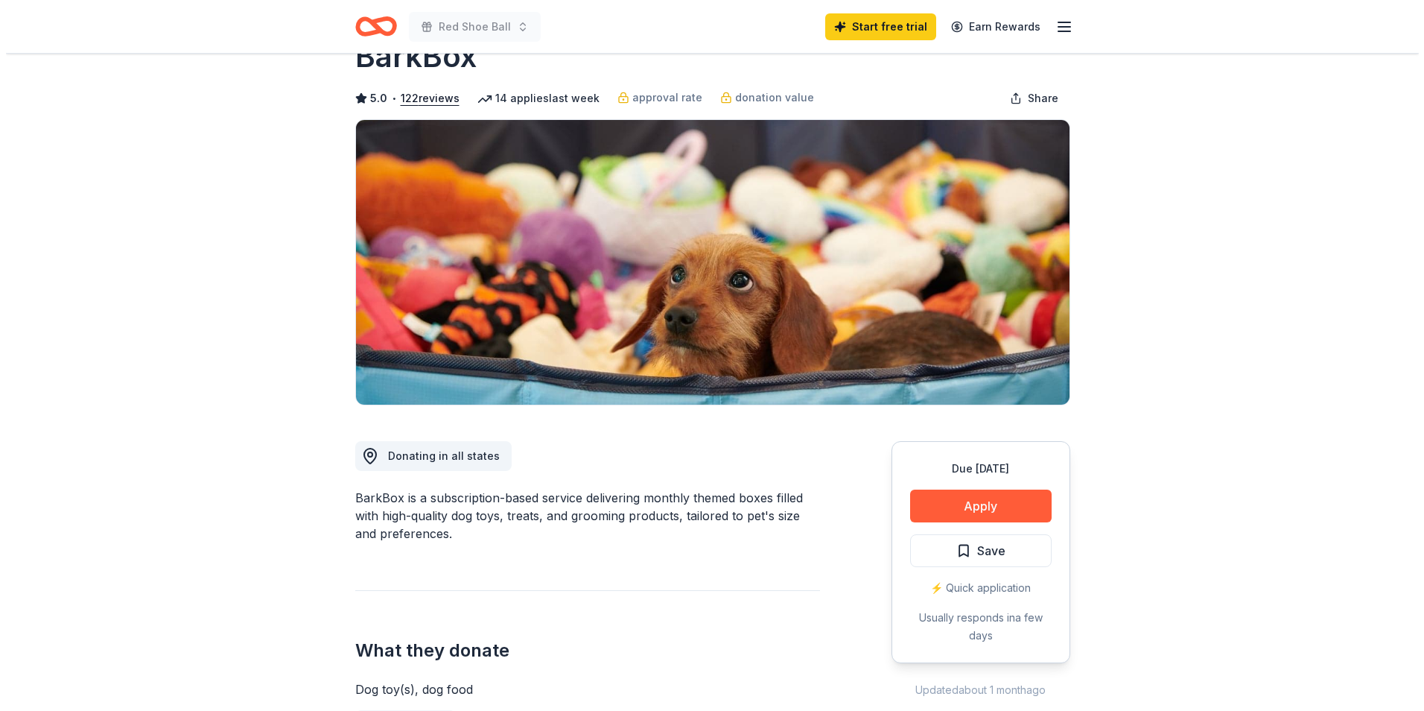
scroll to position [223, 0]
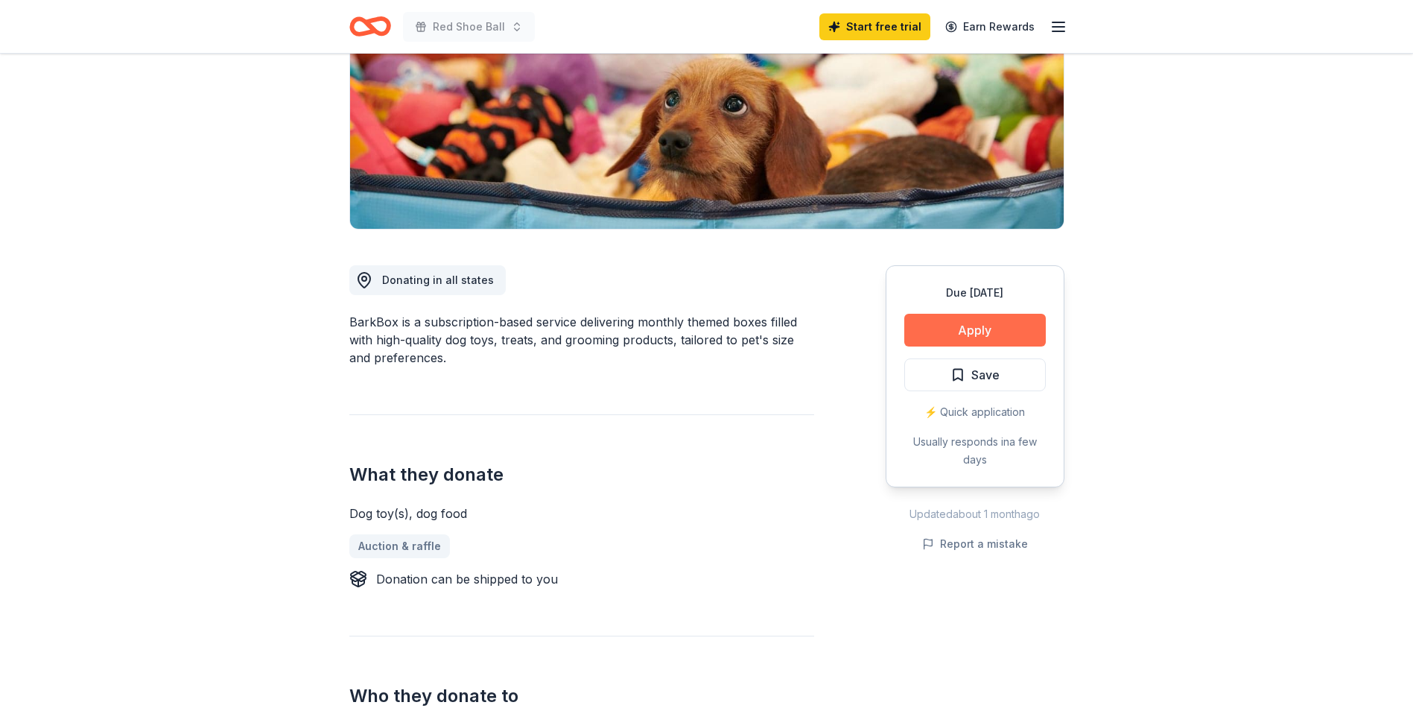
click at [971, 327] on button "Apply" at bounding box center [975, 330] width 142 height 33
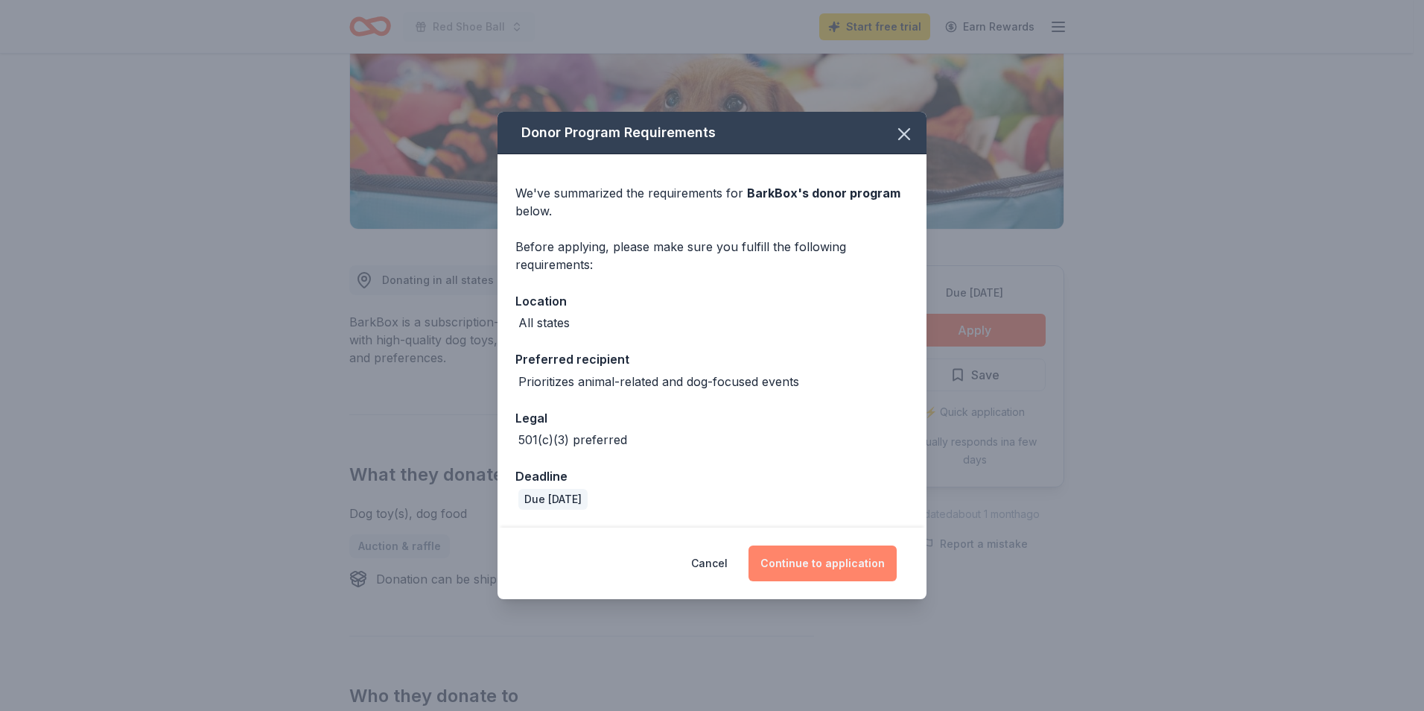
click at [858, 552] on button "Continue to application" at bounding box center [823, 563] width 148 height 36
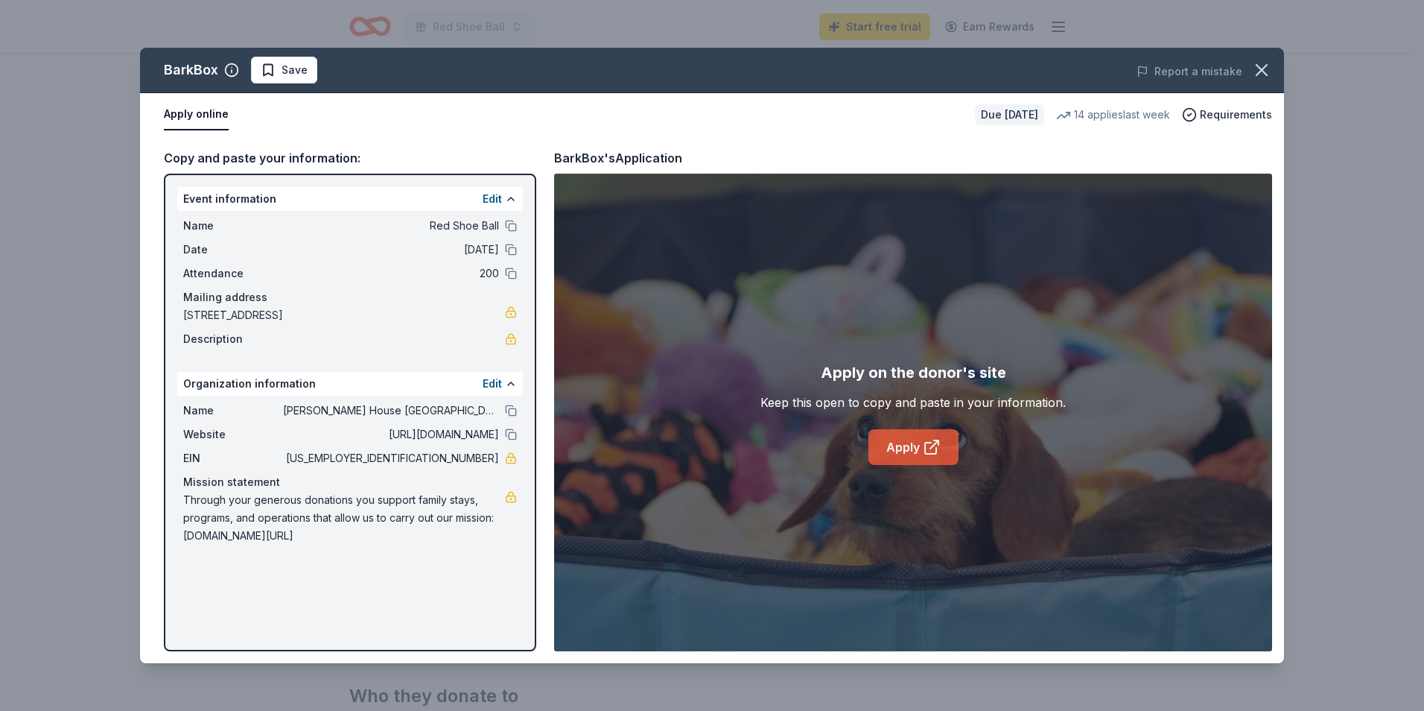
click at [918, 447] on link "Apply" at bounding box center [914, 447] width 90 height 36
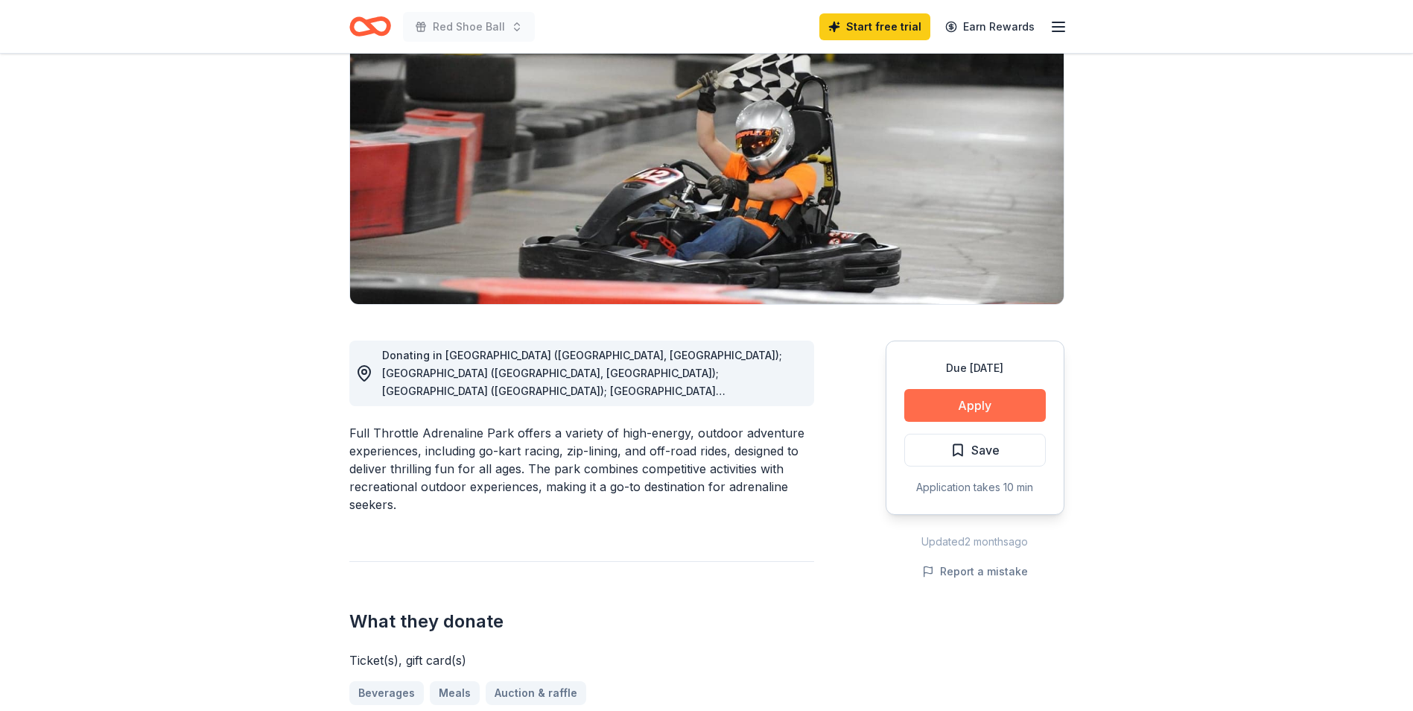
scroll to position [149, 0]
click at [982, 402] on button "Apply" at bounding box center [975, 404] width 142 height 33
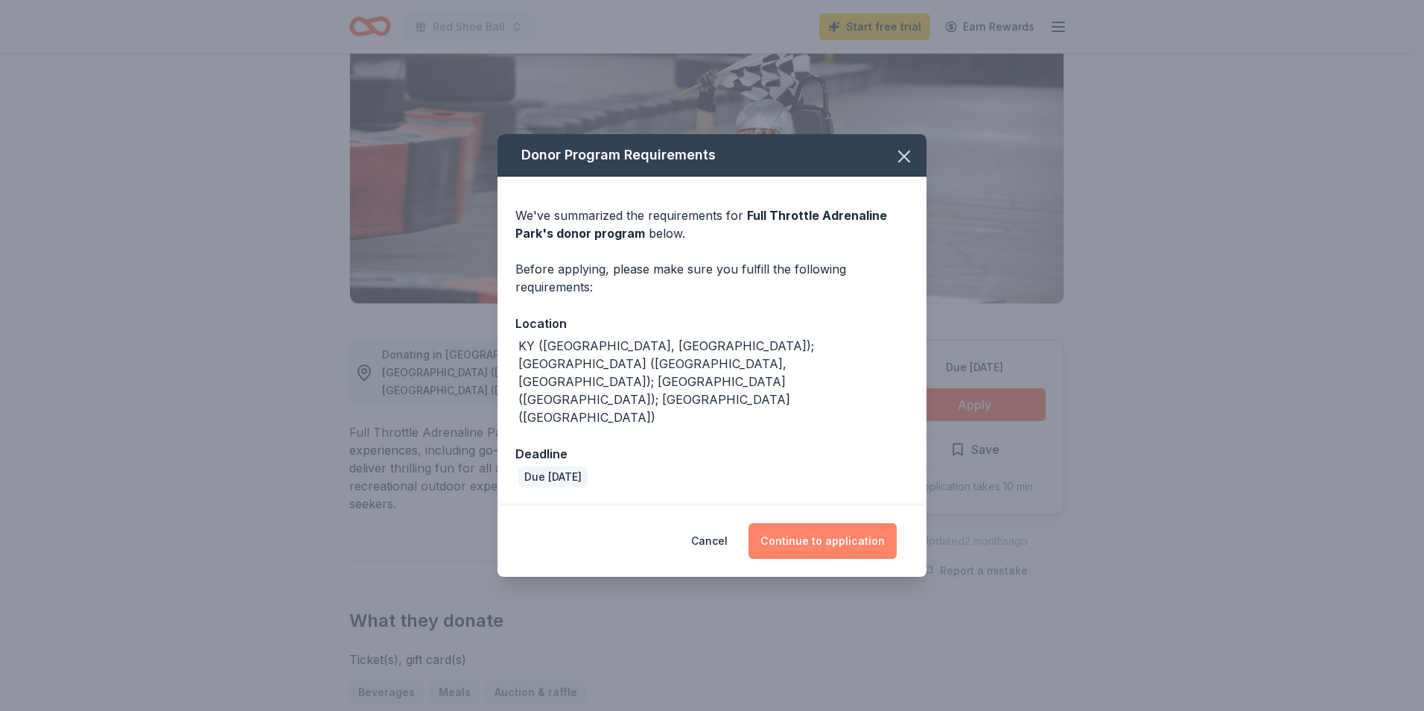
click at [829, 523] on button "Continue to application" at bounding box center [823, 541] width 148 height 36
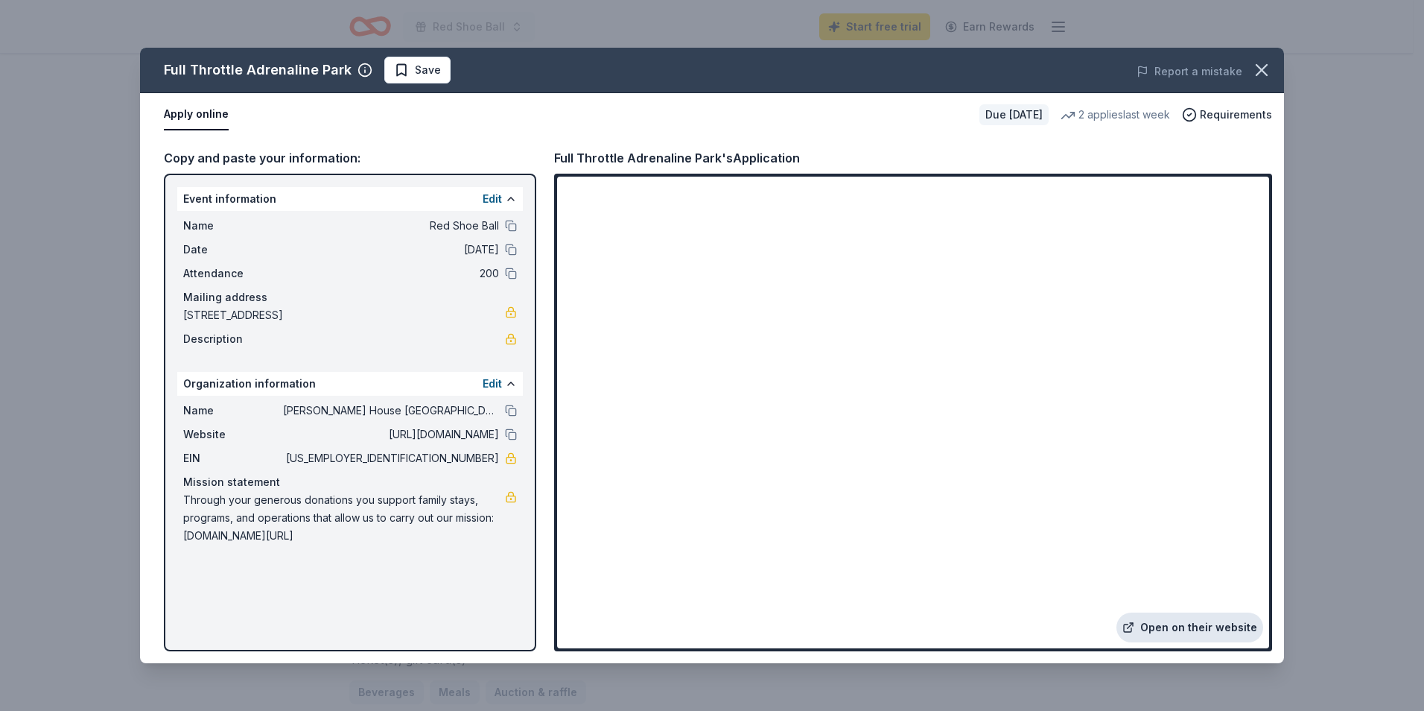
click at [1184, 636] on link "Open on their website" at bounding box center [1190, 627] width 147 height 30
click at [1267, 68] on icon "button" at bounding box center [1261, 70] width 21 height 21
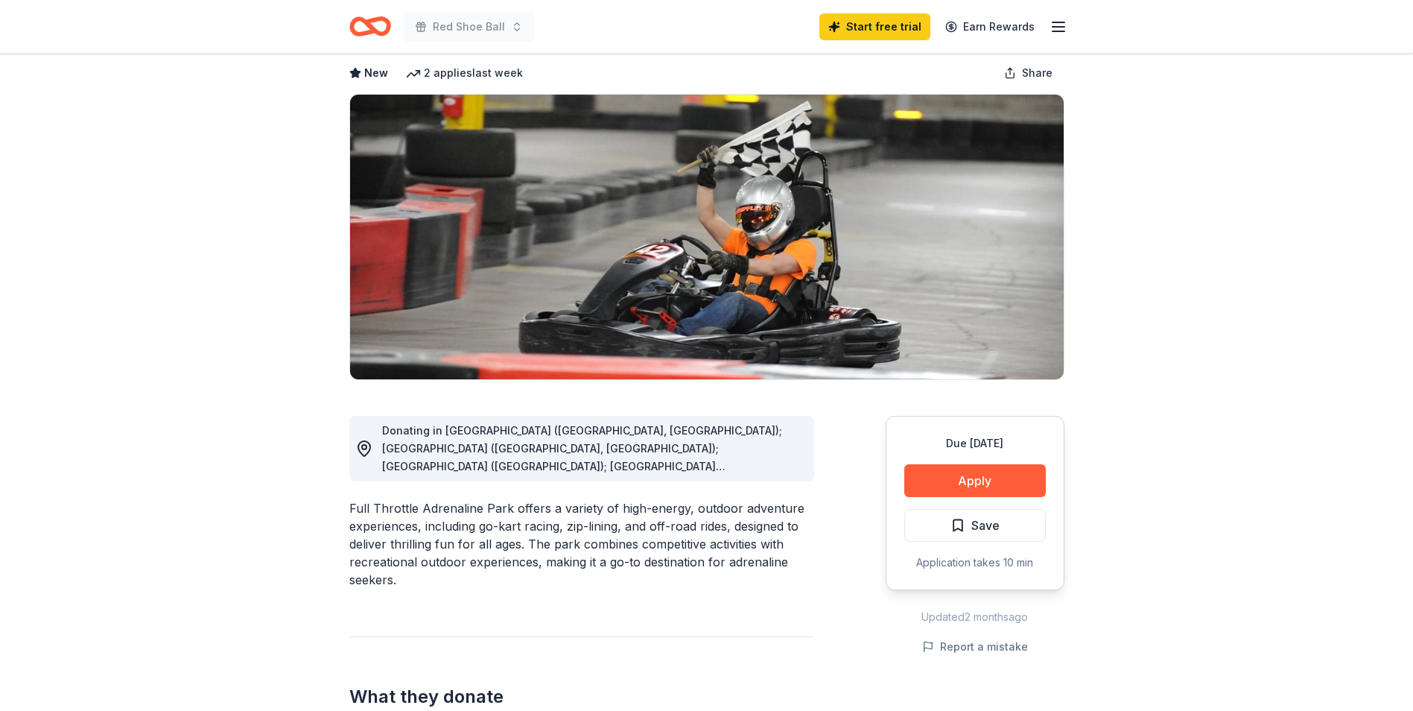
scroll to position [0, 0]
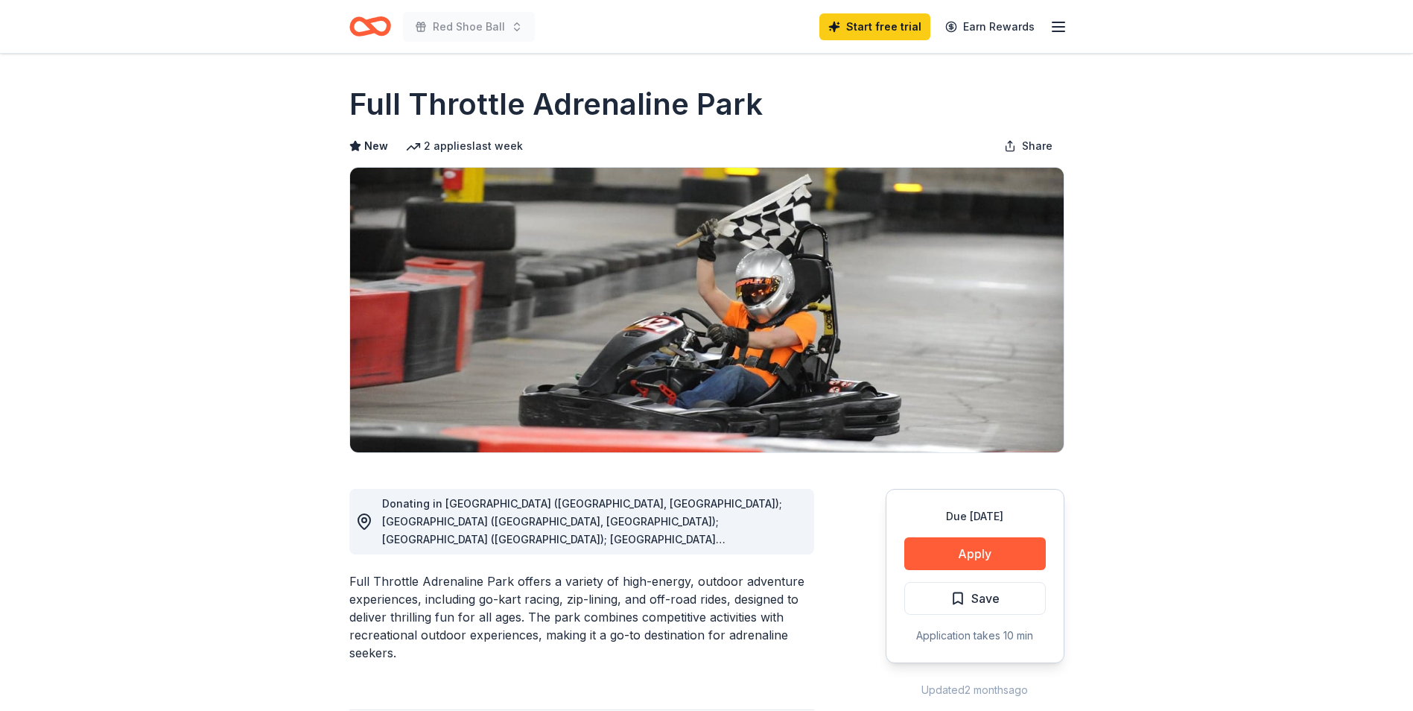
click at [373, 24] on icon "Home" at bounding box center [370, 26] width 42 height 35
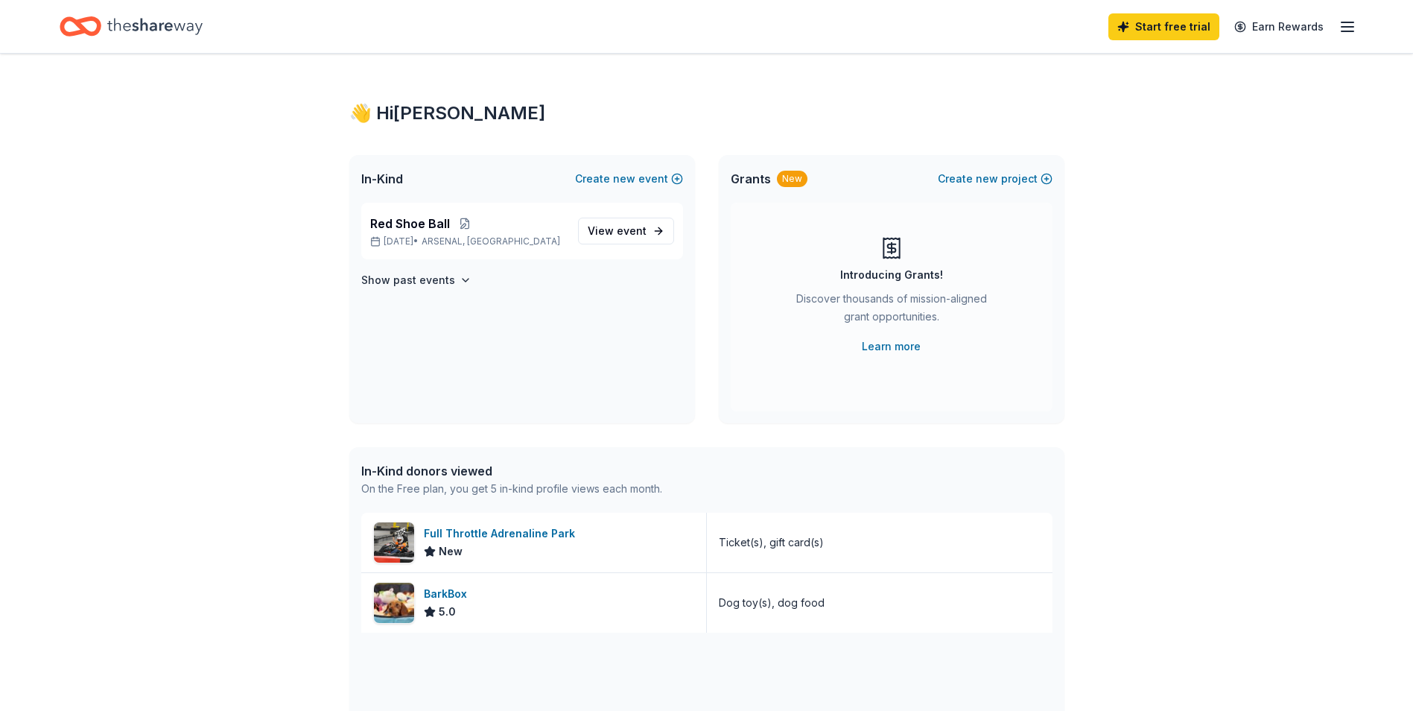
click at [152, 18] on icon "Home" at bounding box center [154, 26] width 95 height 31
click at [171, 33] on icon "Home" at bounding box center [154, 26] width 95 height 31
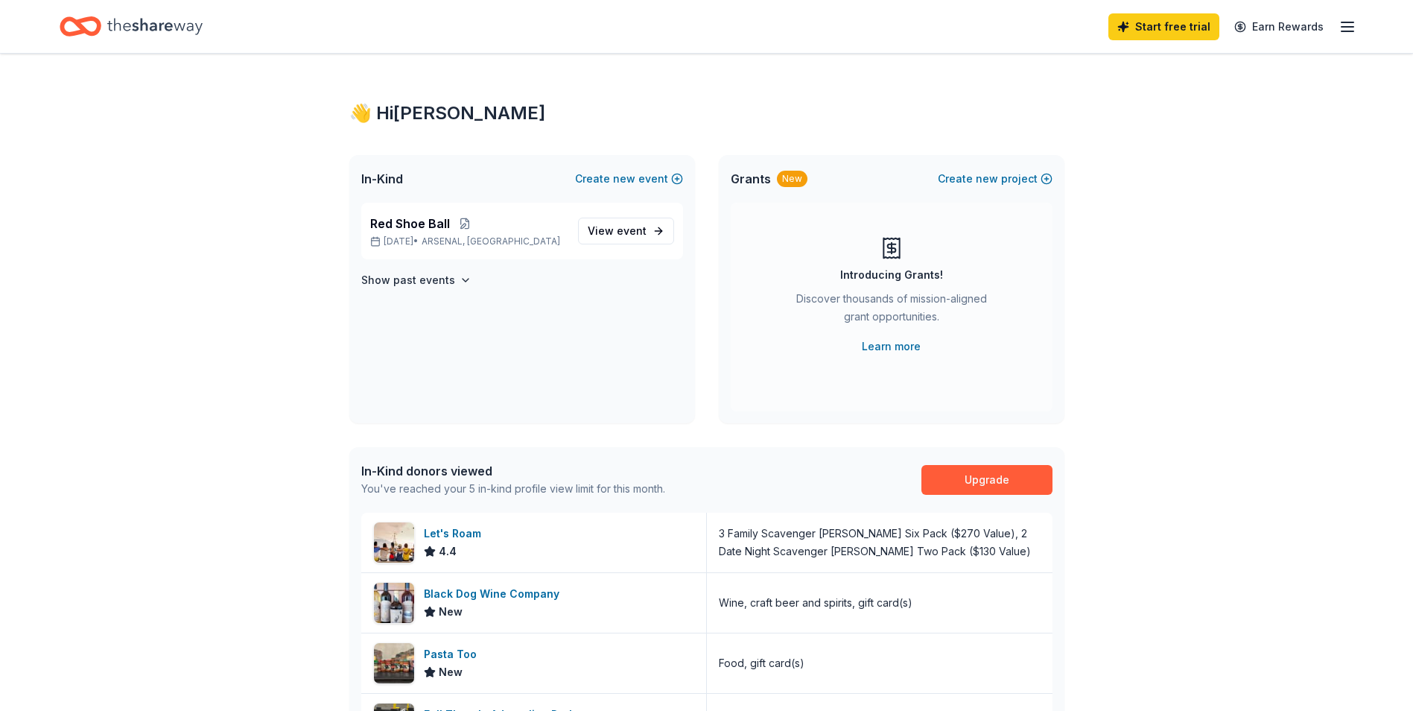
click at [82, 22] on icon "Home" at bounding box center [87, 26] width 23 height 15
click at [164, 24] on icon "Home" at bounding box center [154, 26] width 95 height 16
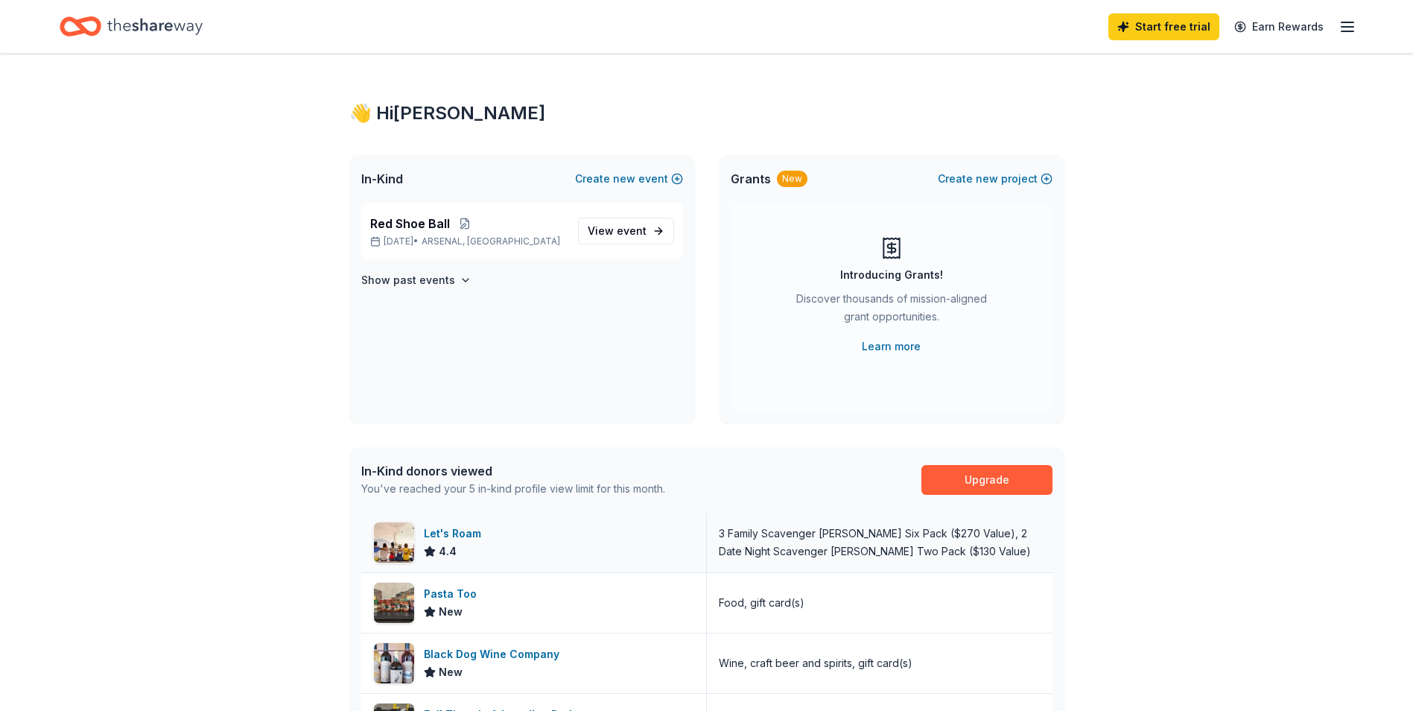
click at [466, 533] on div "Let's Roam" at bounding box center [455, 533] width 63 height 18
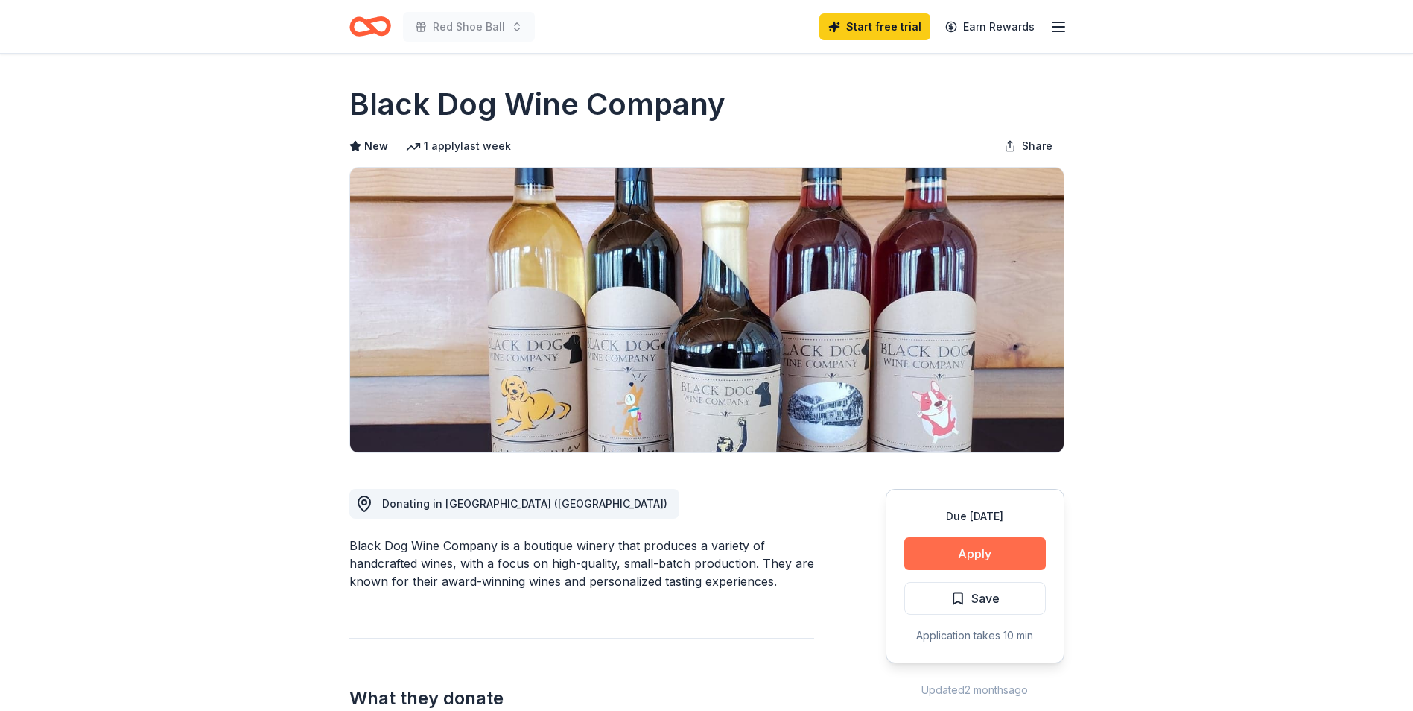
click at [939, 552] on button "Apply" at bounding box center [975, 553] width 142 height 33
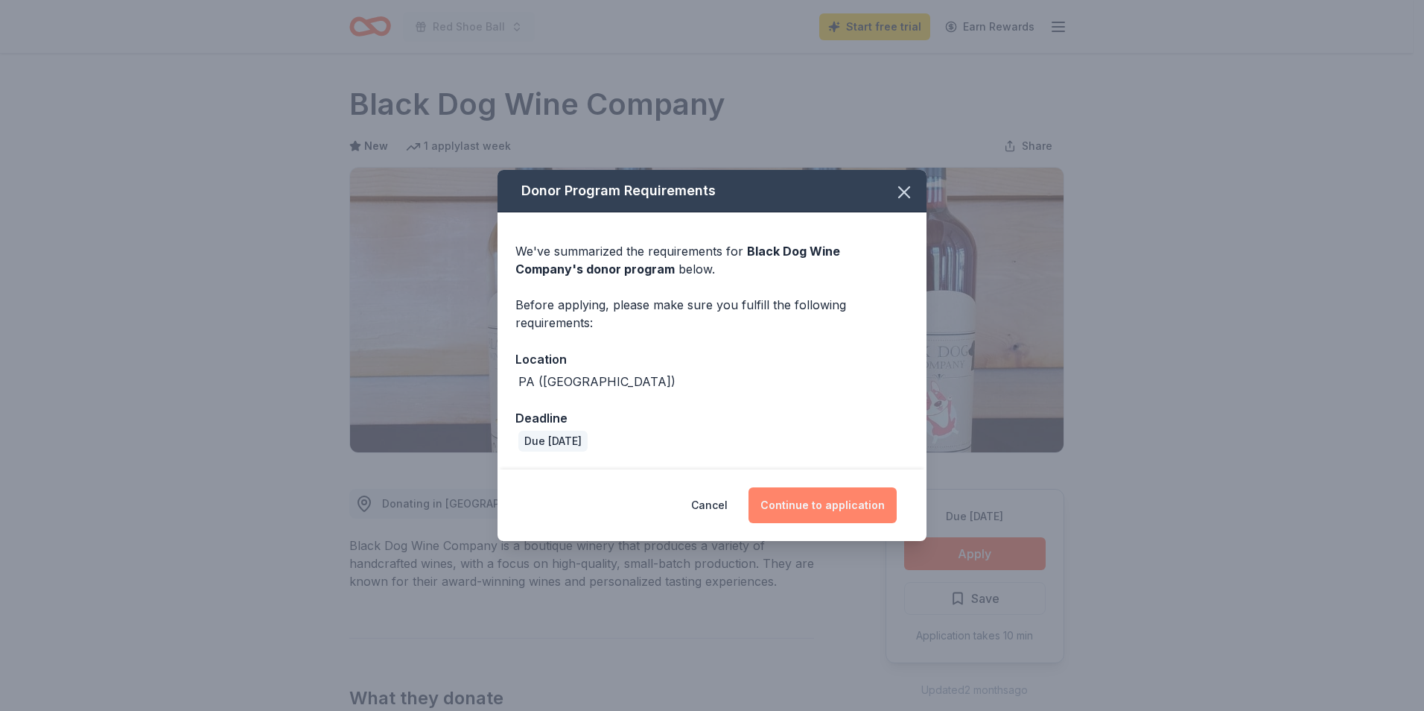
click at [800, 509] on button "Continue to application" at bounding box center [823, 505] width 148 height 36
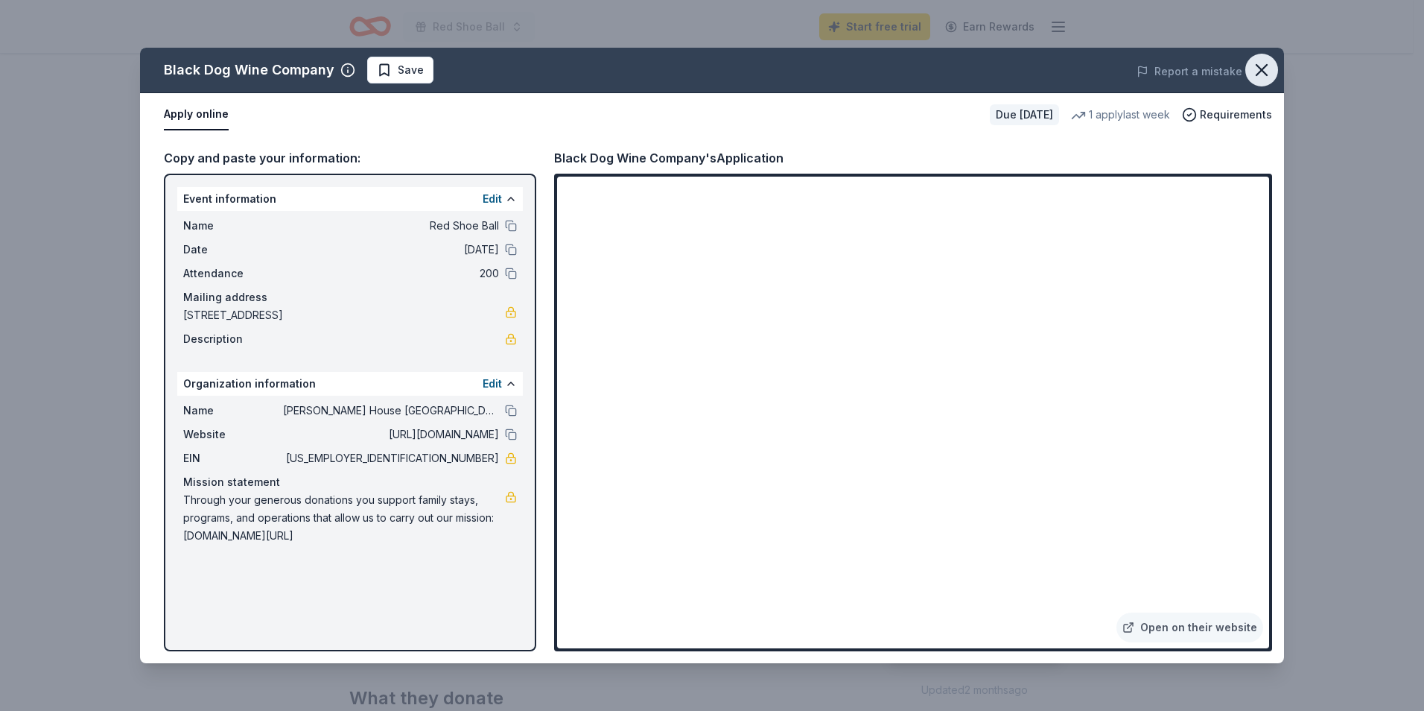
click at [1272, 70] on button "button" at bounding box center [1261, 70] width 33 height 33
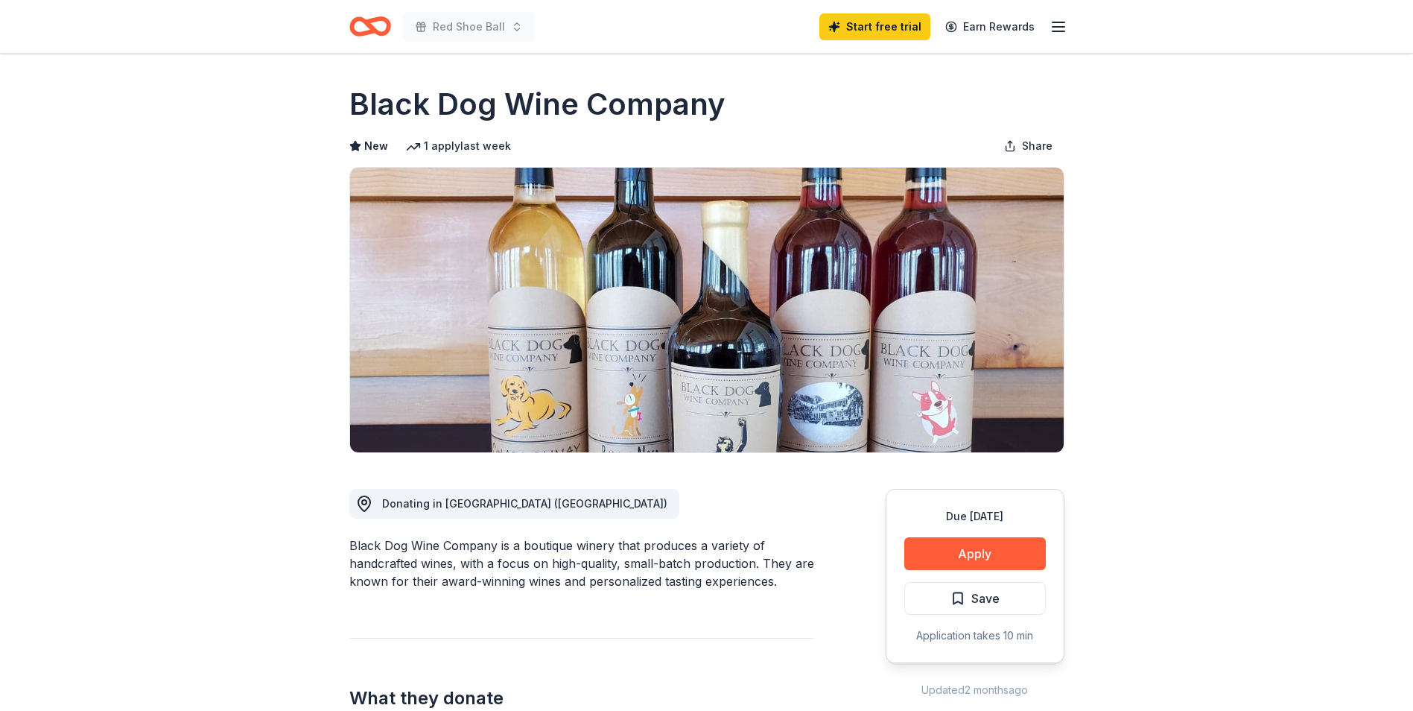
click at [359, 19] on icon "Home" at bounding box center [363, 26] width 23 height 15
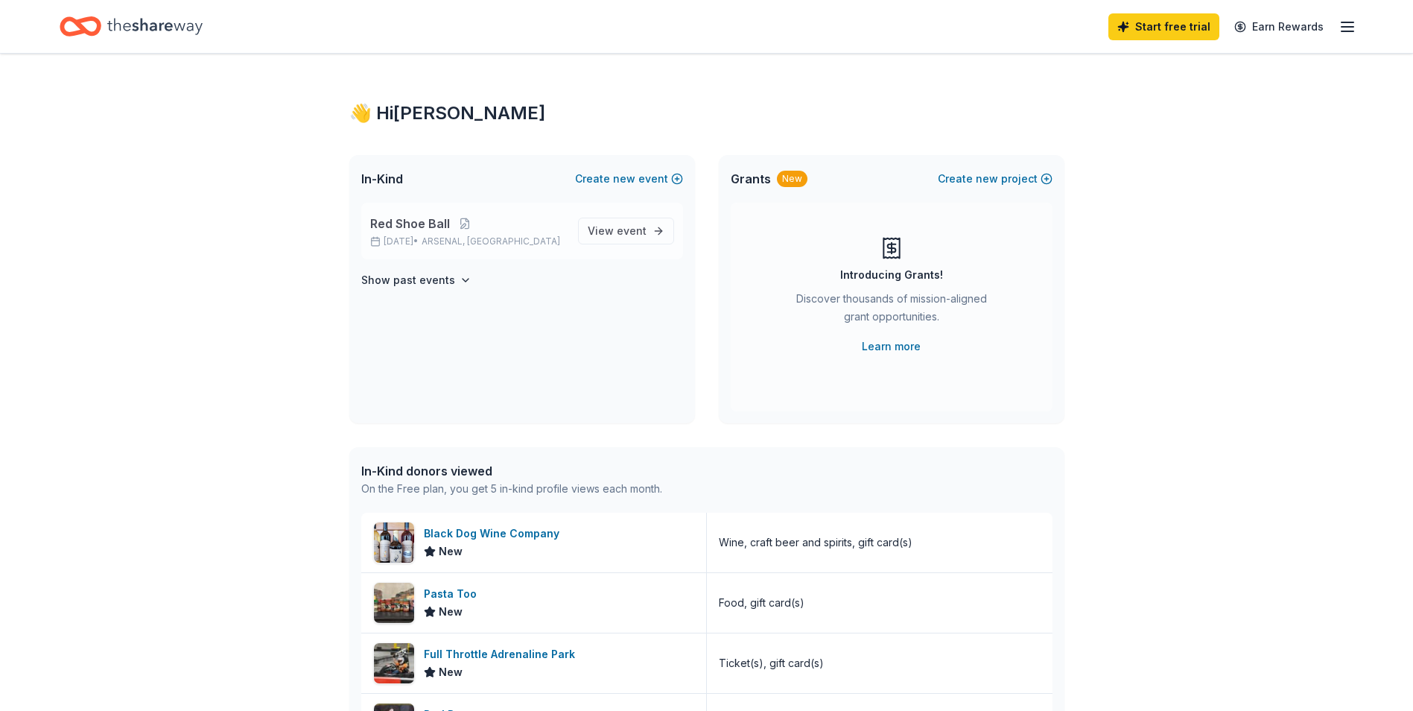
click at [419, 210] on div "Red Shoe Ball [DATE] • ARSENAL, PA View event" at bounding box center [522, 231] width 322 height 57
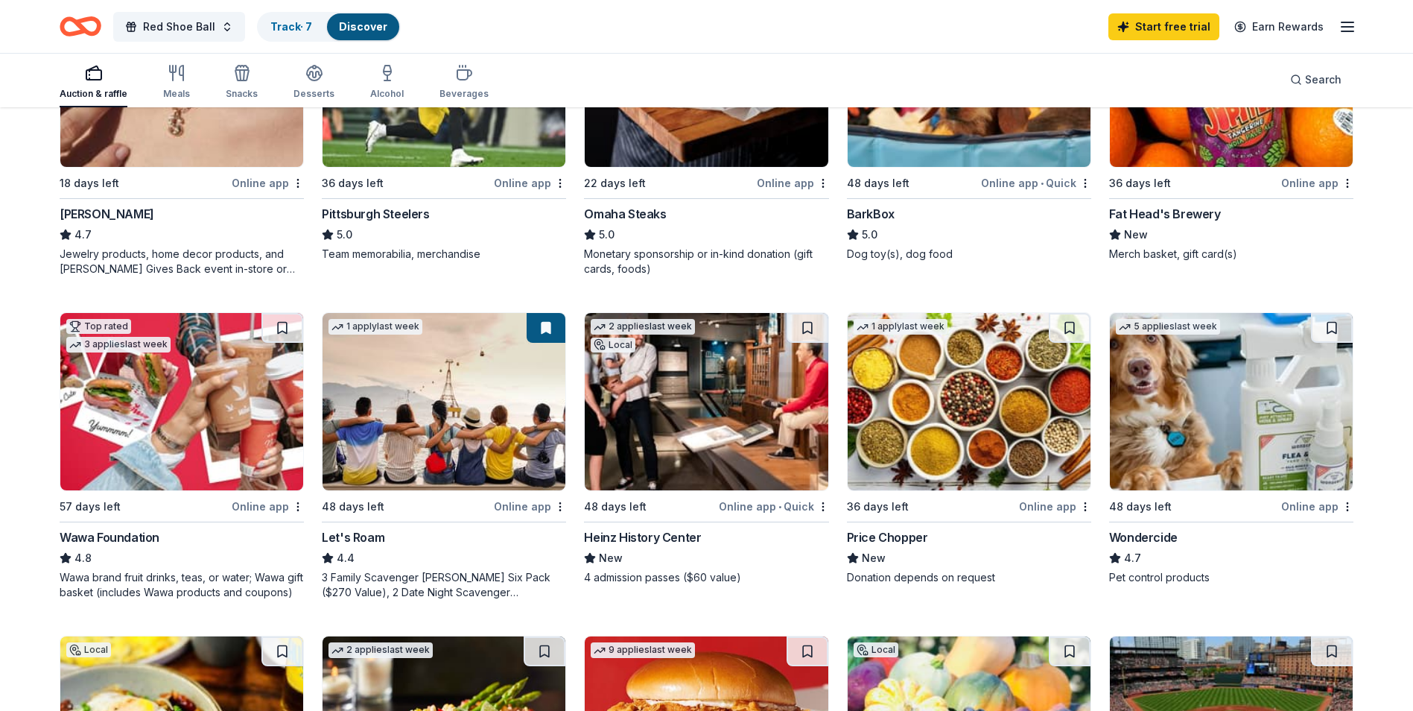
scroll to position [745, 0]
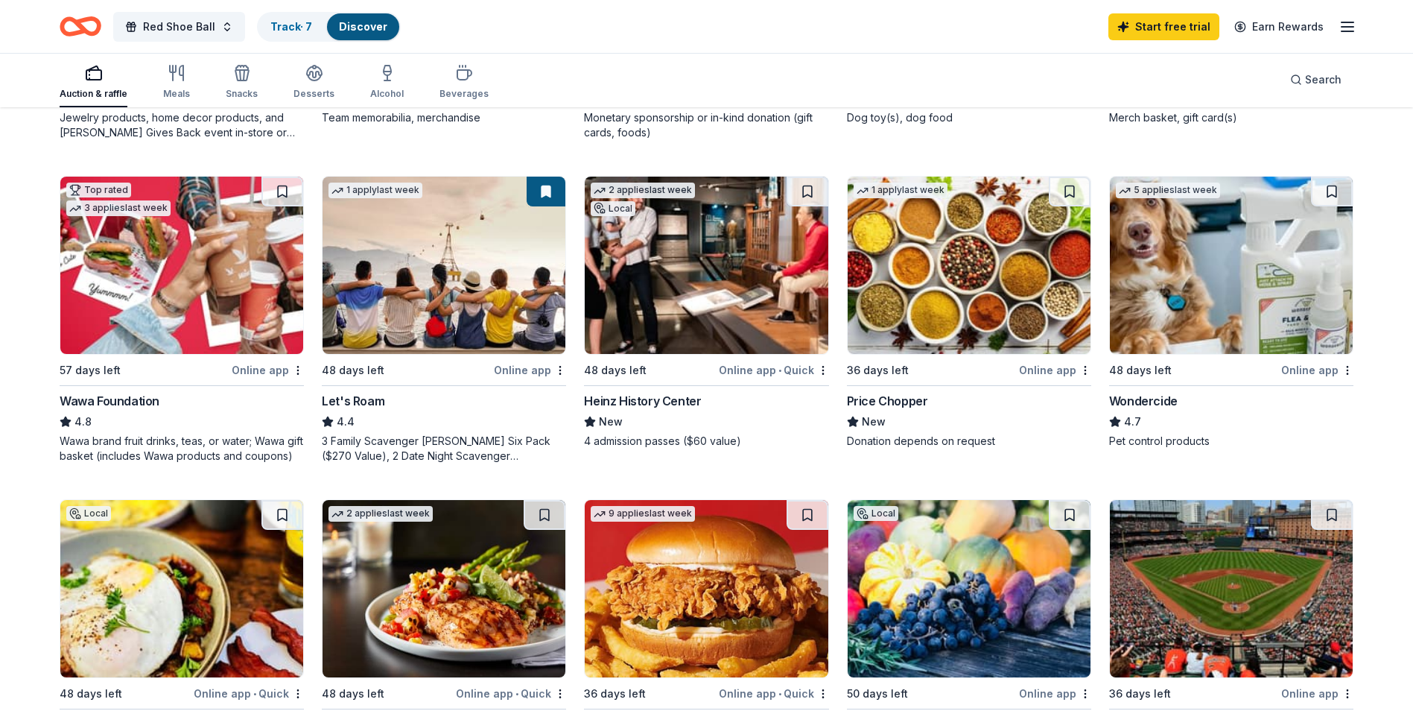
click at [427, 262] on img at bounding box center [444, 265] width 243 height 177
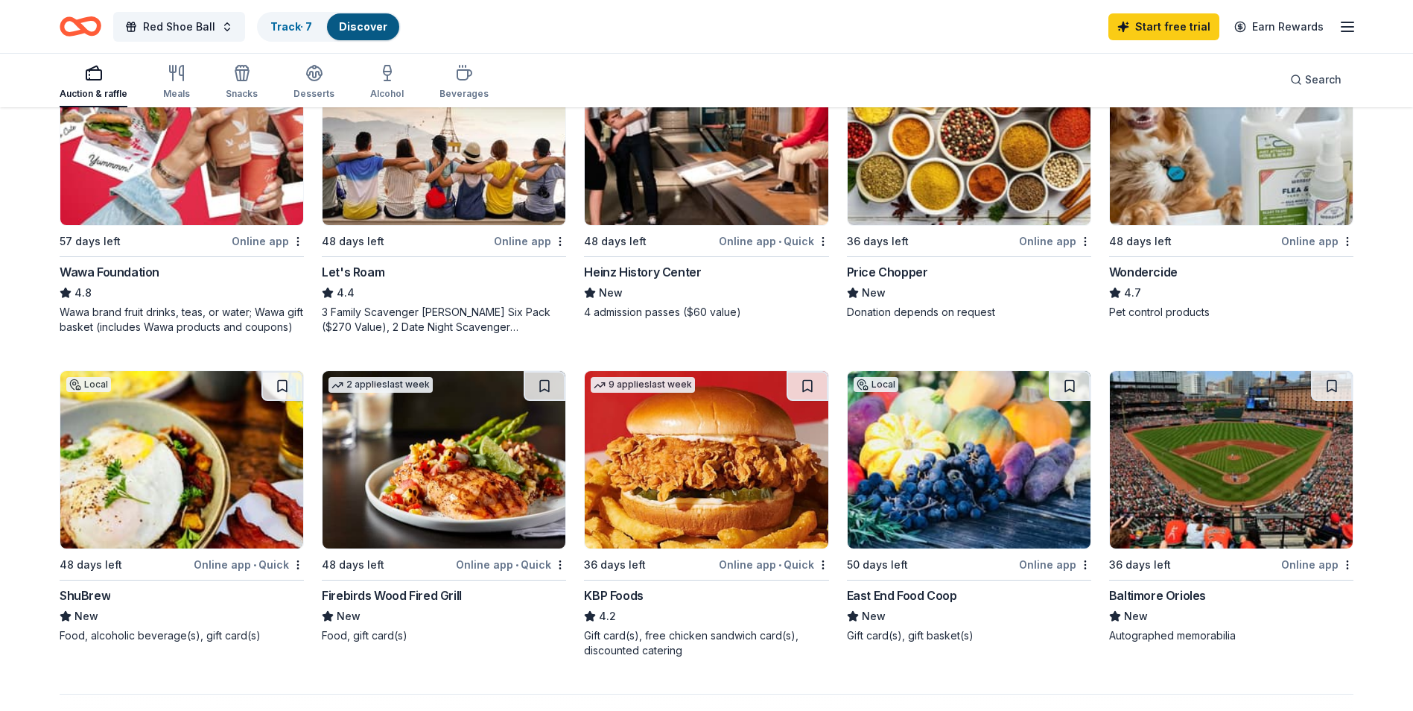
scroll to position [1117, 0]
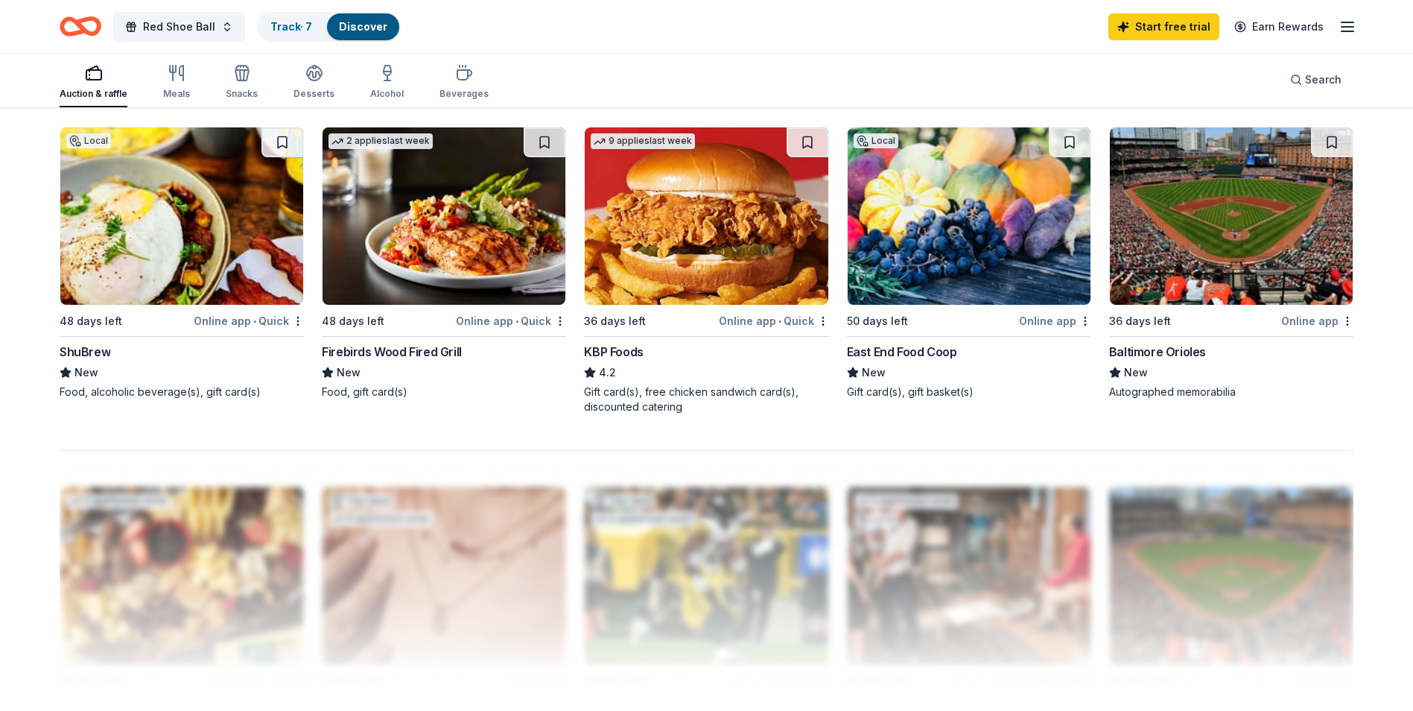
click at [472, 210] on img at bounding box center [444, 215] width 243 height 177
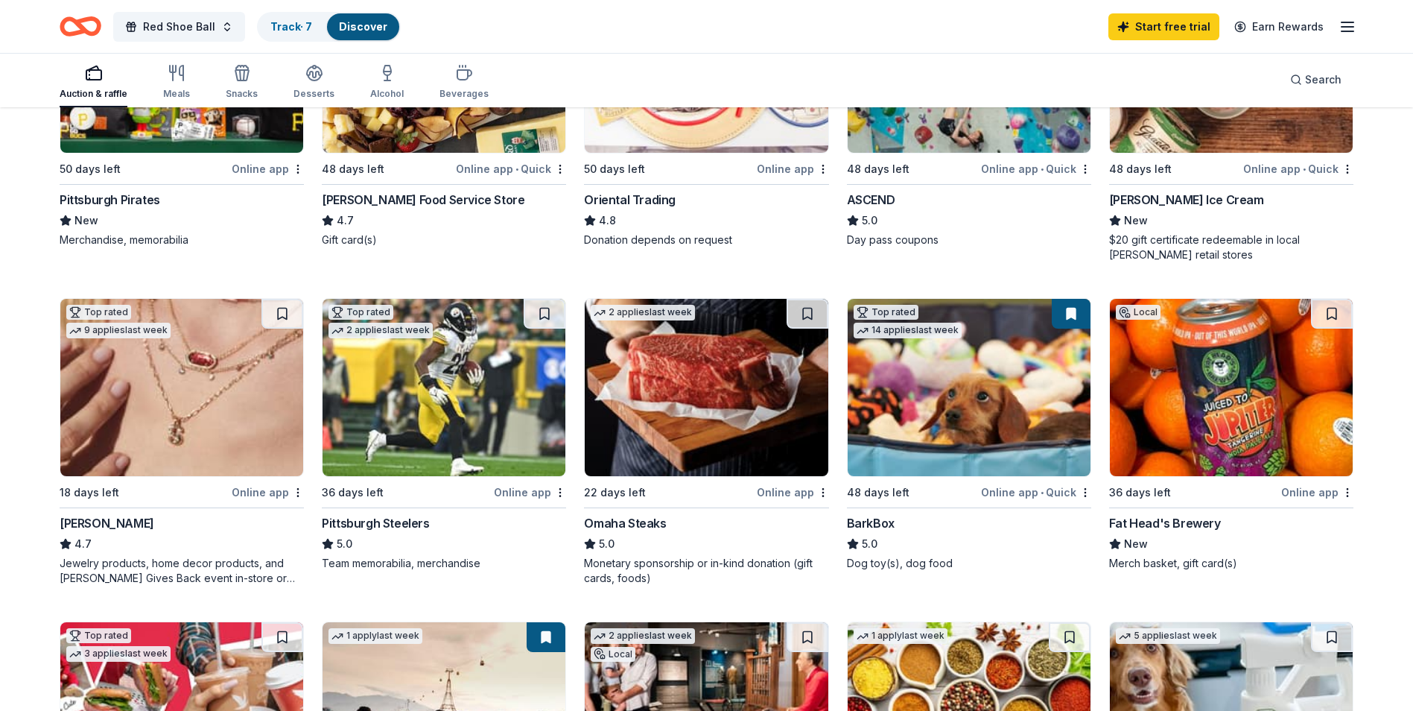
scroll to position [298, 0]
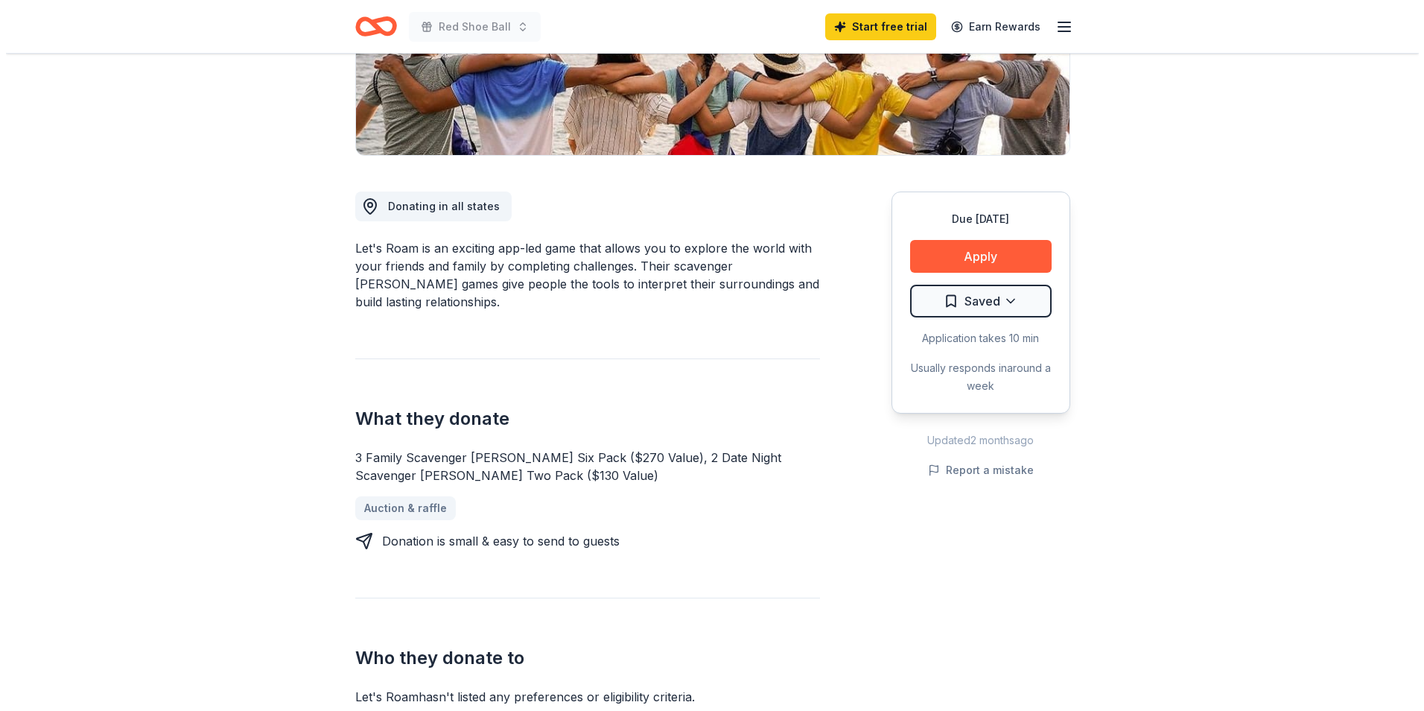
scroll to position [298, 0]
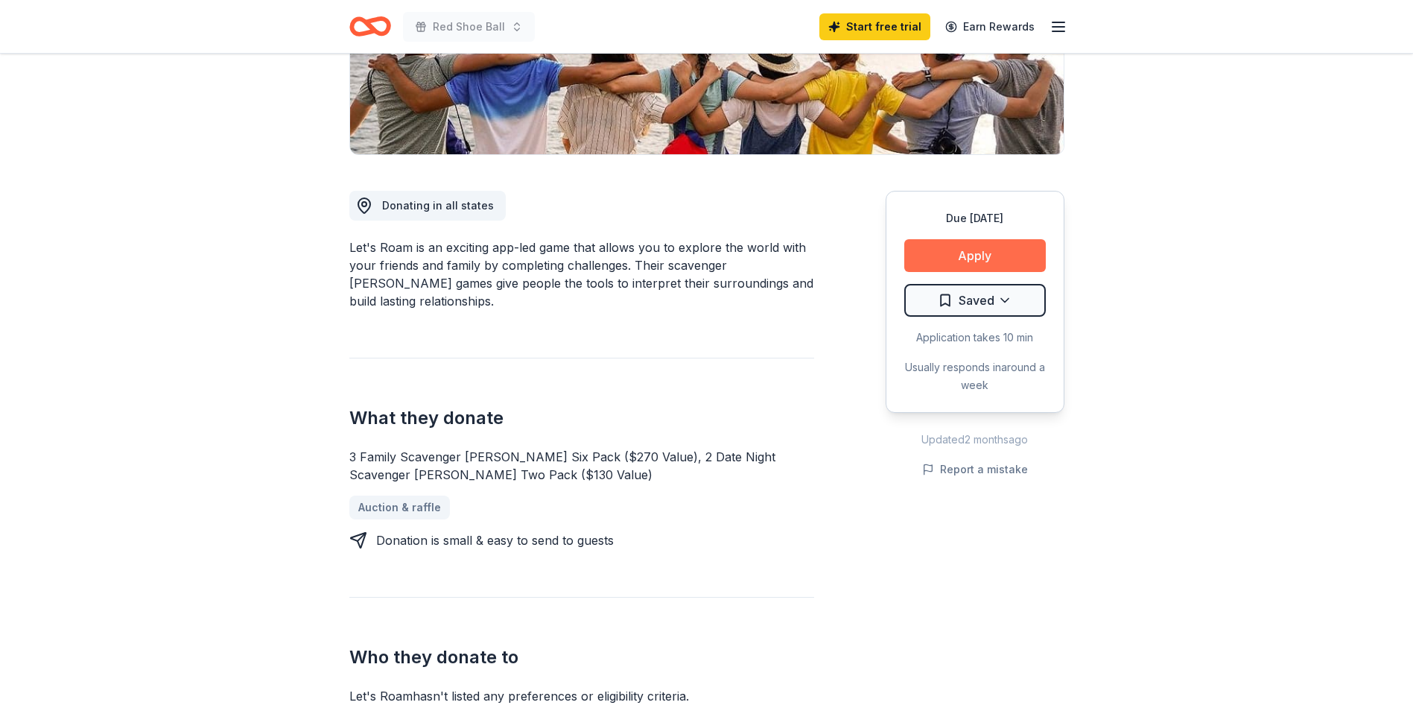
click at [957, 252] on button "Apply" at bounding box center [975, 255] width 142 height 33
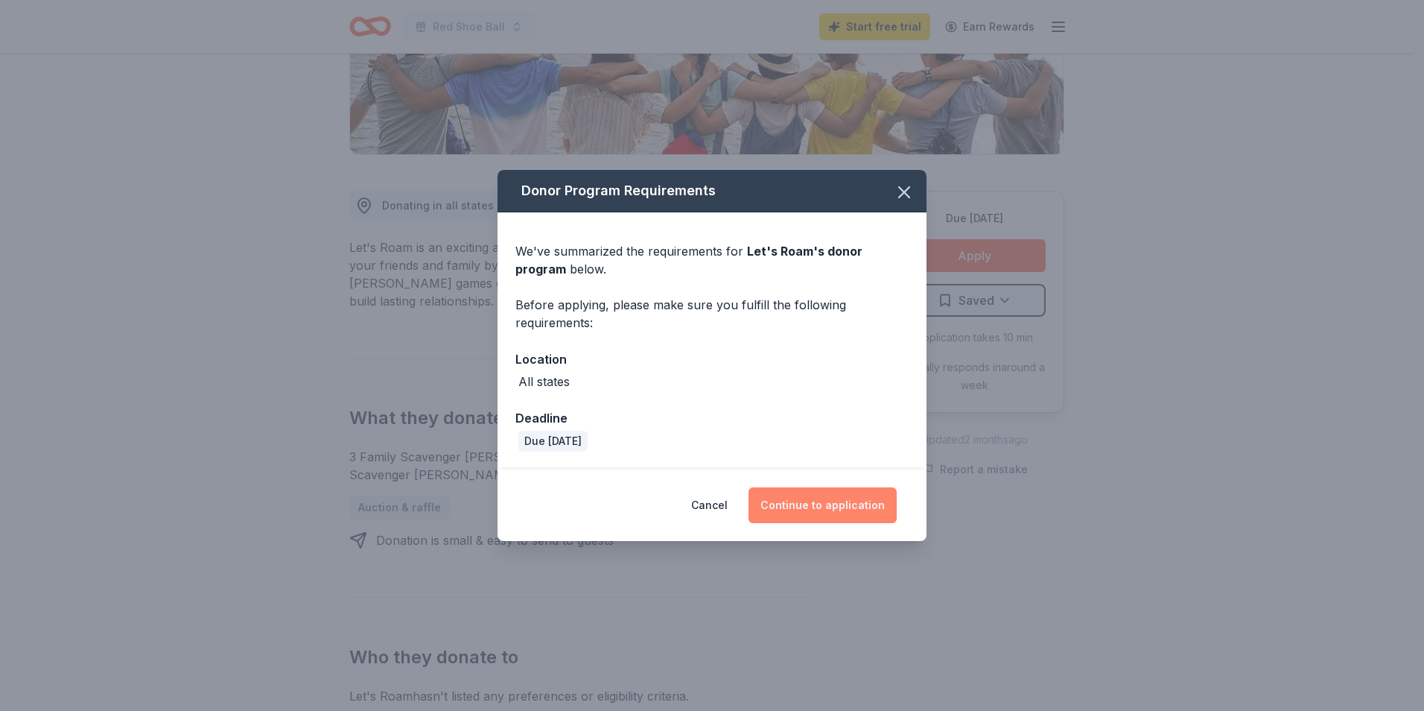
click at [816, 498] on button "Continue to application" at bounding box center [823, 505] width 148 height 36
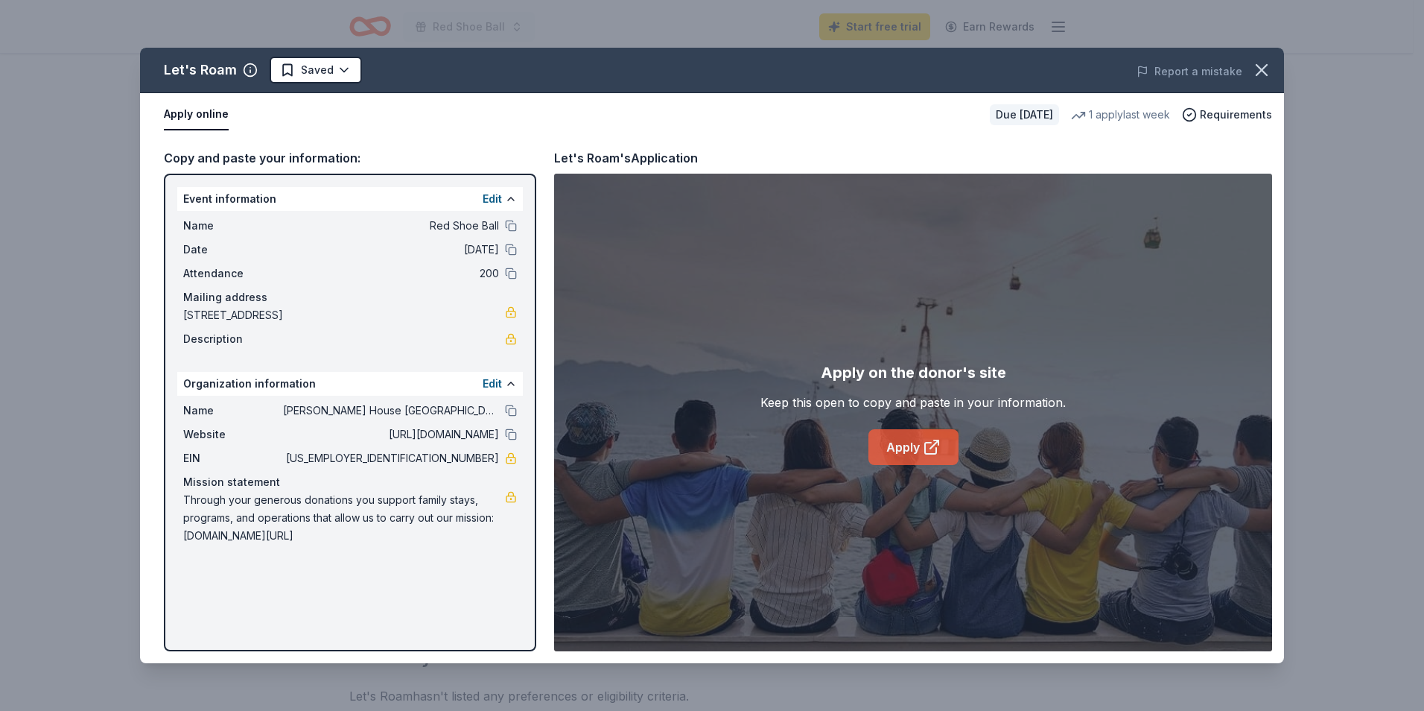
click at [921, 441] on link "Apply" at bounding box center [914, 447] width 90 height 36
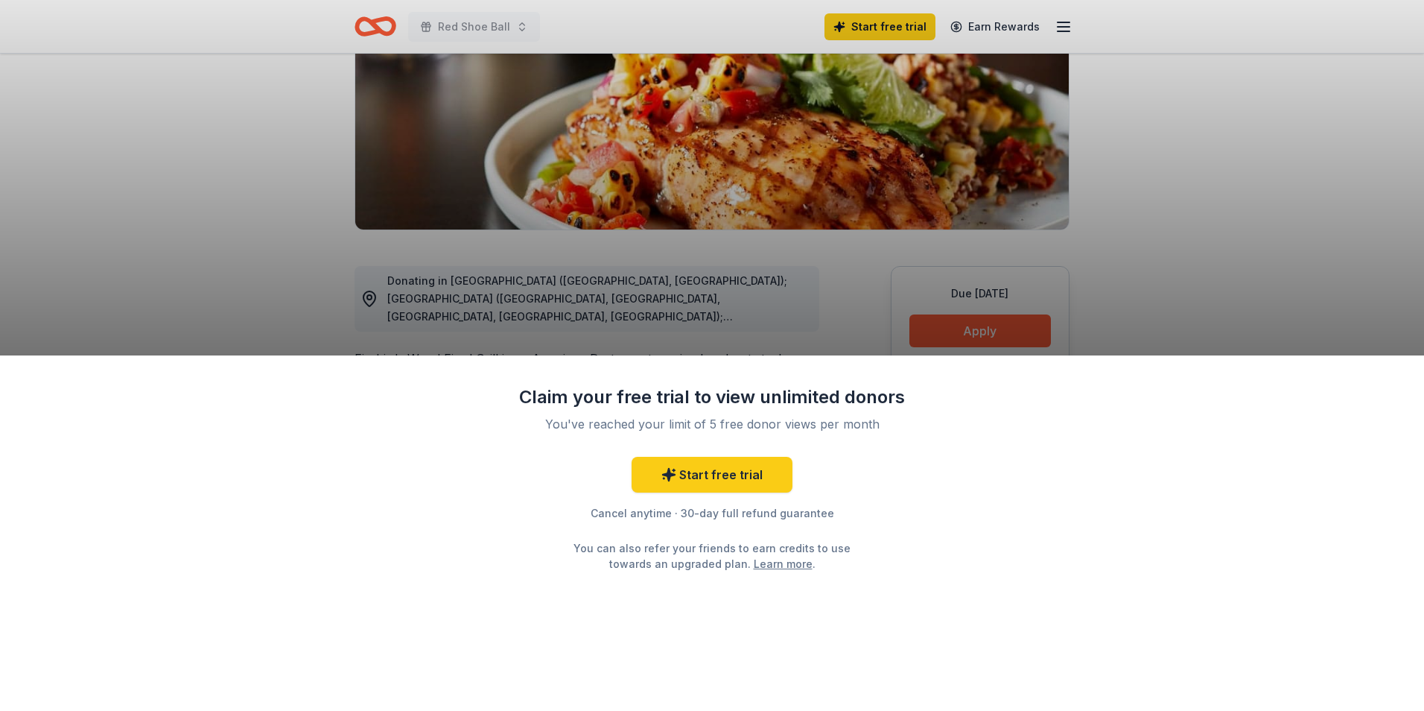
scroll to position [223, 0]
click at [942, 323] on div "Claim your free trial to view unlimited donors You've reached your limit of 5 f…" at bounding box center [712, 355] width 1424 height 711
click at [876, 266] on div "Claim your free trial to view unlimited donors You've reached your limit of 5 f…" at bounding box center [712, 355] width 1424 height 711
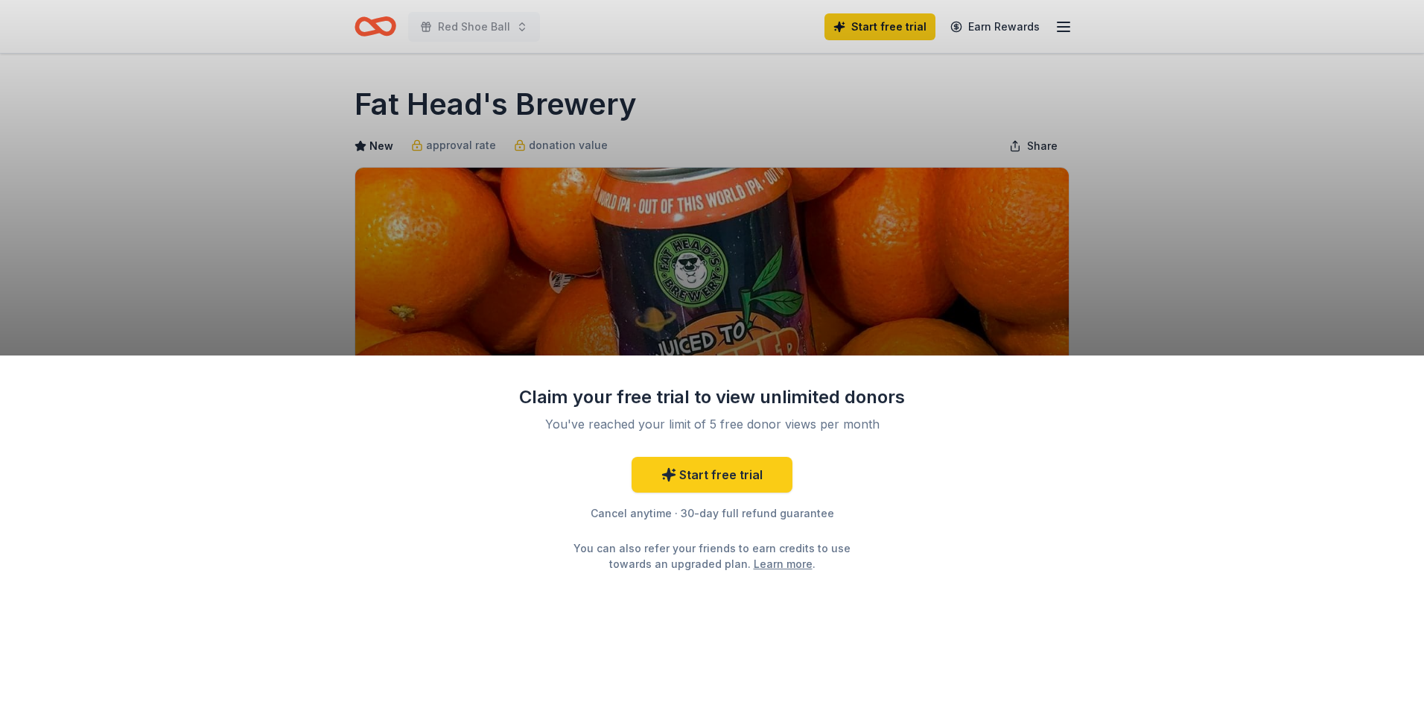
click at [941, 555] on div "Claim your free trial to view unlimited donors You've reached your limit of 5 f…" at bounding box center [712, 532] width 1424 height 355
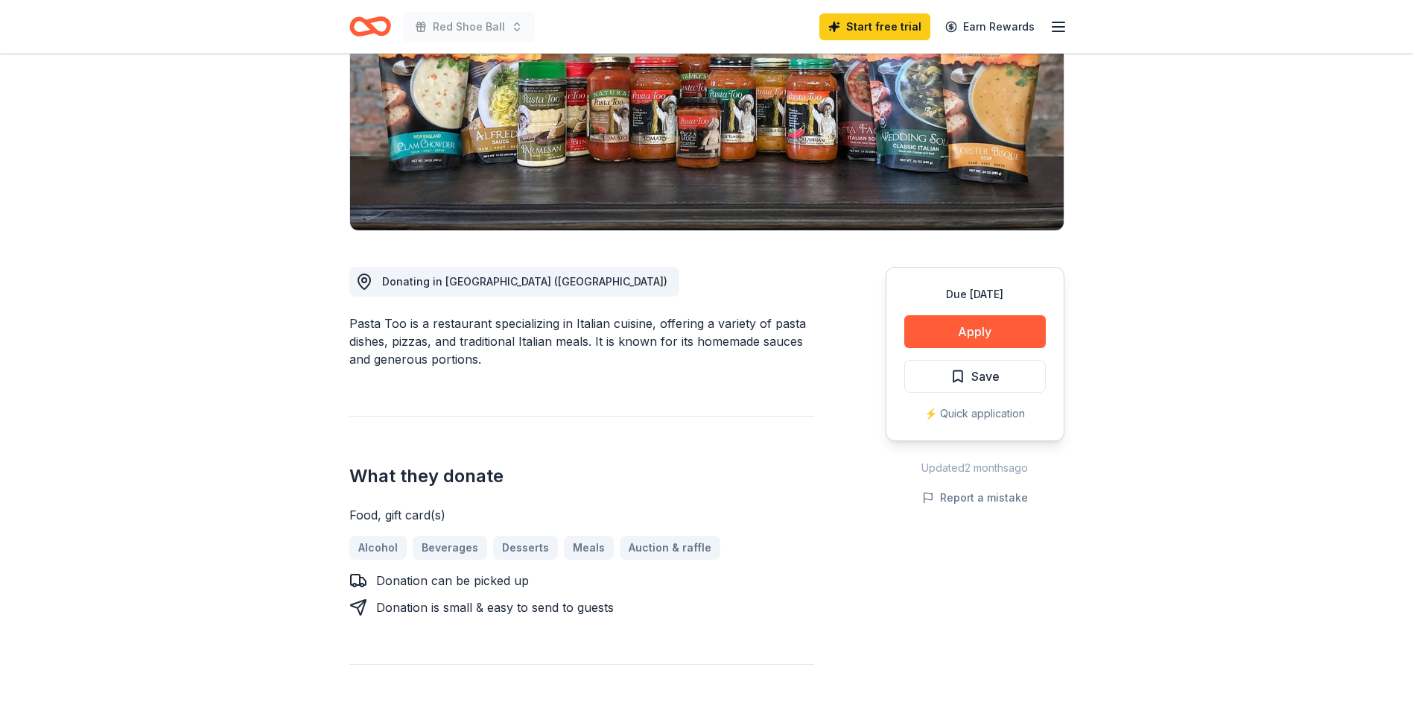
scroll to position [223, 0]
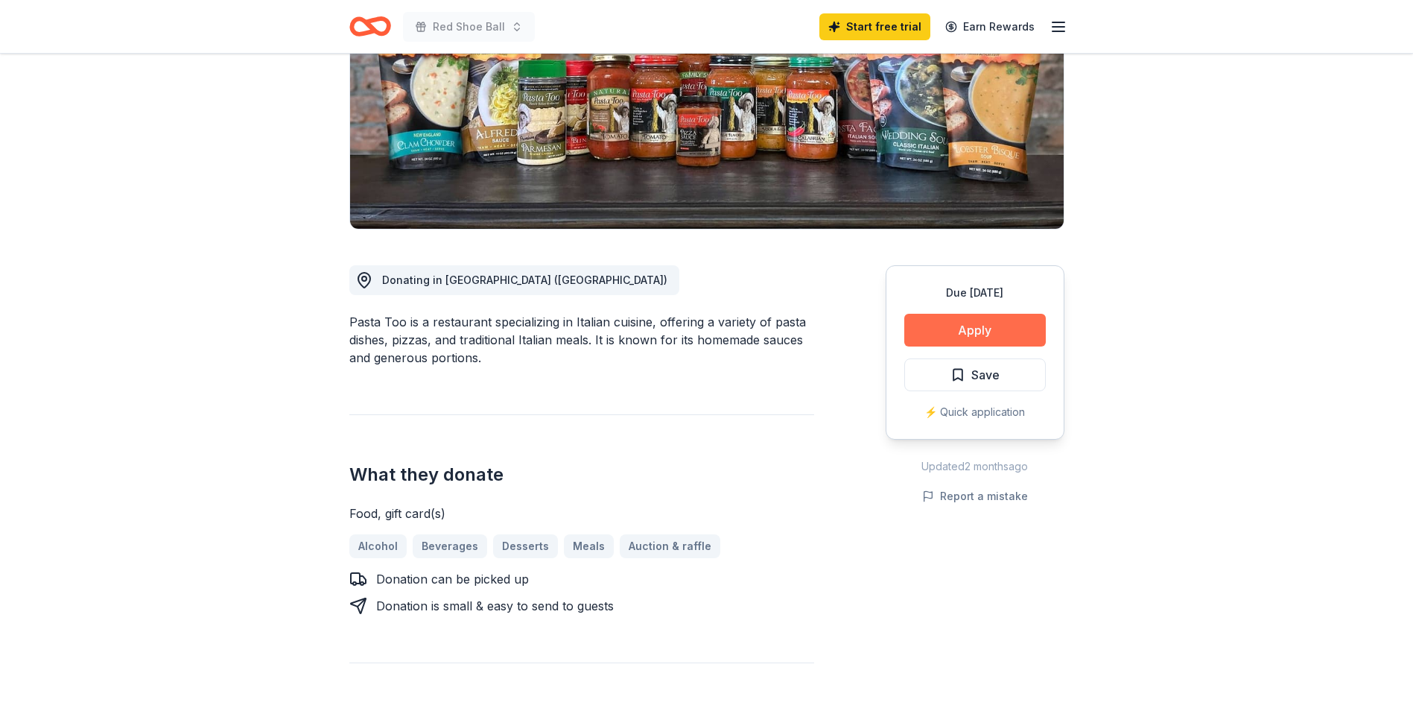
click at [974, 322] on button "Apply" at bounding box center [975, 330] width 142 height 33
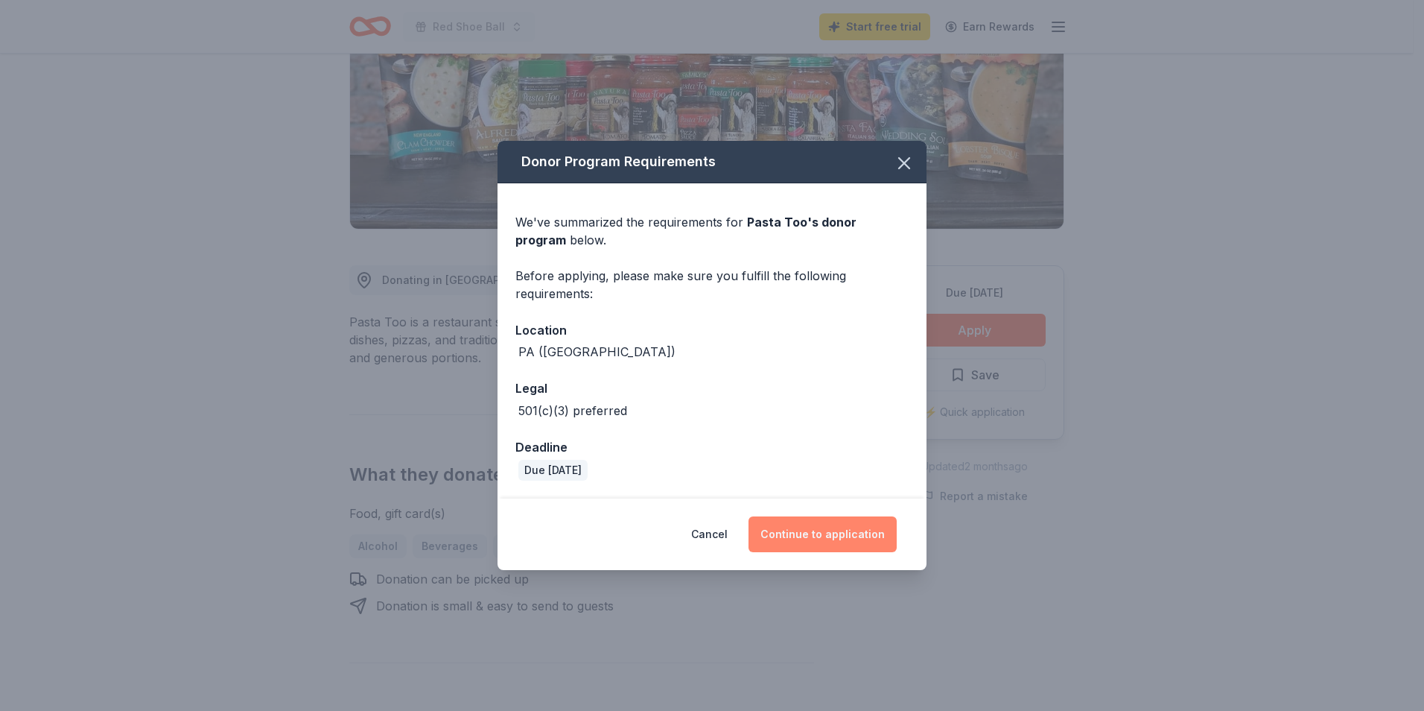
click at [859, 539] on button "Continue to application" at bounding box center [823, 534] width 148 height 36
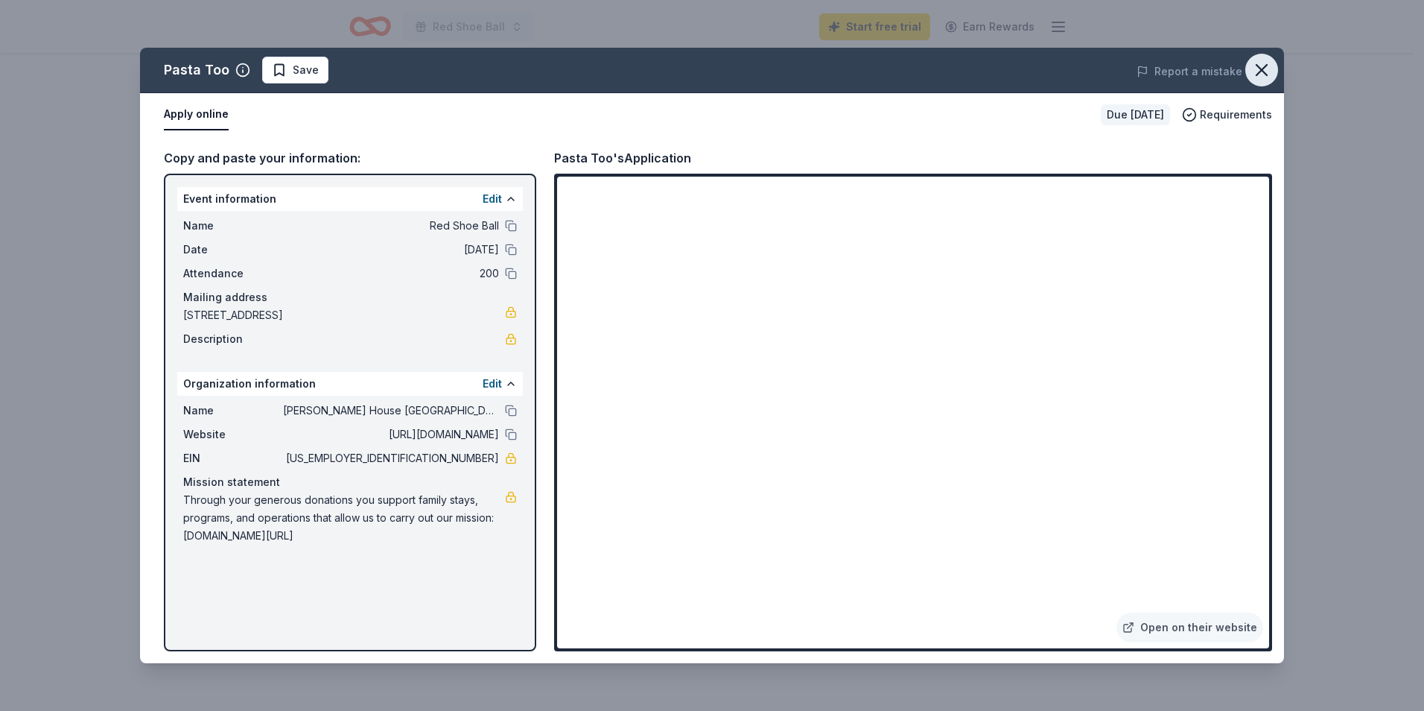
click at [1268, 77] on icon "button" at bounding box center [1261, 70] width 21 height 21
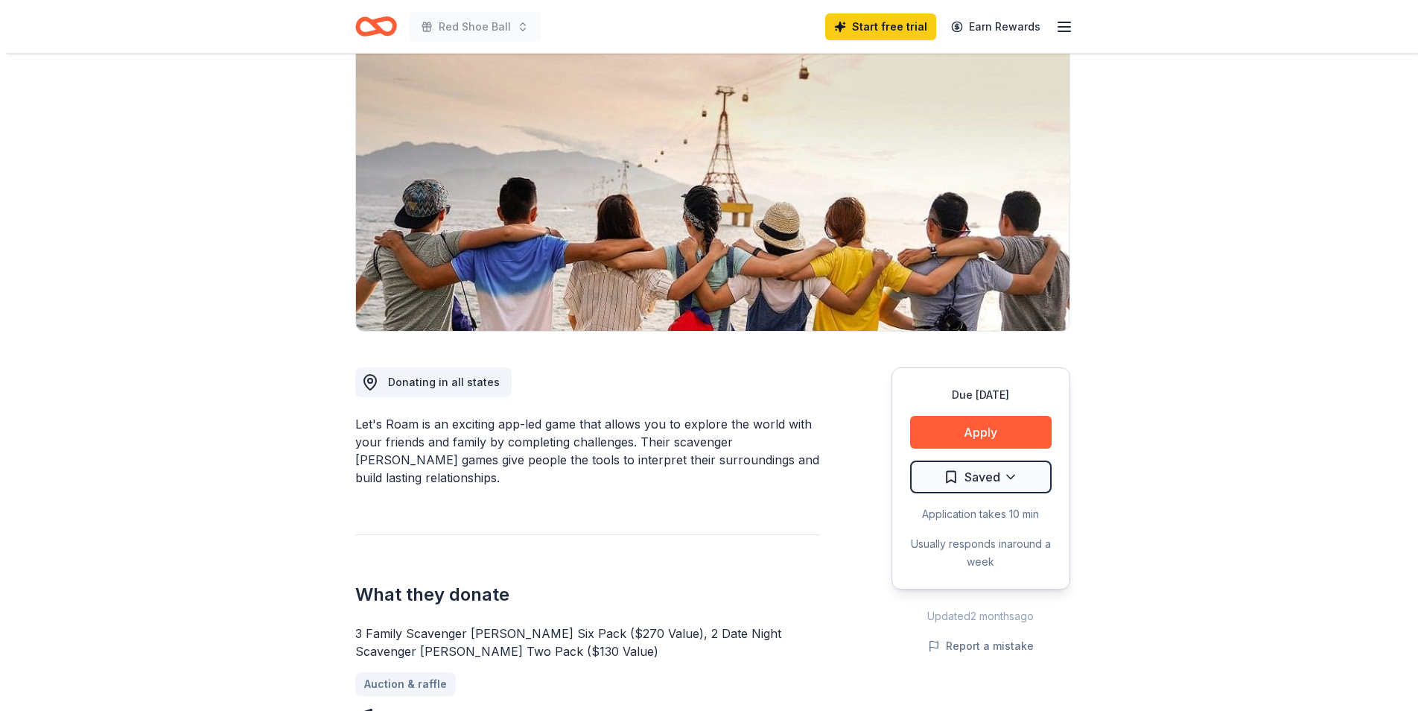
scroll to position [298, 0]
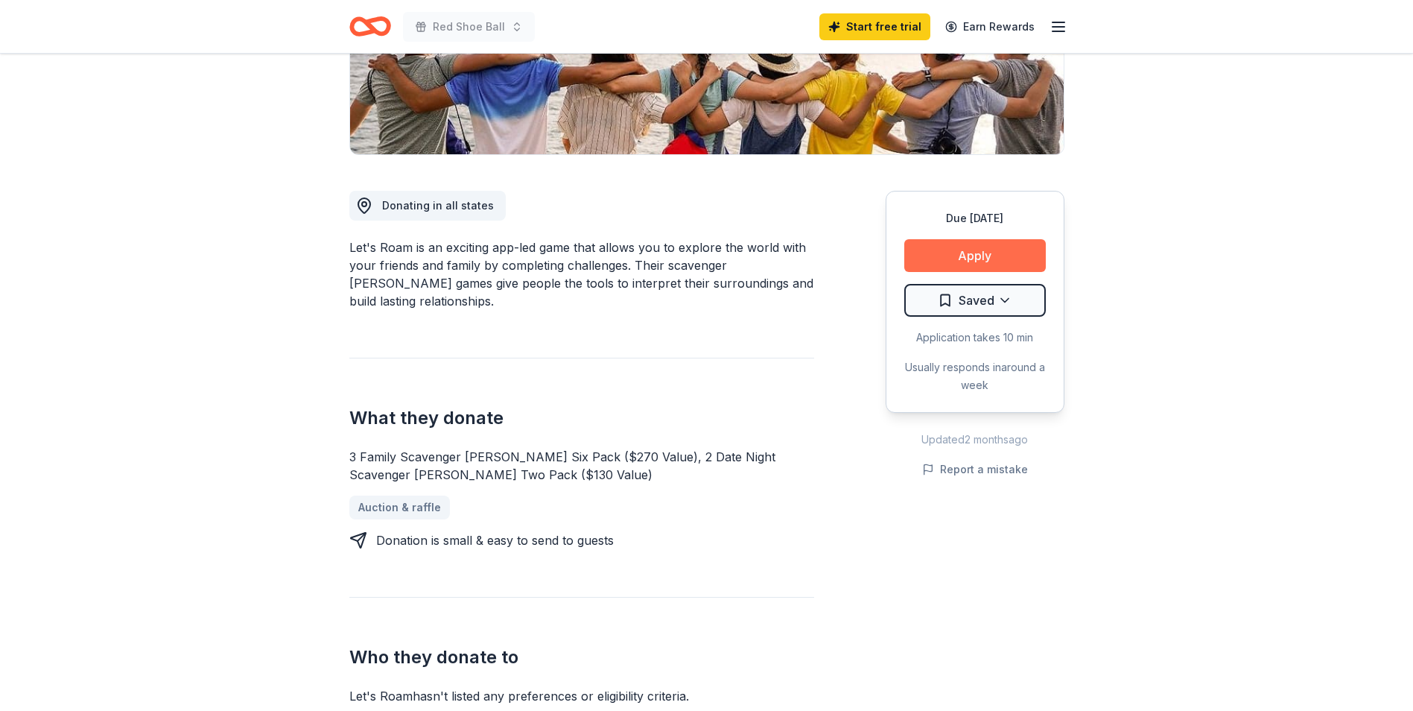
click at [938, 253] on button "Apply" at bounding box center [975, 255] width 142 height 33
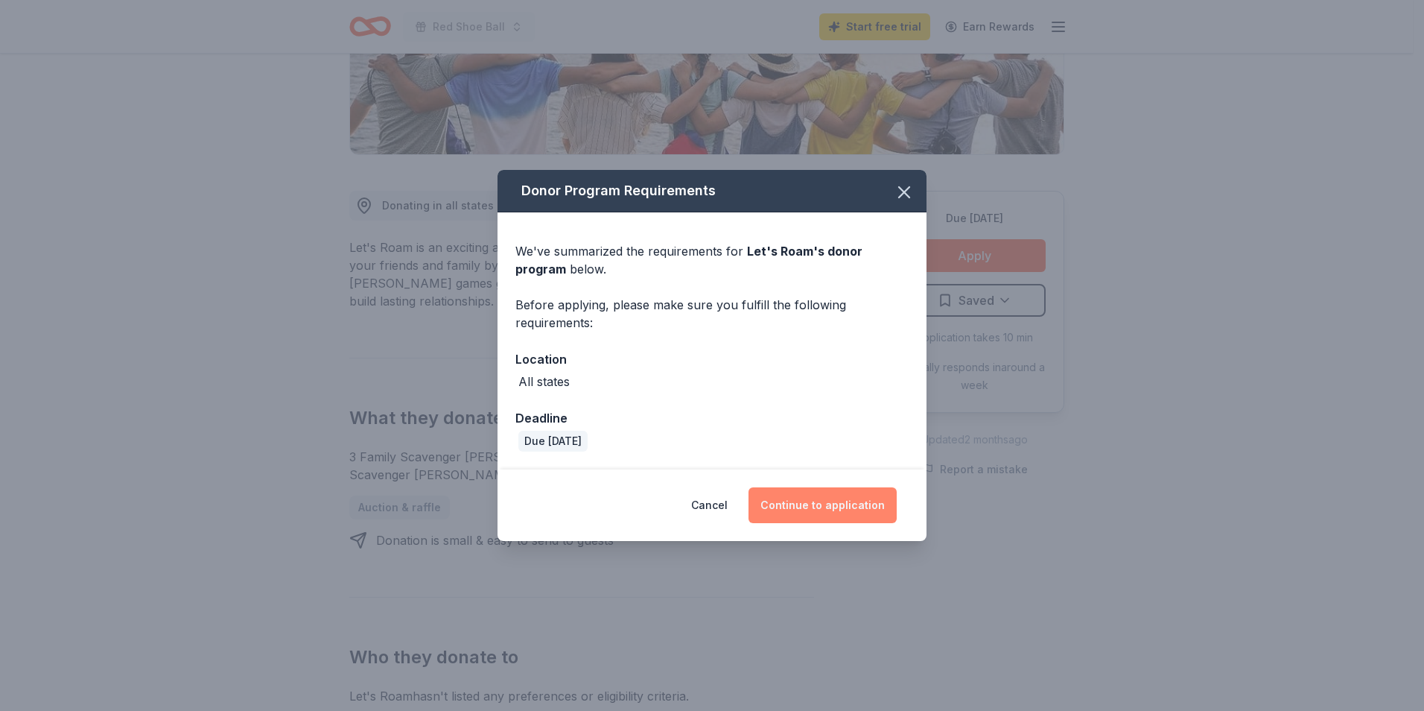
click at [839, 496] on button "Continue to application" at bounding box center [823, 505] width 148 height 36
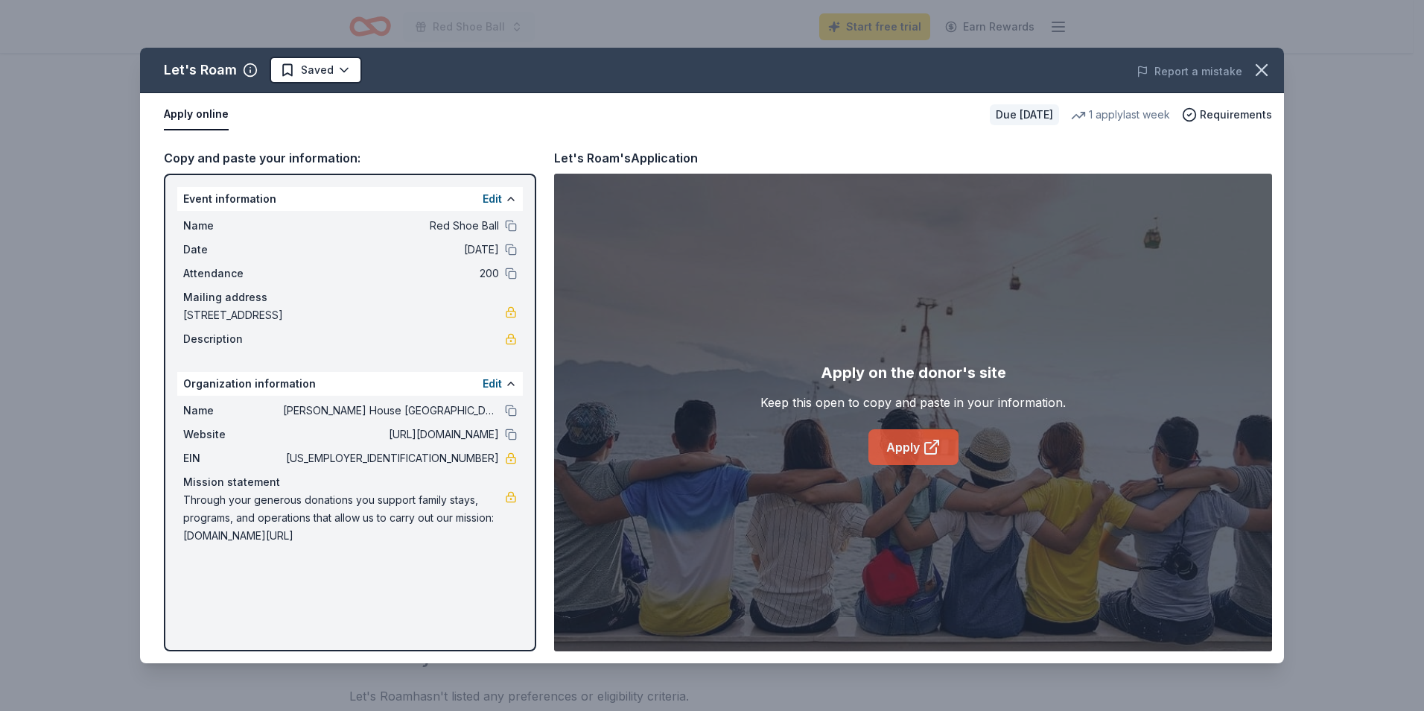
click at [895, 449] on link "Apply" at bounding box center [914, 447] width 90 height 36
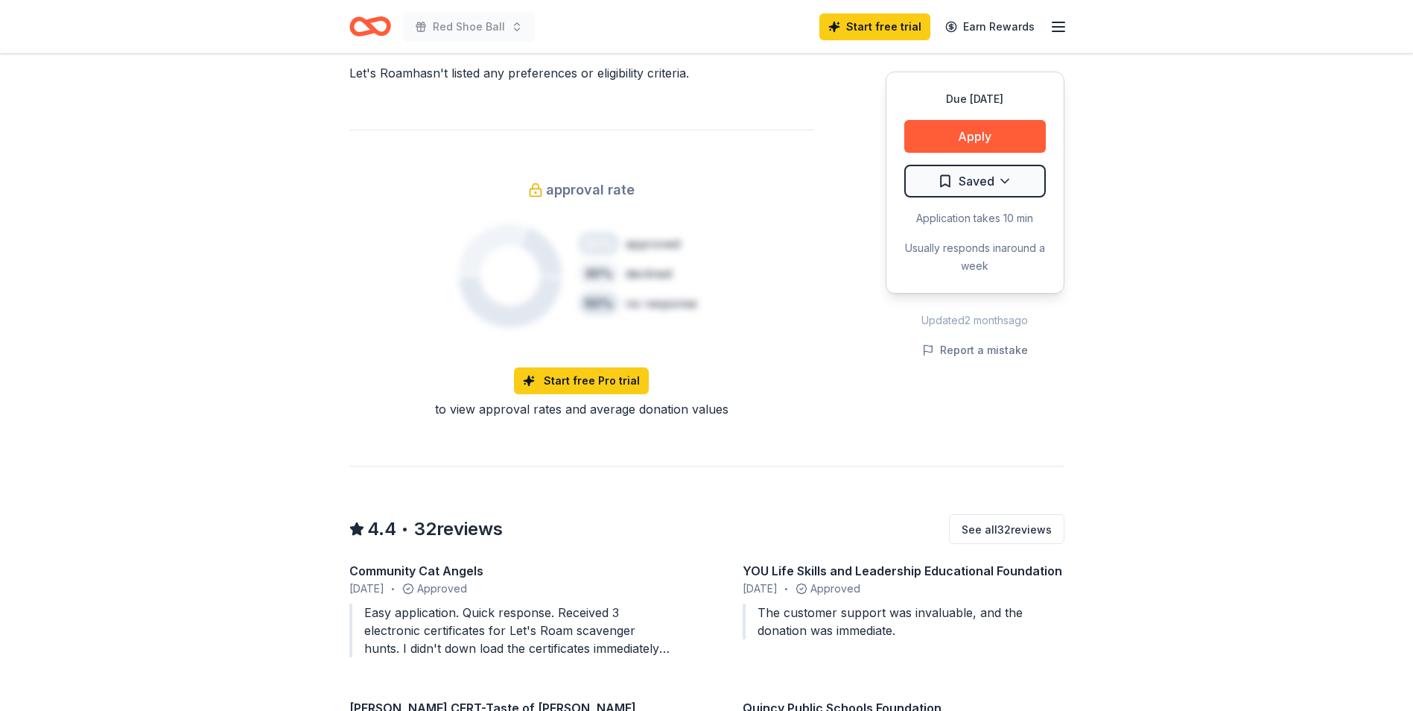
scroll to position [1117, 0]
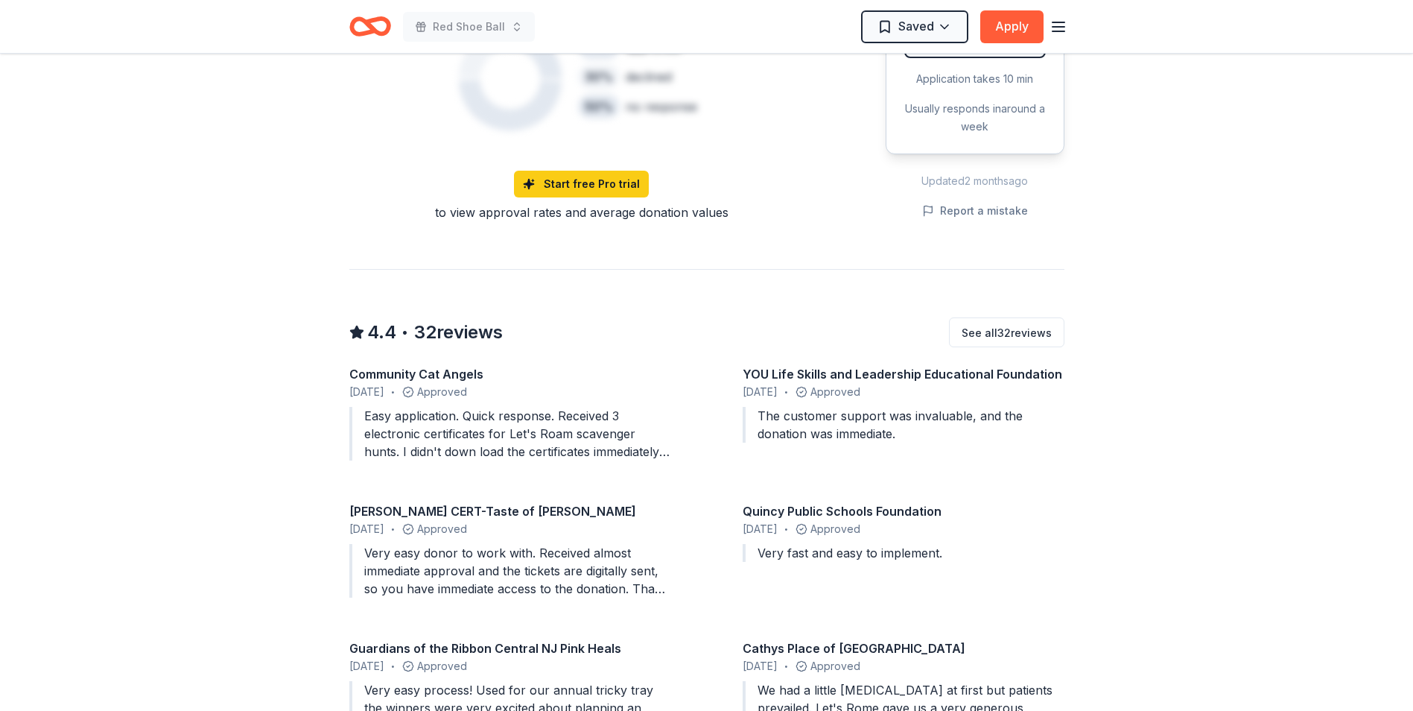
click at [624, 410] on div "Easy application. Quick response. Received 3 electronic certificates for Let's …" at bounding box center [510, 434] width 322 height 54
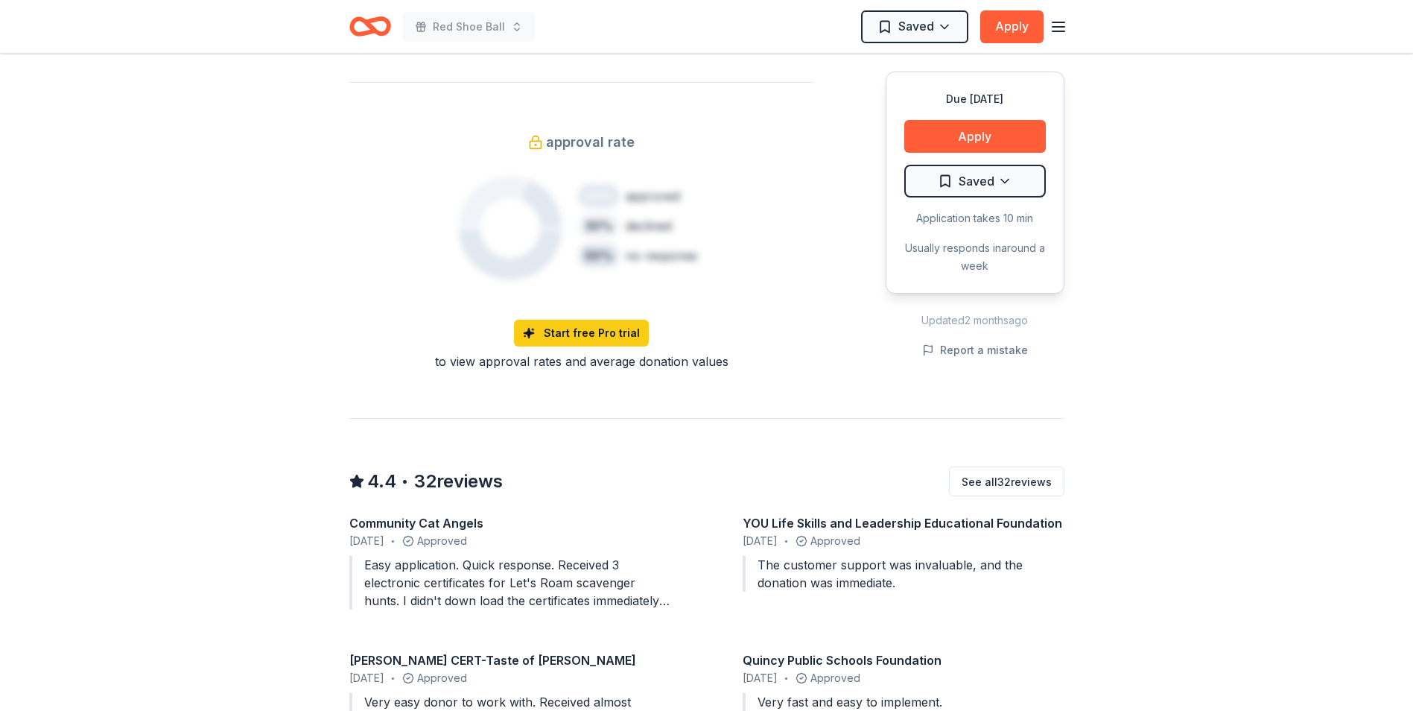
scroll to position [1490, 0]
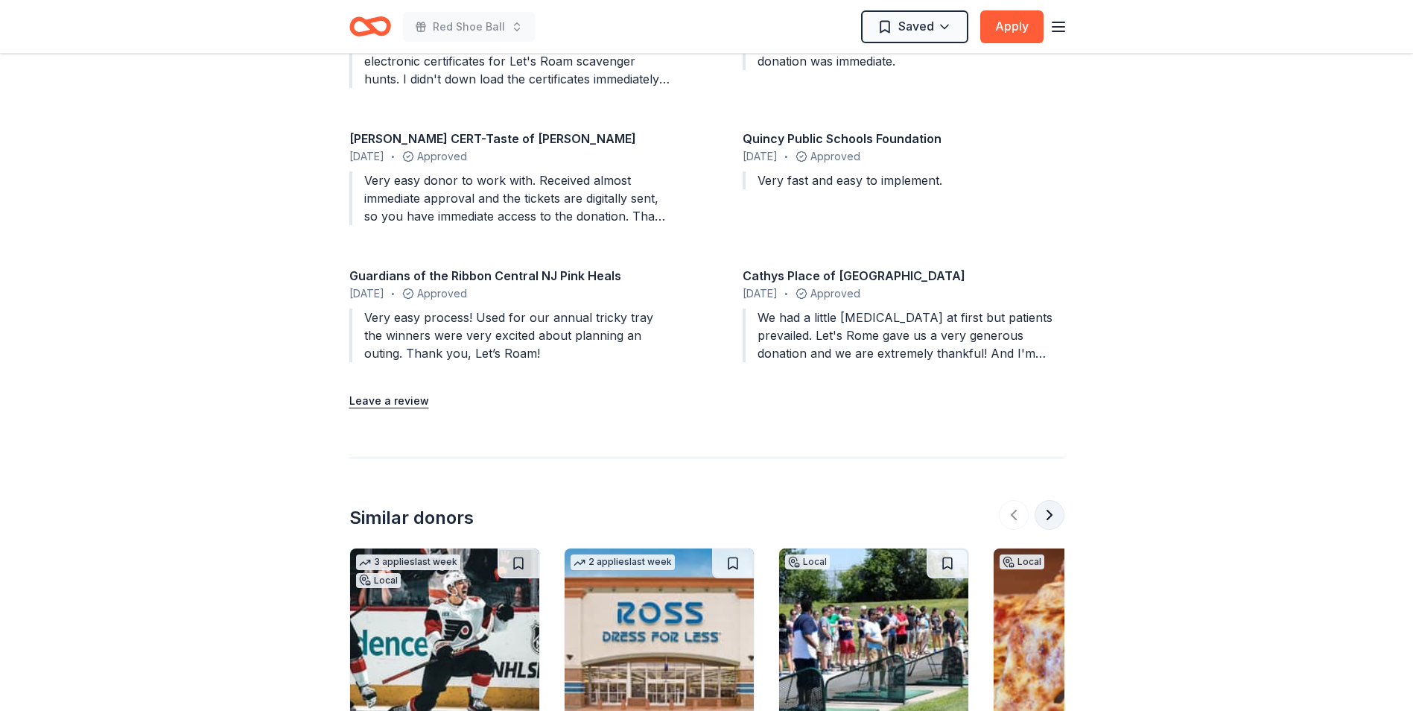
click at [1049, 500] on button at bounding box center [1050, 515] width 30 height 30
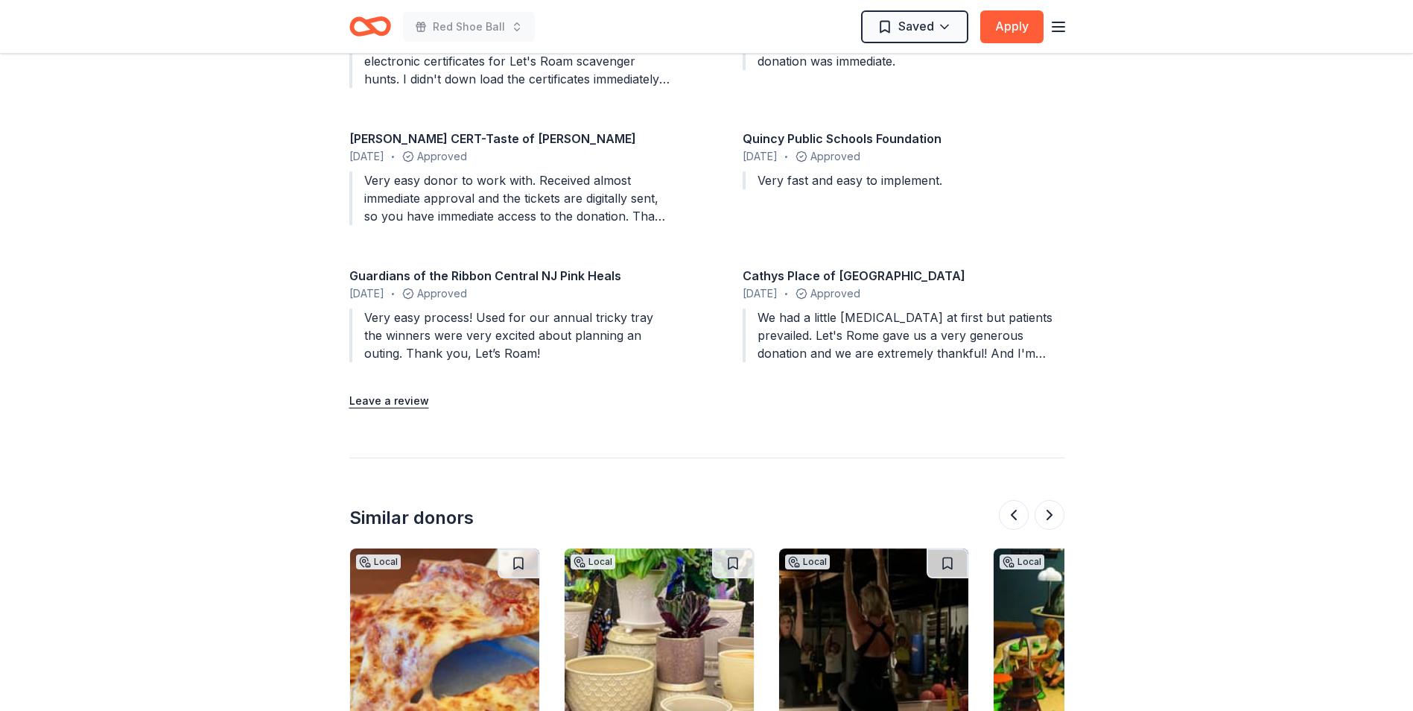
scroll to position [1799, 0]
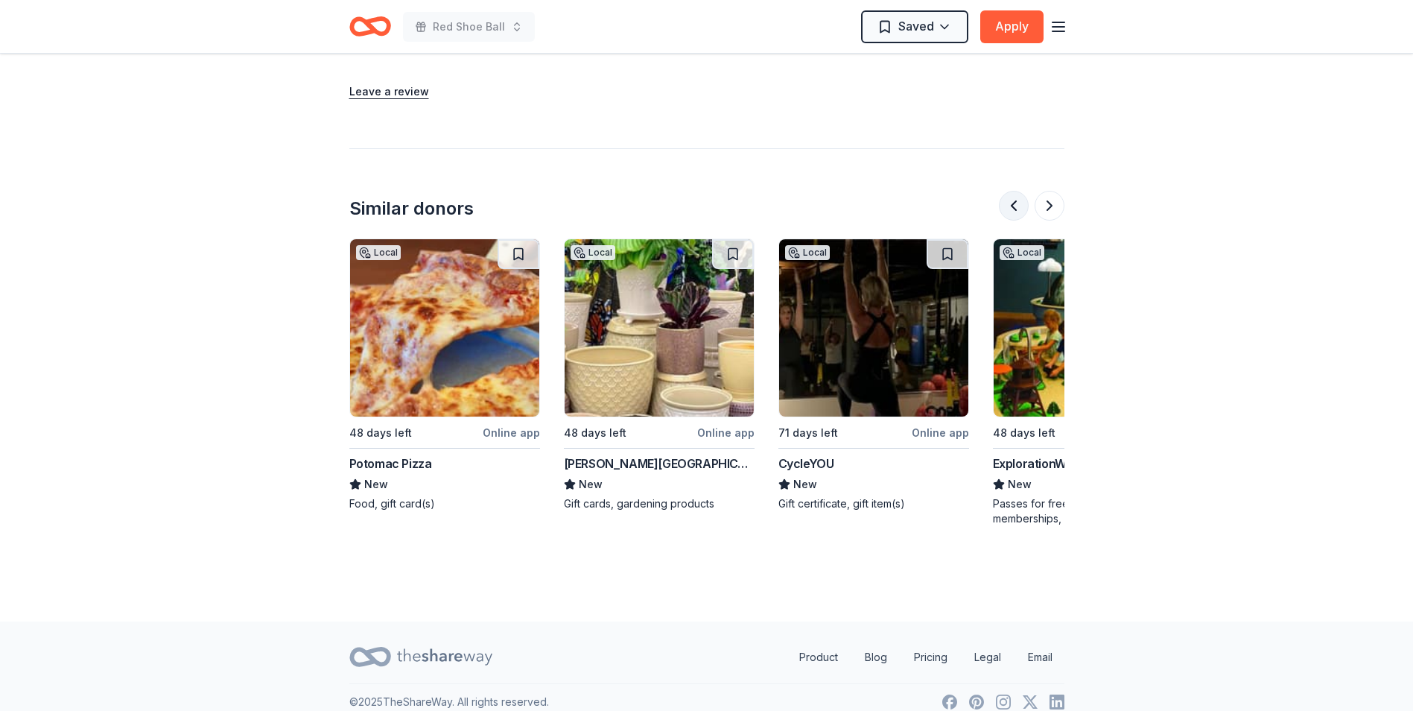
click at [1012, 191] on button at bounding box center [1014, 206] width 30 height 30
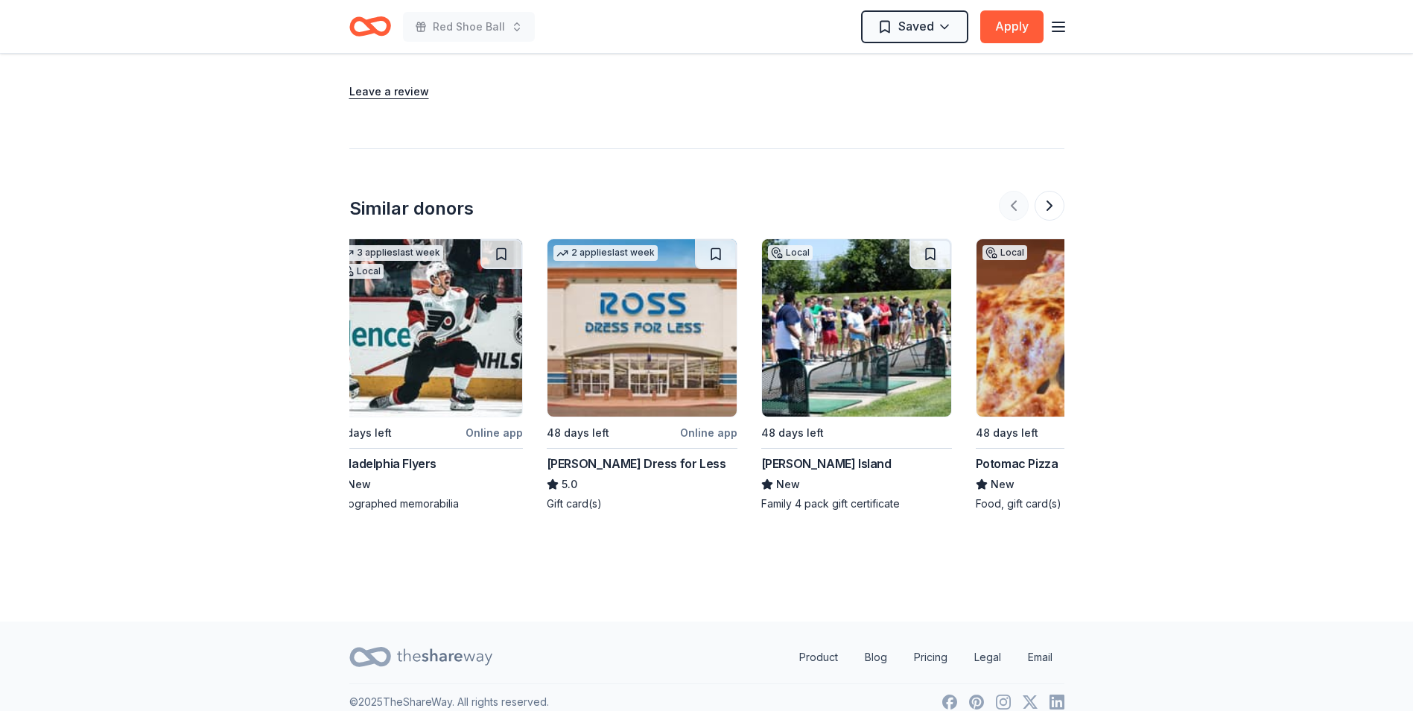
scroll to position [0, 0]
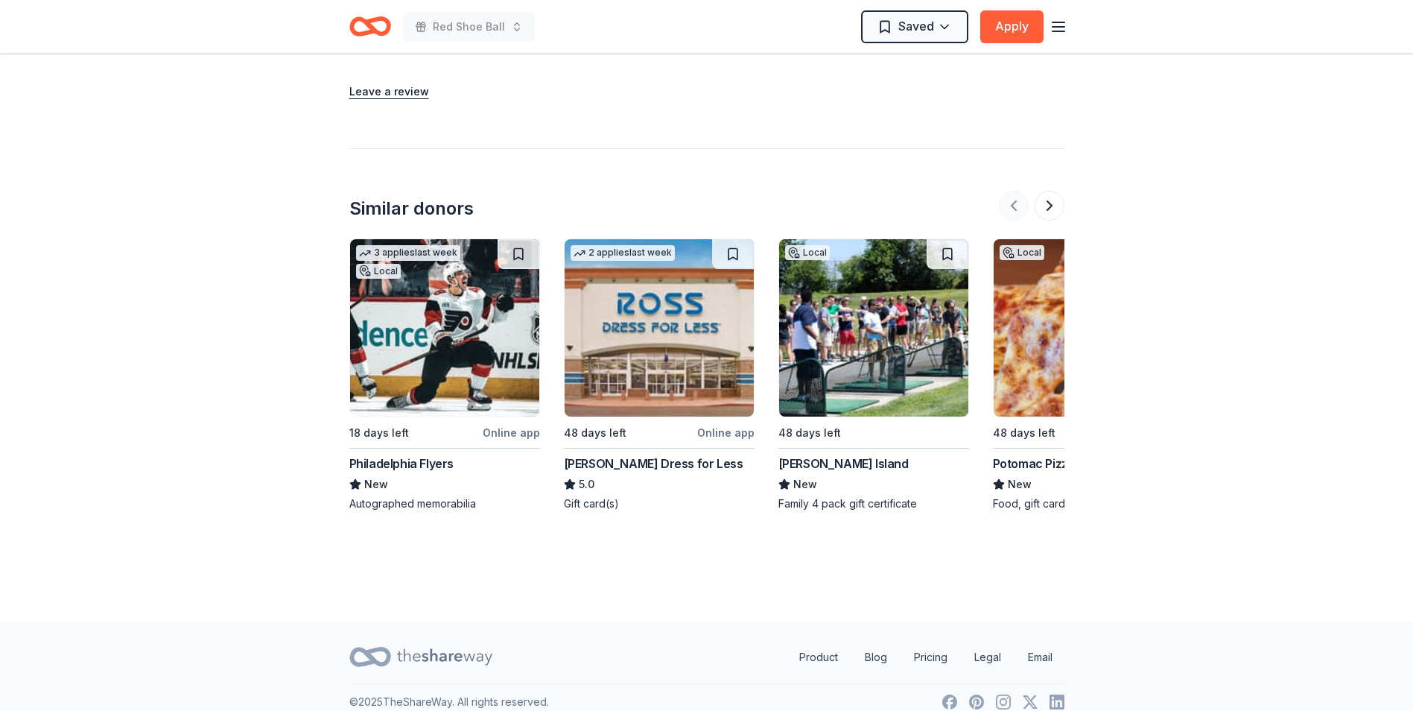
click at [1012, 191] on div at bounding box center [1032, 206] width 66 height 30
click at [1053, 192] on button at bounding box center [1050, 206] width 30 height 30
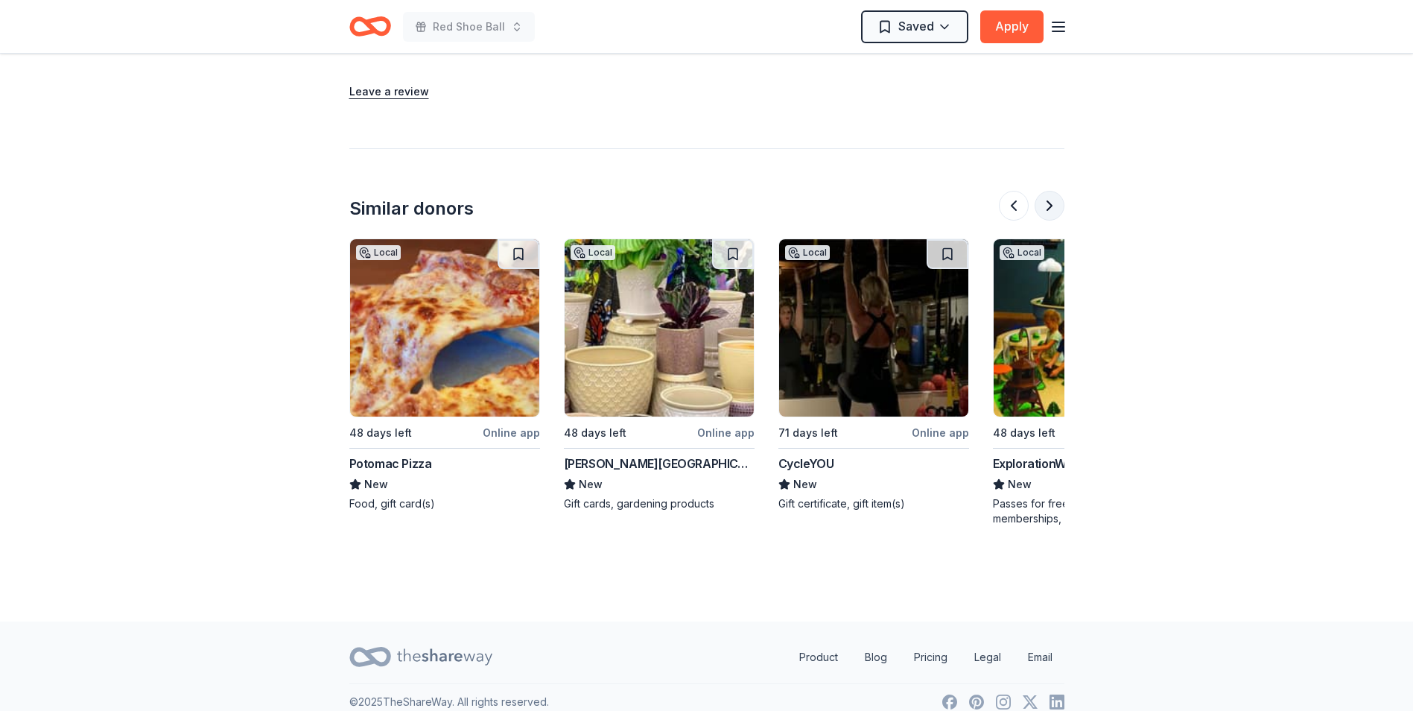
click at [1053, 192] on button at bounding box center [1050, 206] width 30 height 30
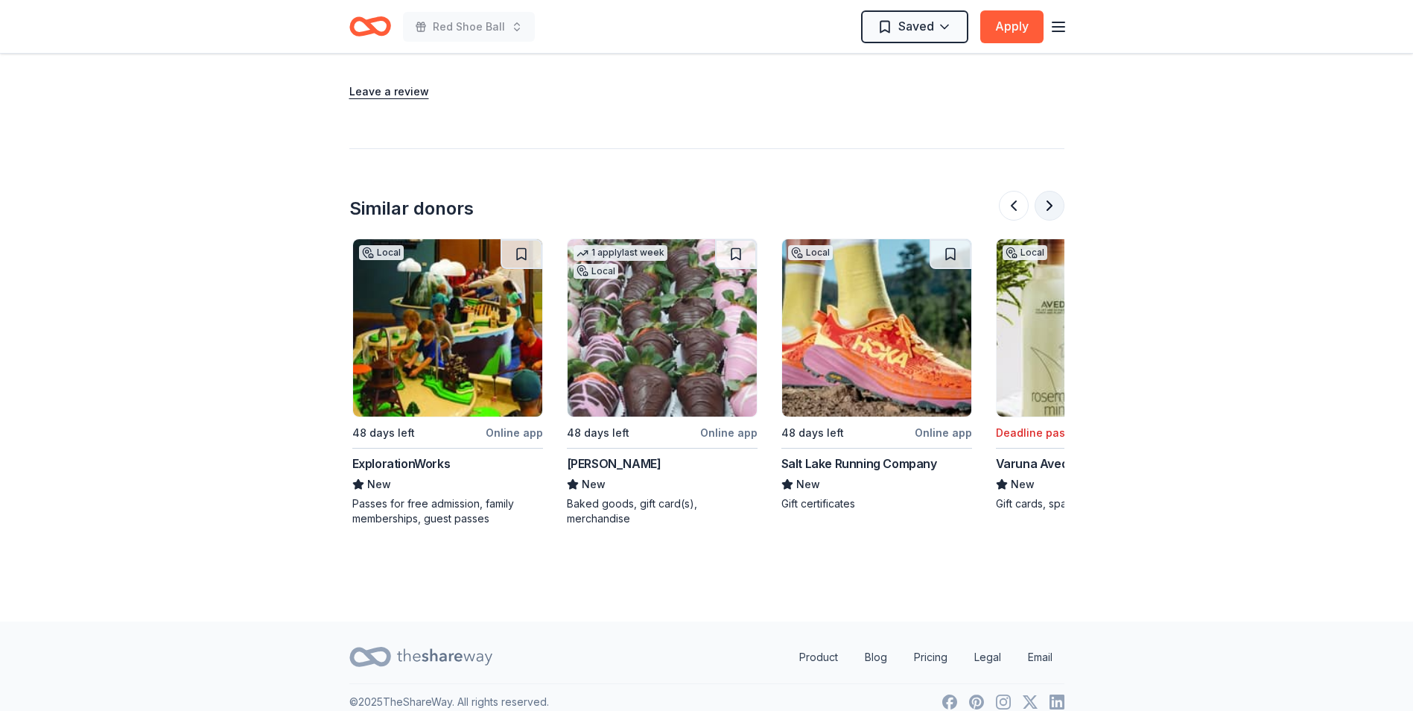
scroll to position [0, 1287]
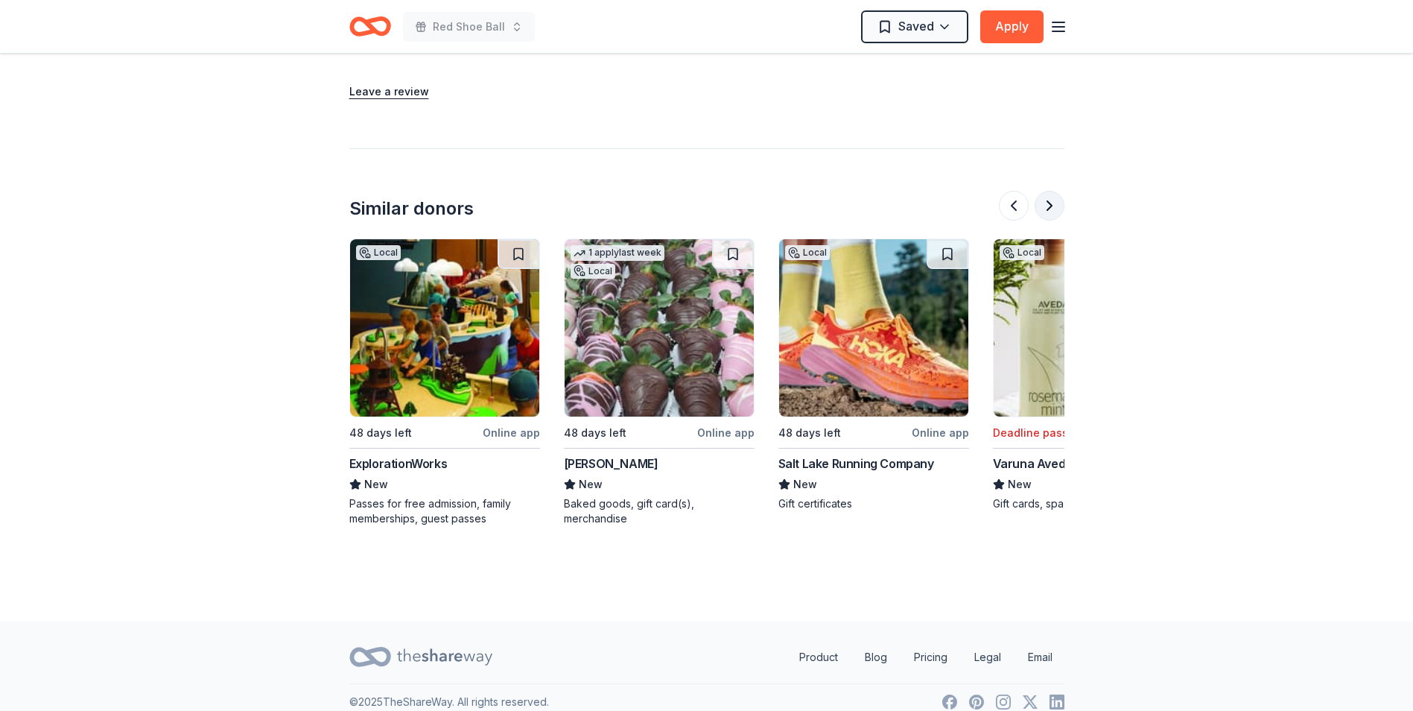
click at [1053, 192] on button at bounding box center [1050, 206] width 30 height 30
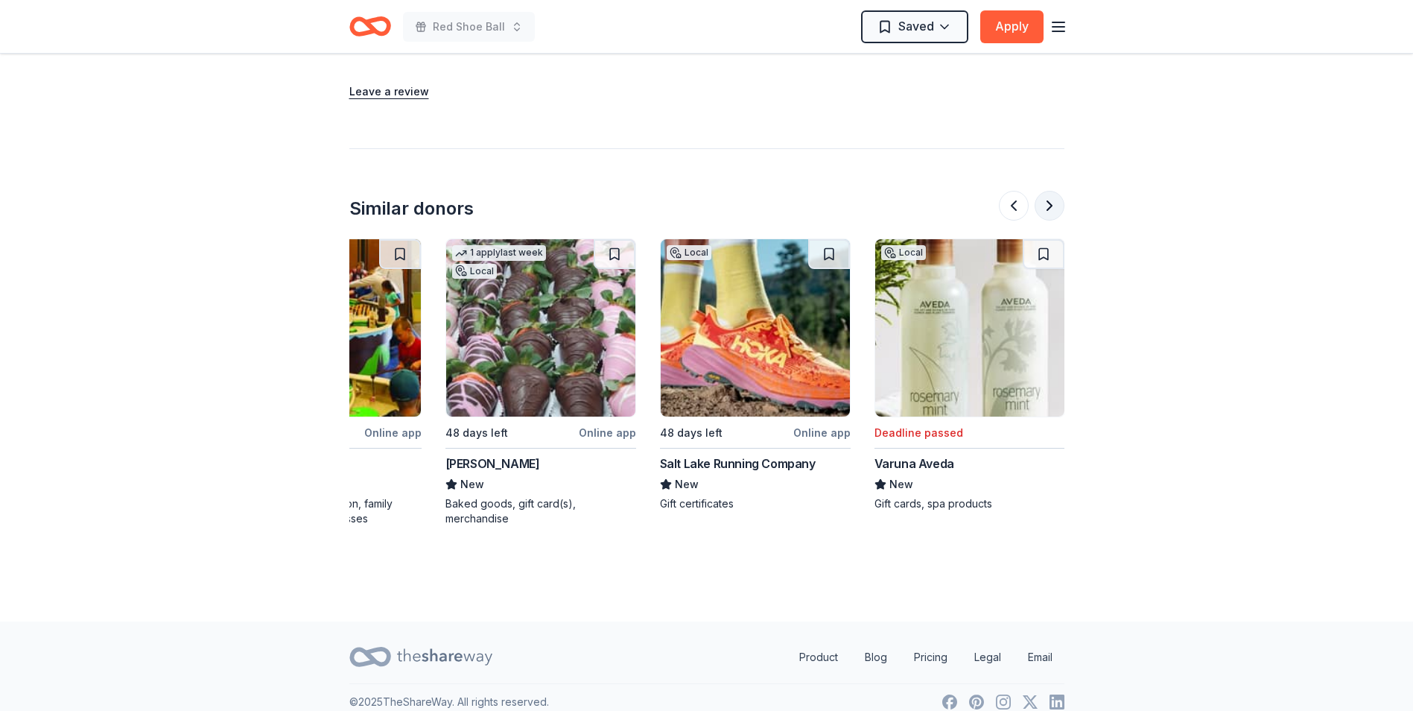
scroll to position [0, 1406]
click at [1013, 192] on button at bounding box center [1014, 206] width 30 height 30
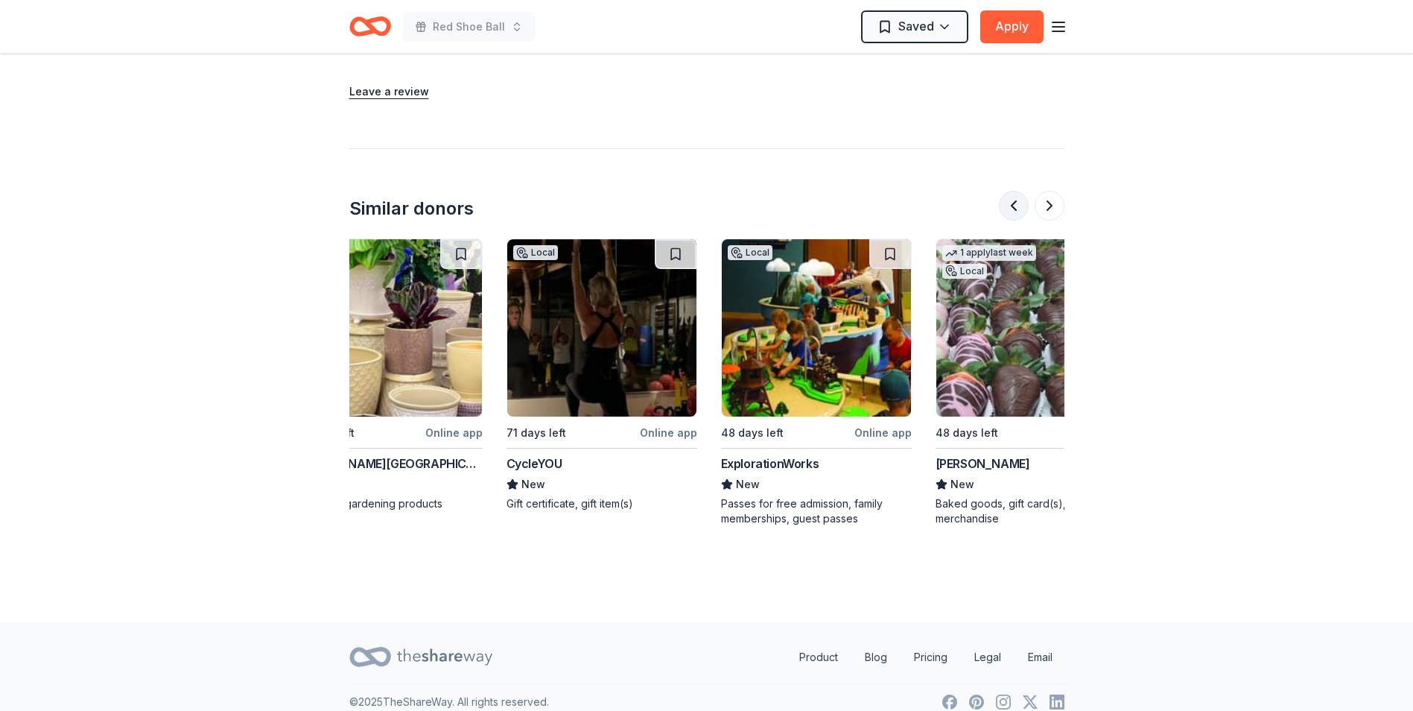
scroll to position [0, 858]
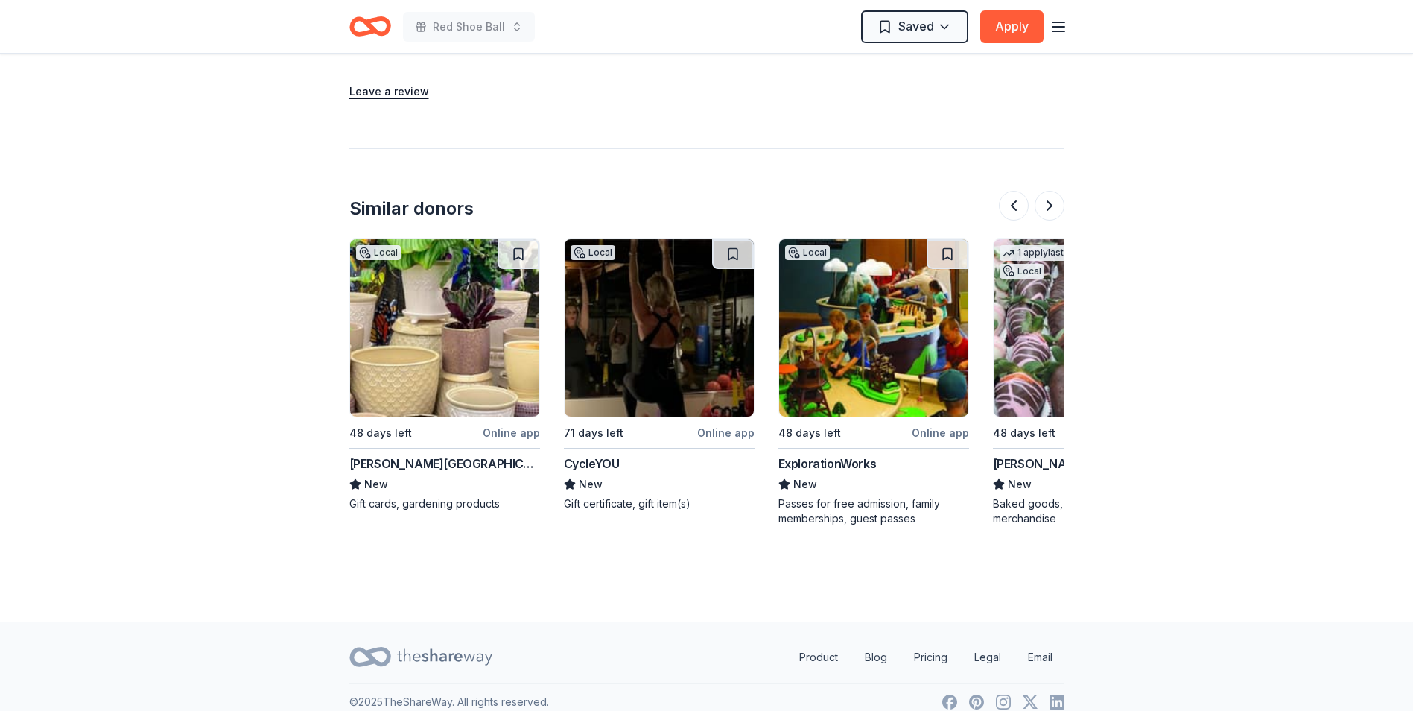
click at [834, 338] on img at bounding box center [873, 327] width 189 height 177
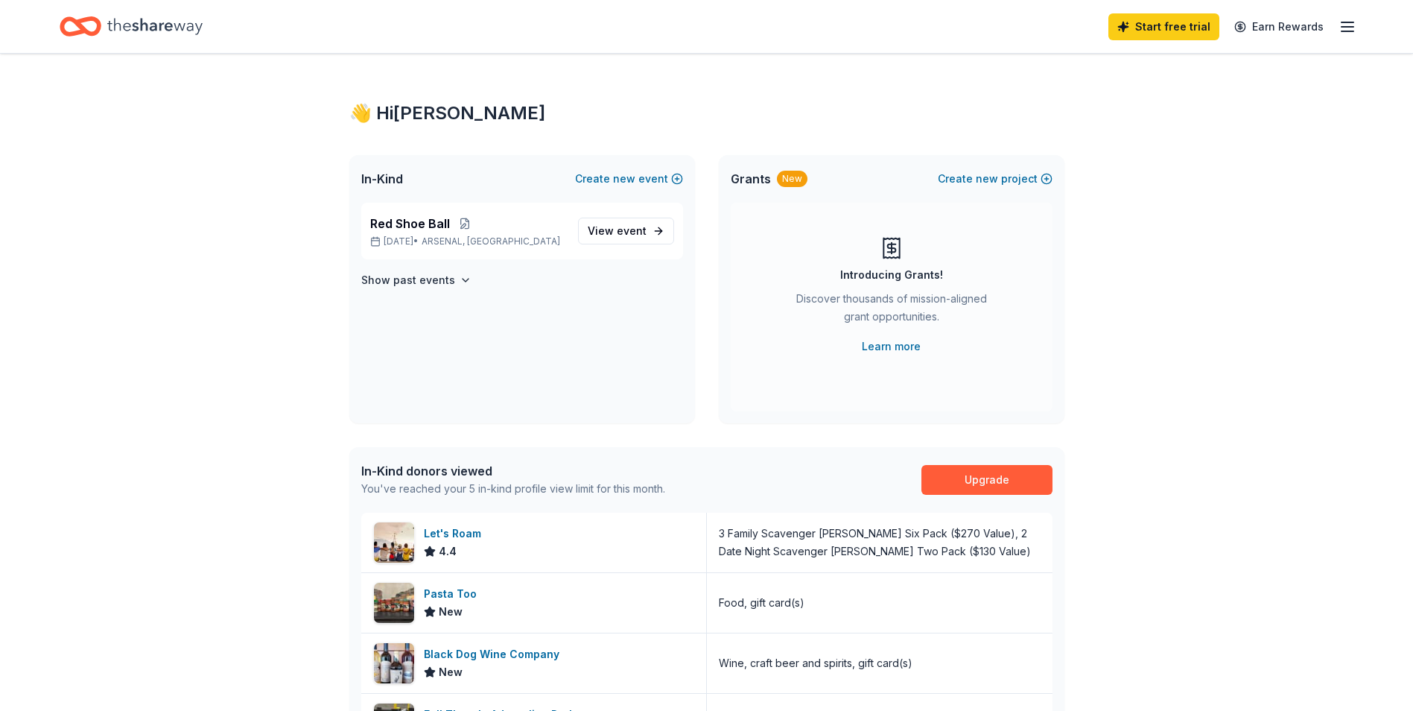
scroll to position [298, 0]
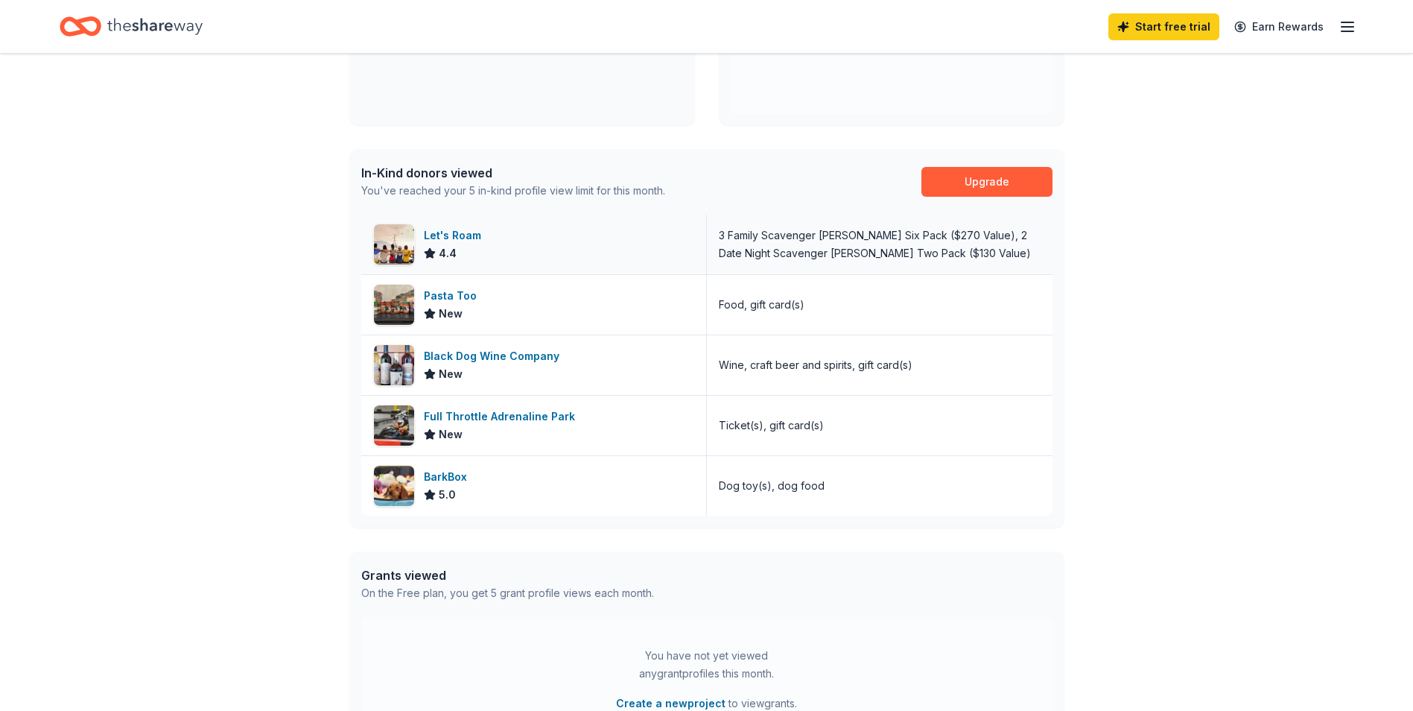
click at [451, 236] on div "Let's Roam" at bounding box center [455, 235] width 63 height 18
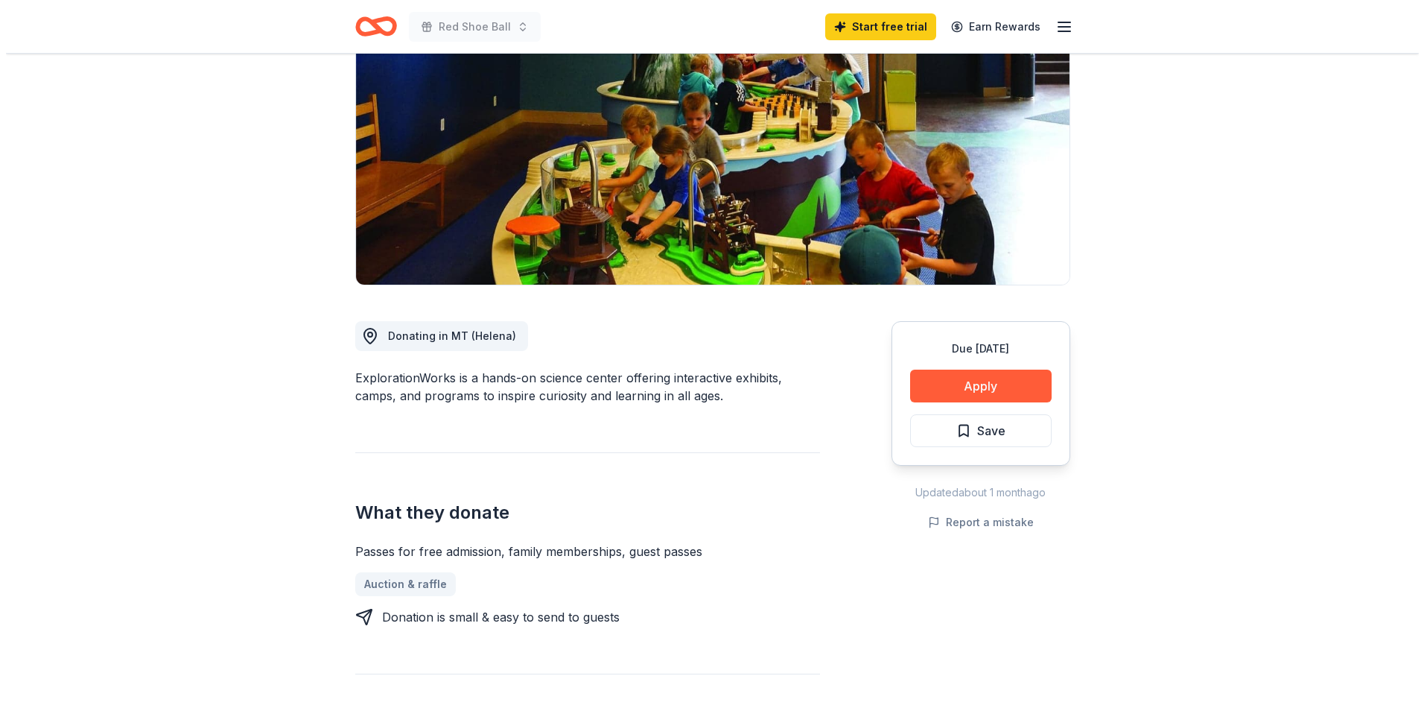
scroll to position [298, 0]
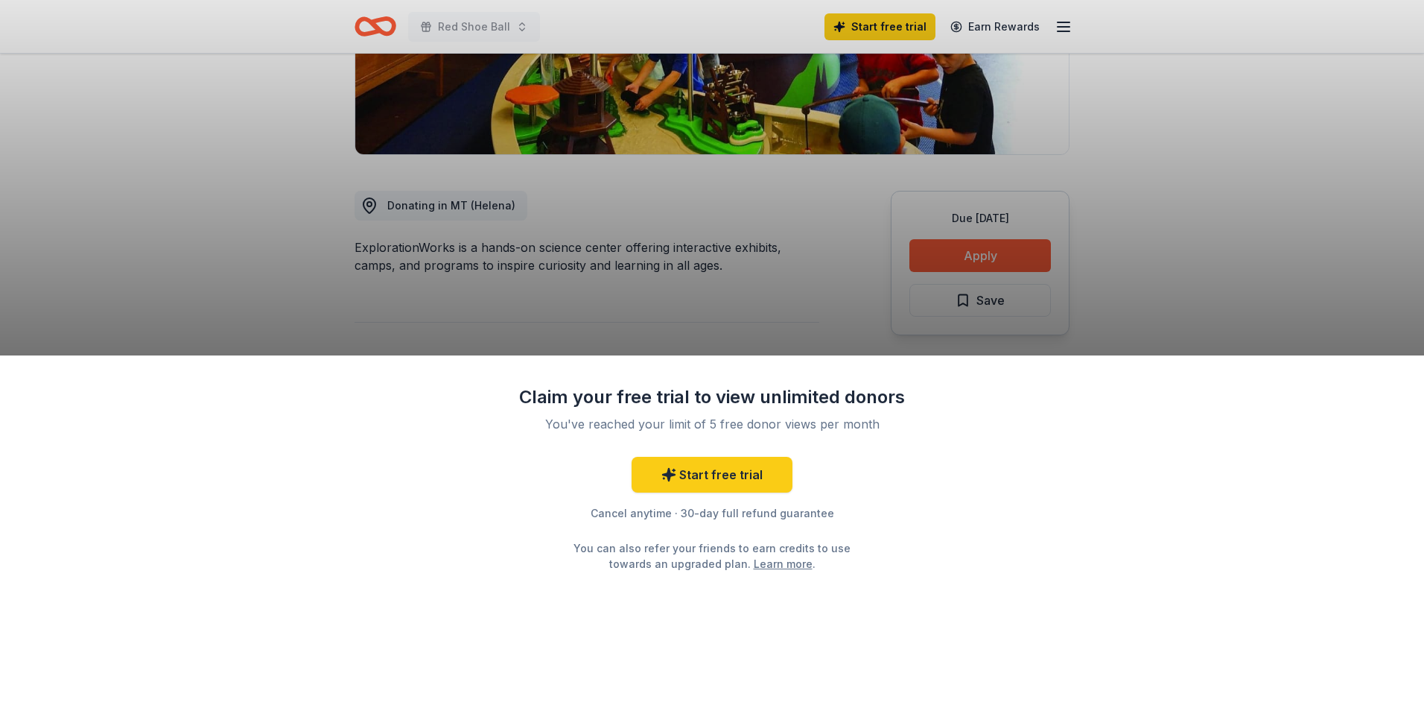
click at [544, 265] on div "Claim your free trial to view unlimited donors You've reached your limit of 5 f…" at bounding box center [712, 355] width 1424 height 711
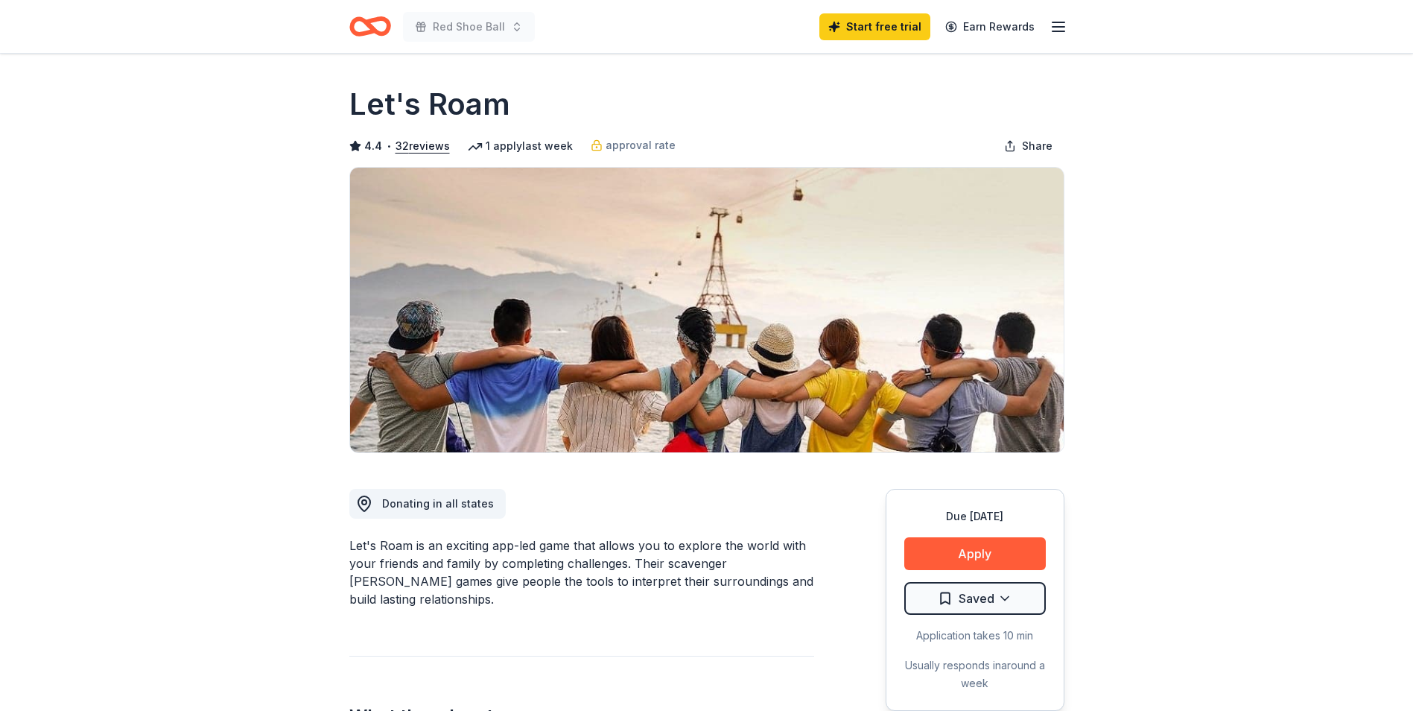
click at [338, 28] on div "Red Shoe Ball Start free trial Earn Rewards" at bounding box center [707, 26] width 763 height 53
click at [363, 27] on icon "Home" at bounding box center [370, 26] width 42 height 35
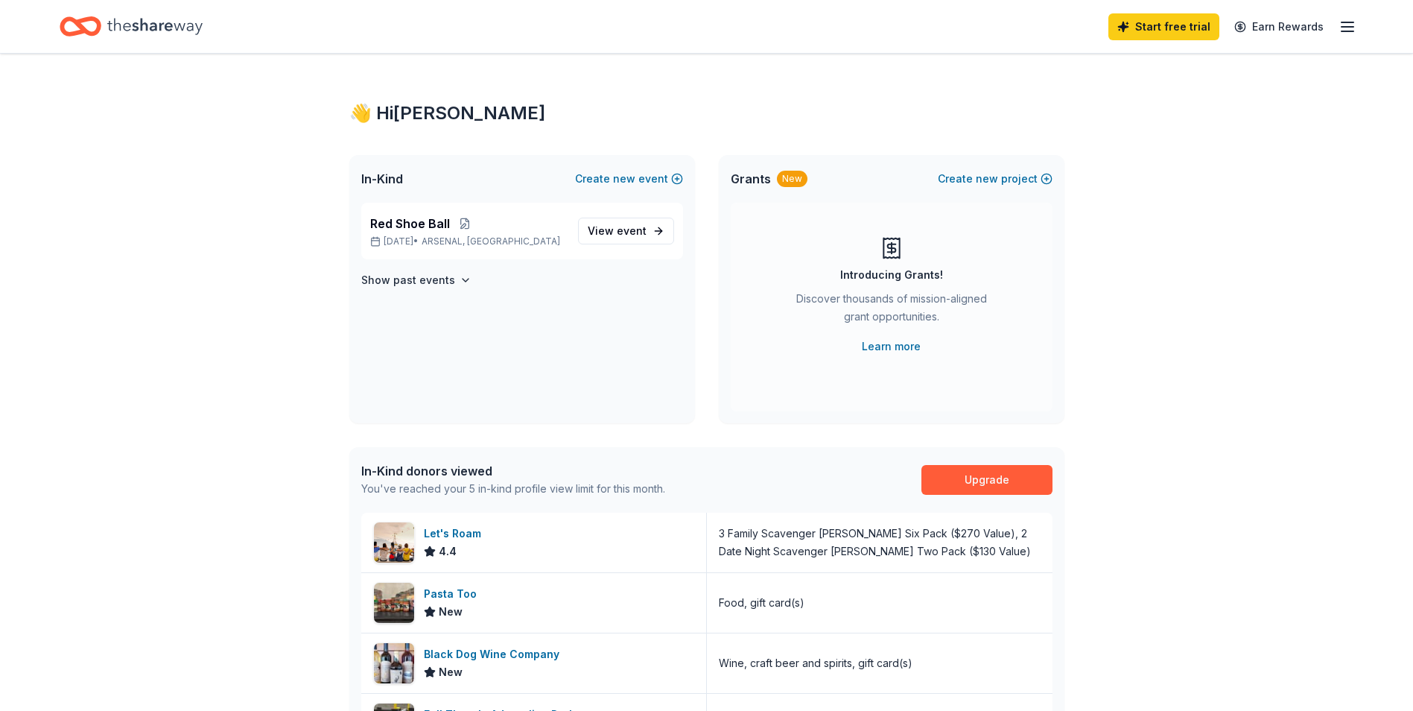
click at [101, 20] on div "Home" at bounding box center [131, 26] width 143 height 35
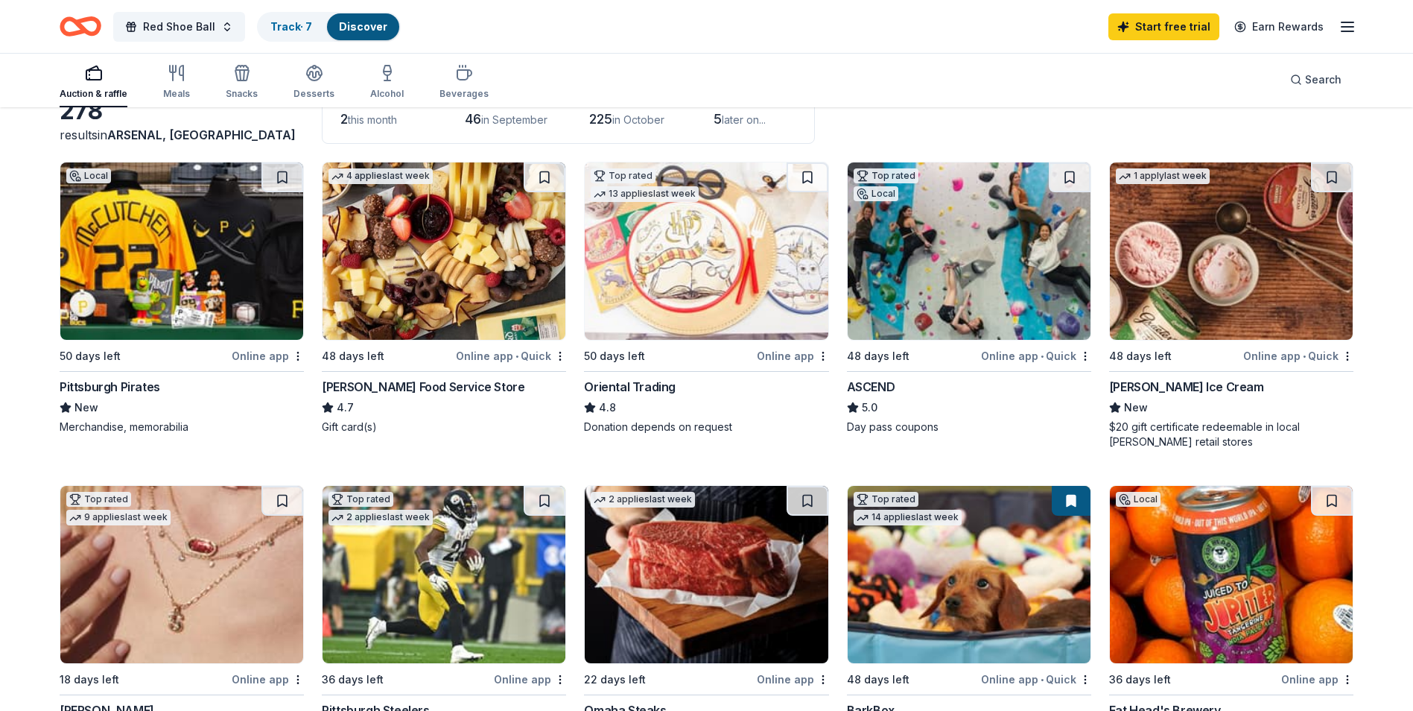
scroll to position [298, 0]
